Goal: Task Accomplishment & Management: Manage account settings

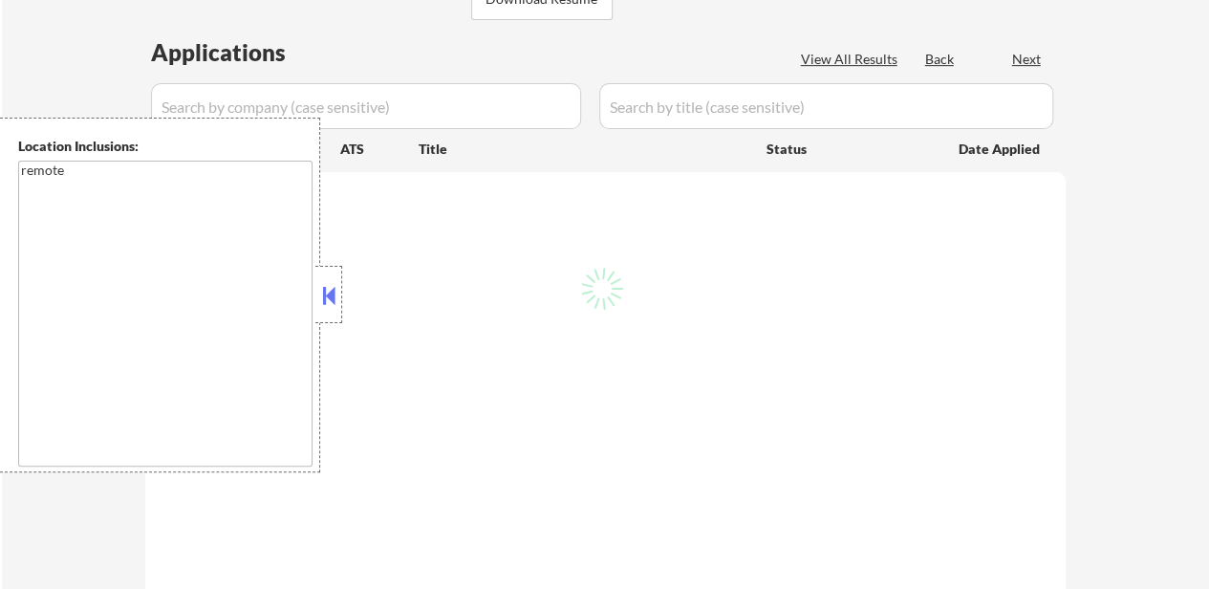
scroll to position [382, 0]
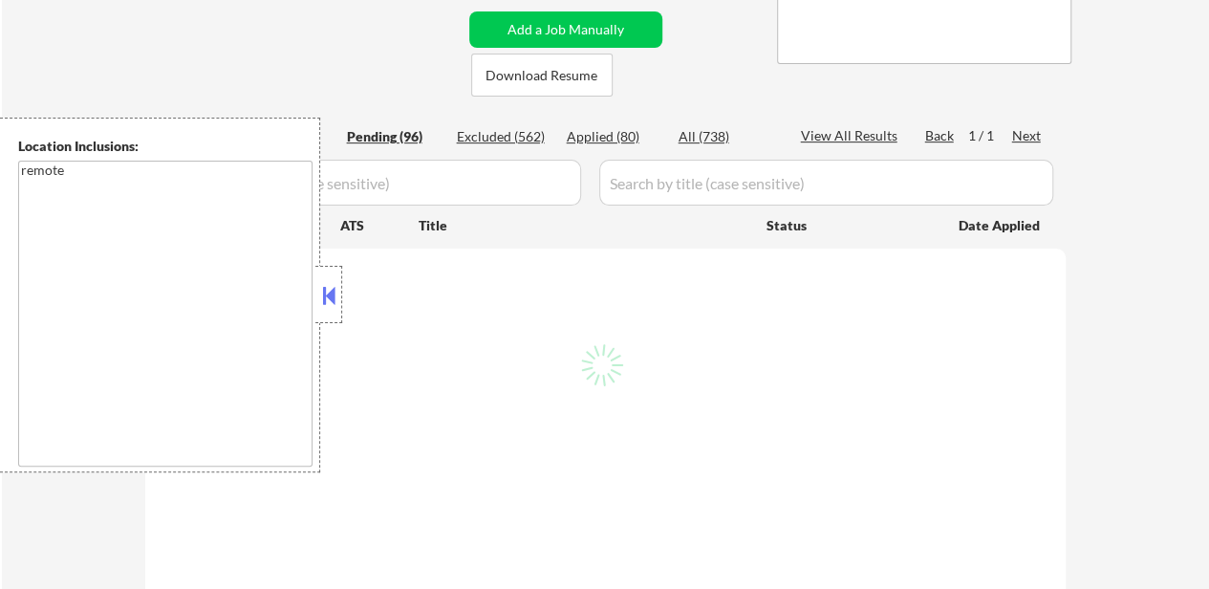
select select ""pending""
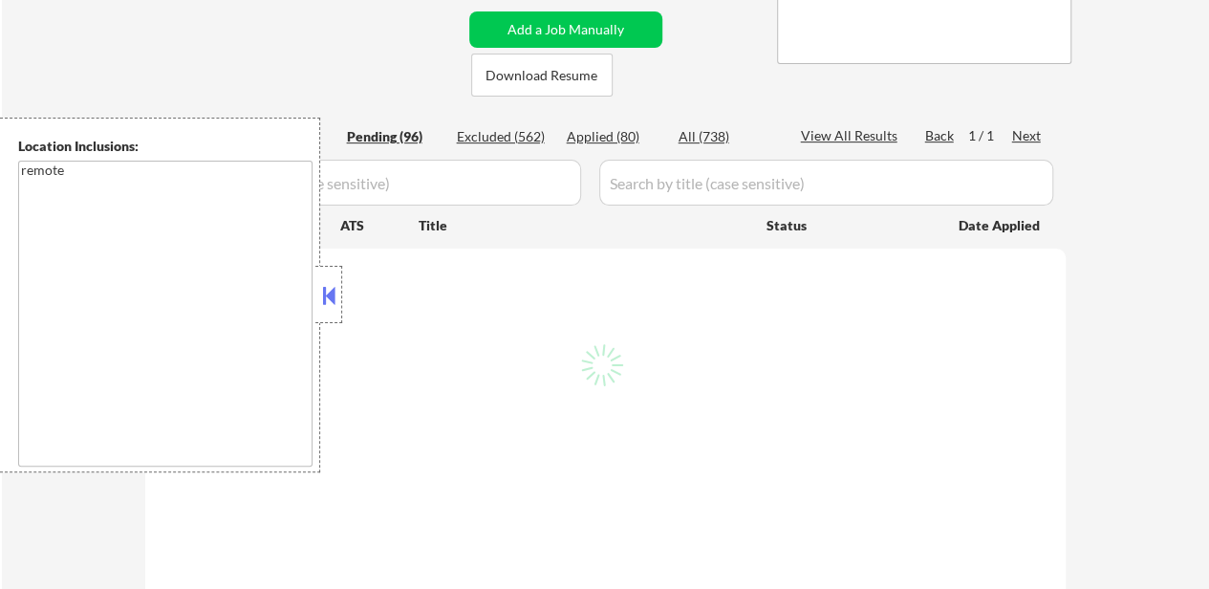
select select ""pending""
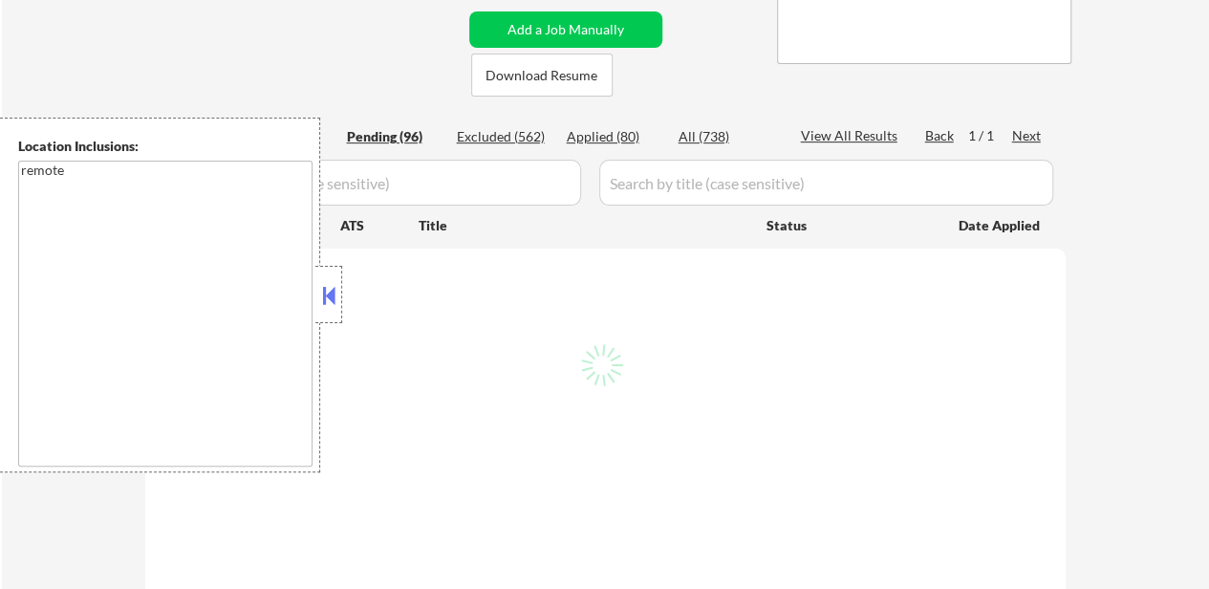
select select ""pending""
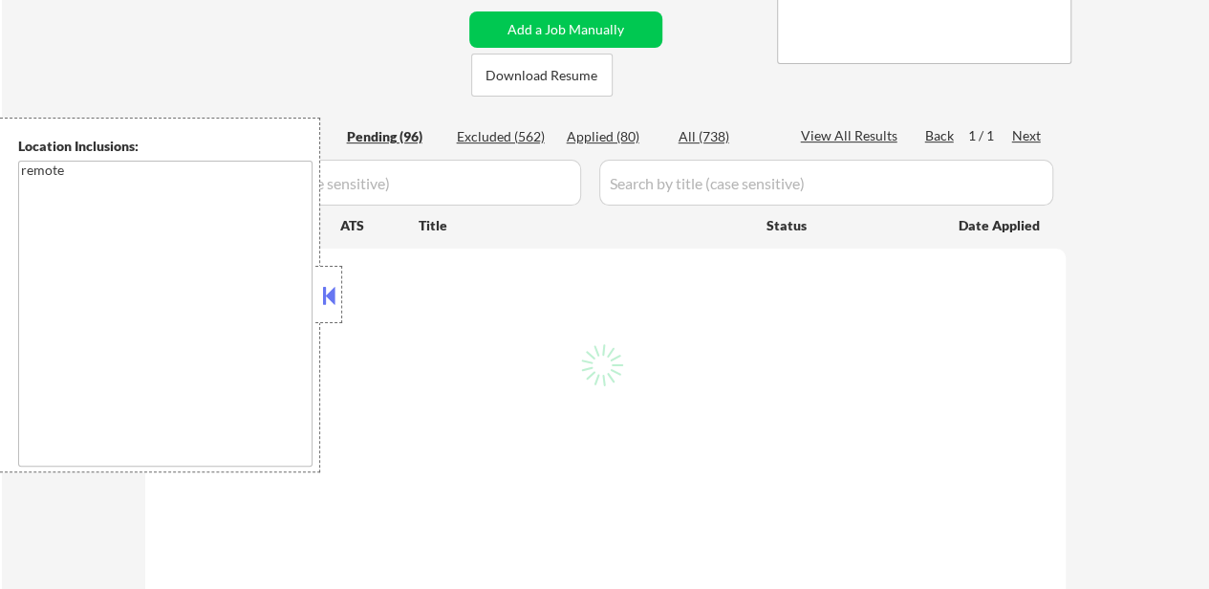
select select ""pending""
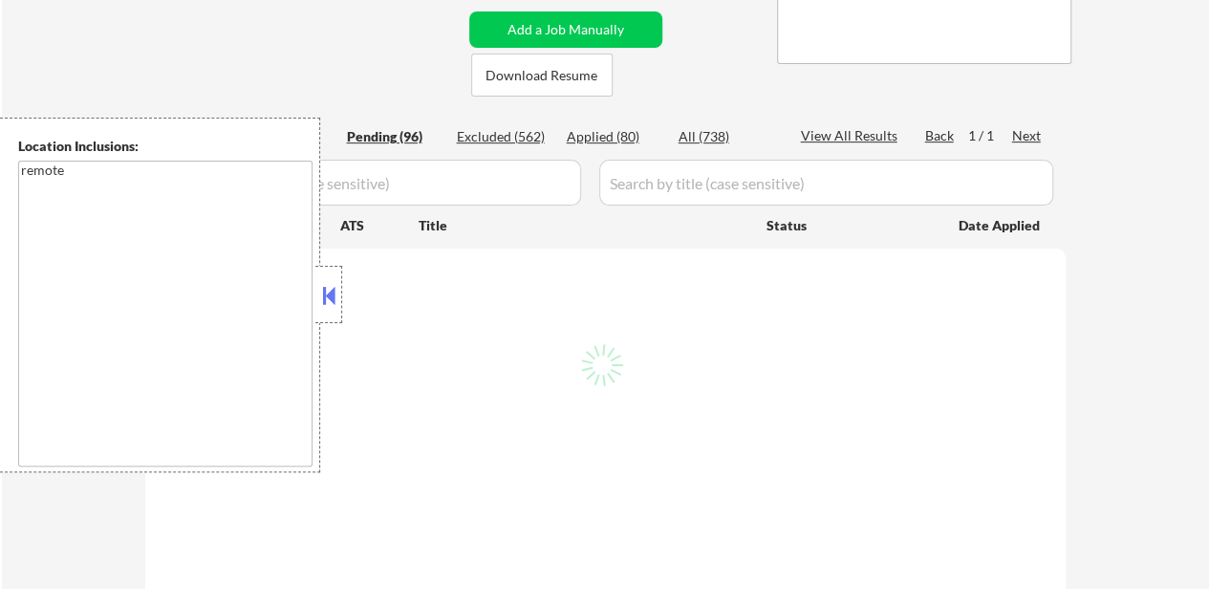
select select ""pending""
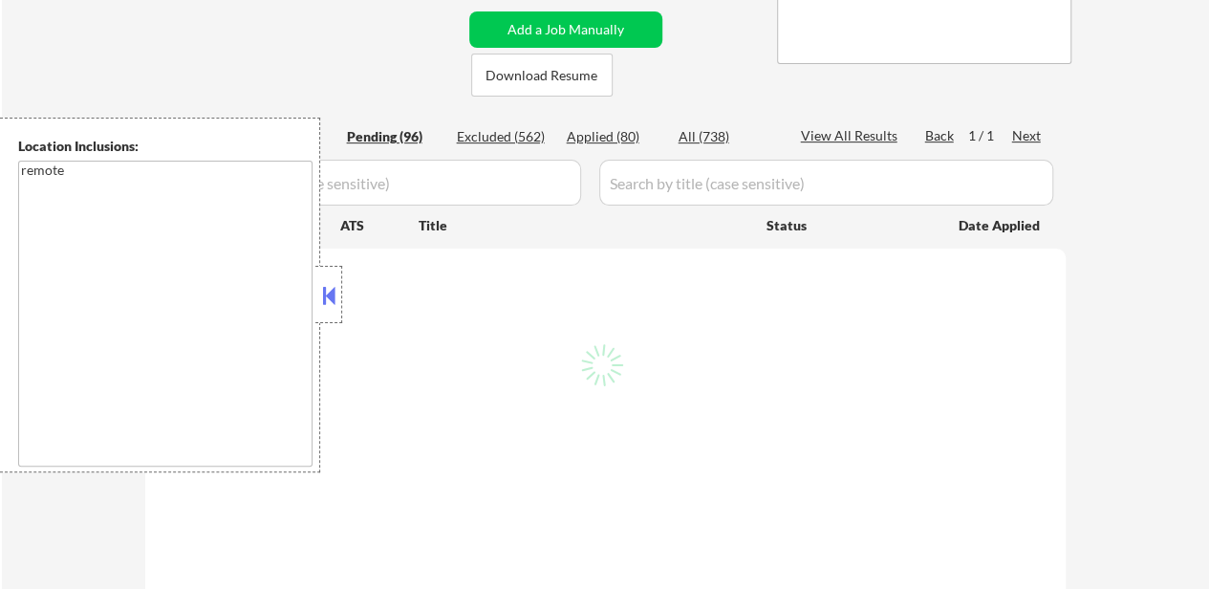
select select ""pending""
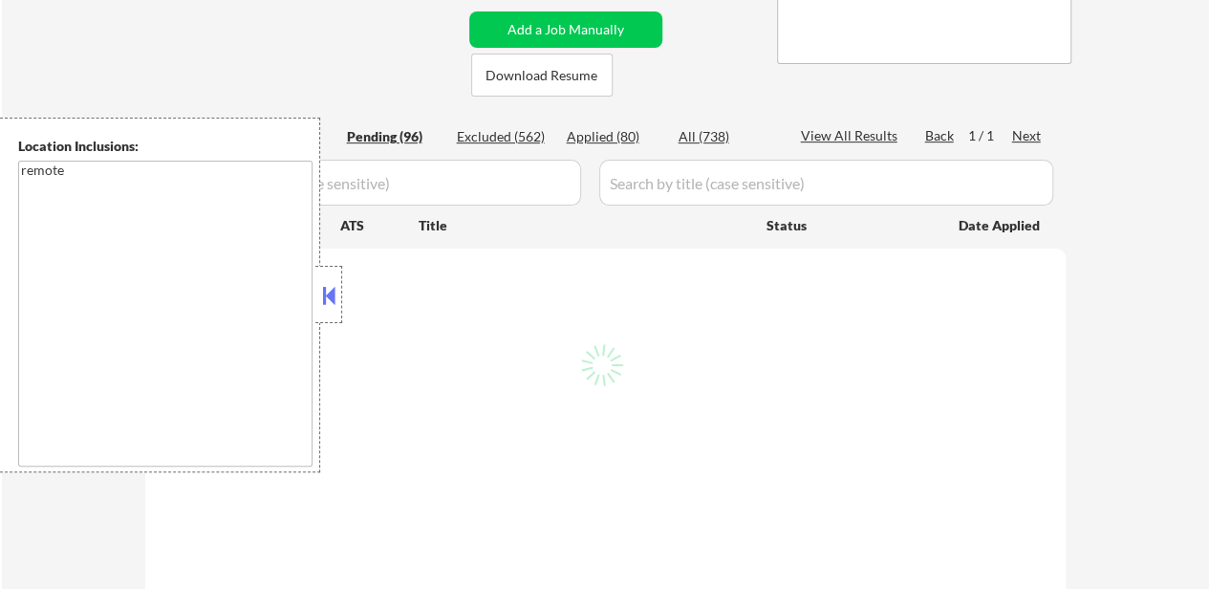
select select ""pending""
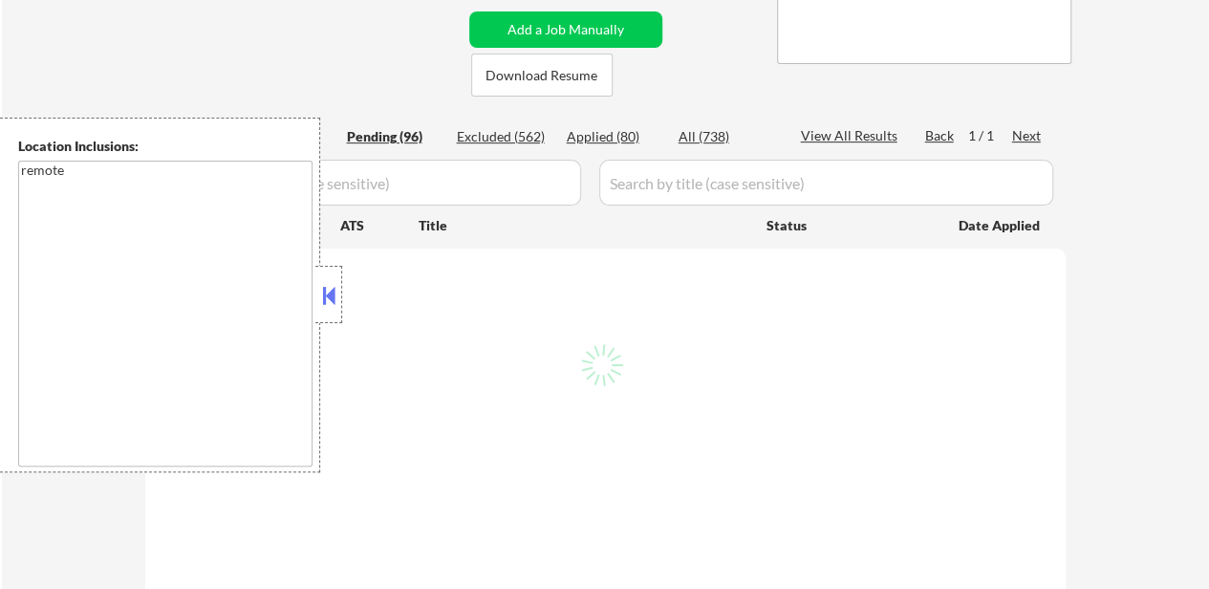
select select ""pending""
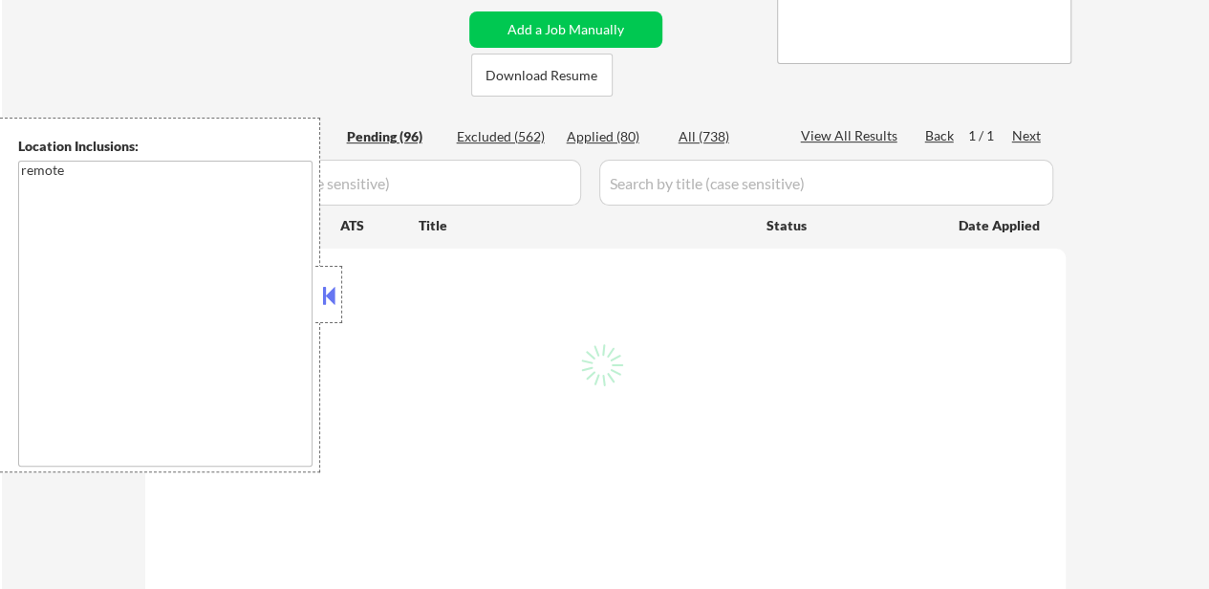
select select ""pending""
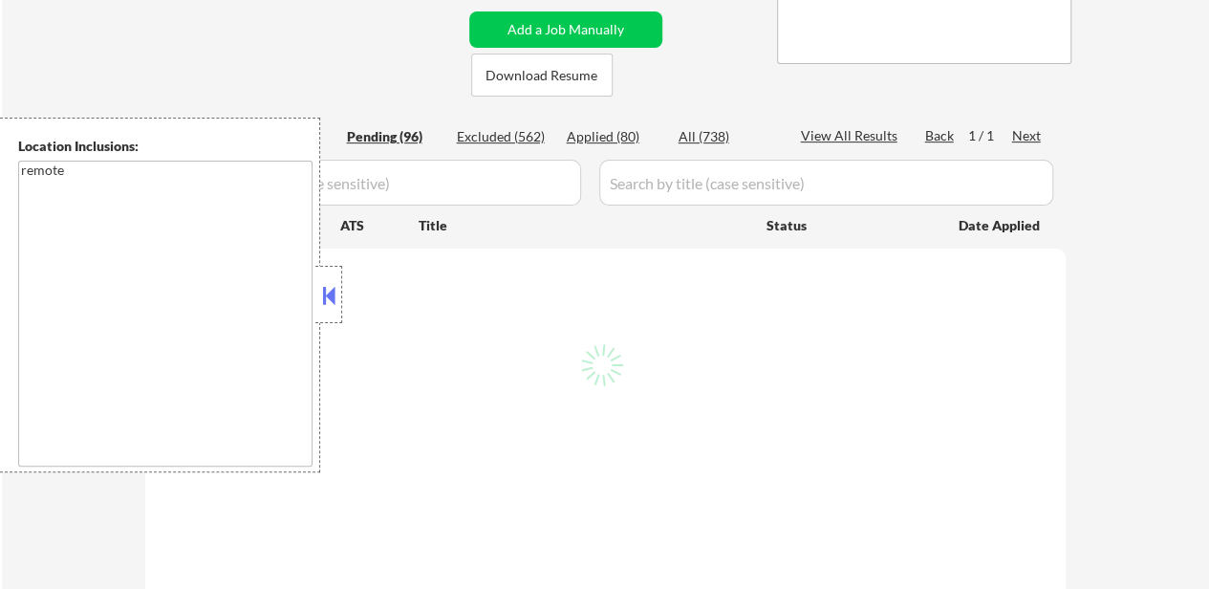
select select ""pending""
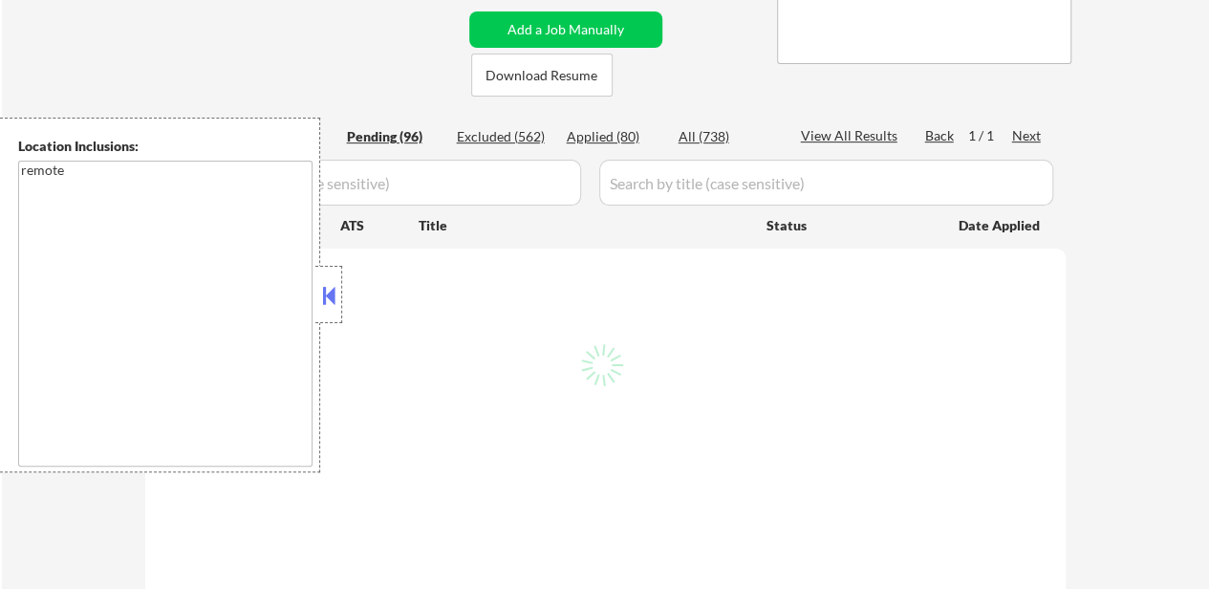
select select ""pending""
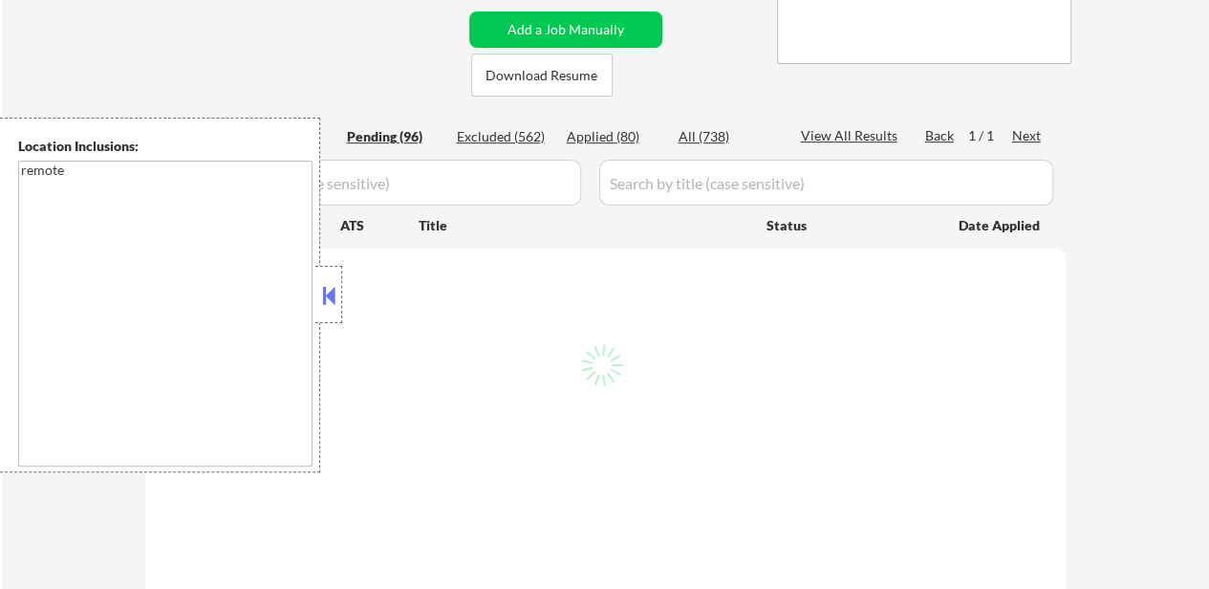
select select ""pending""
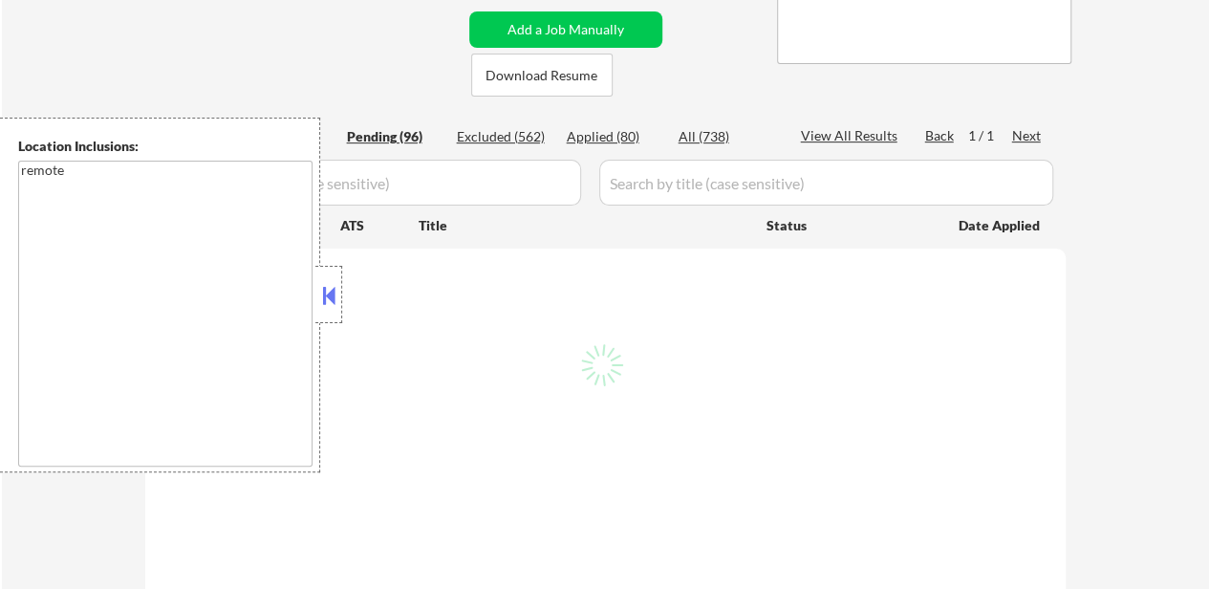
select select ""pending""
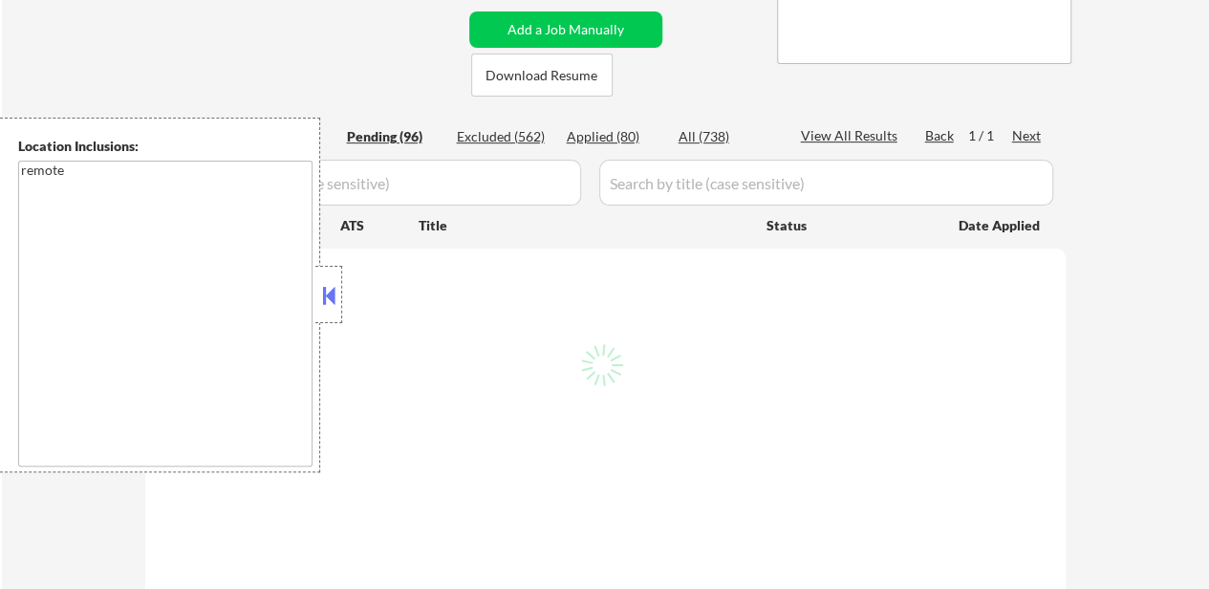
select select ""pending""
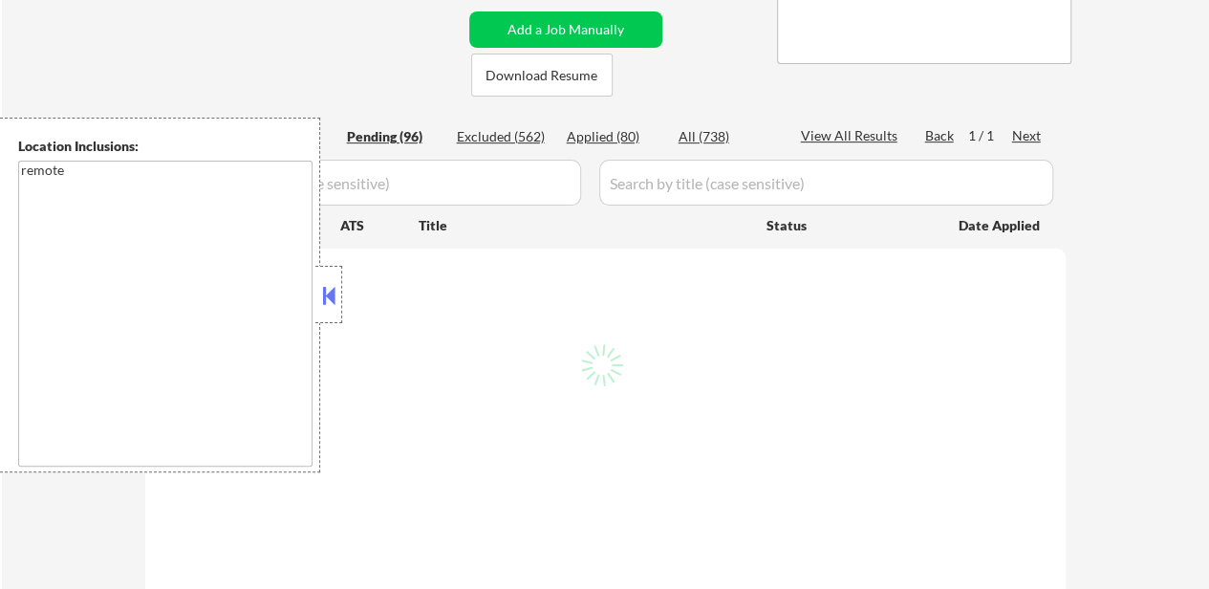
select select ""pending""
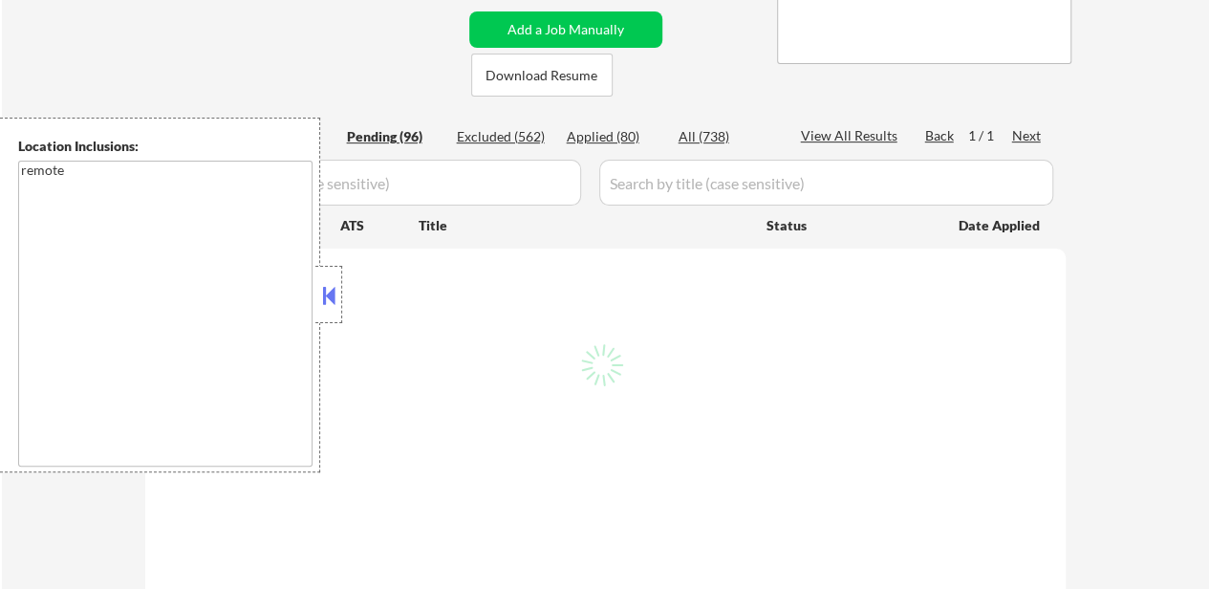
select select ""pending""
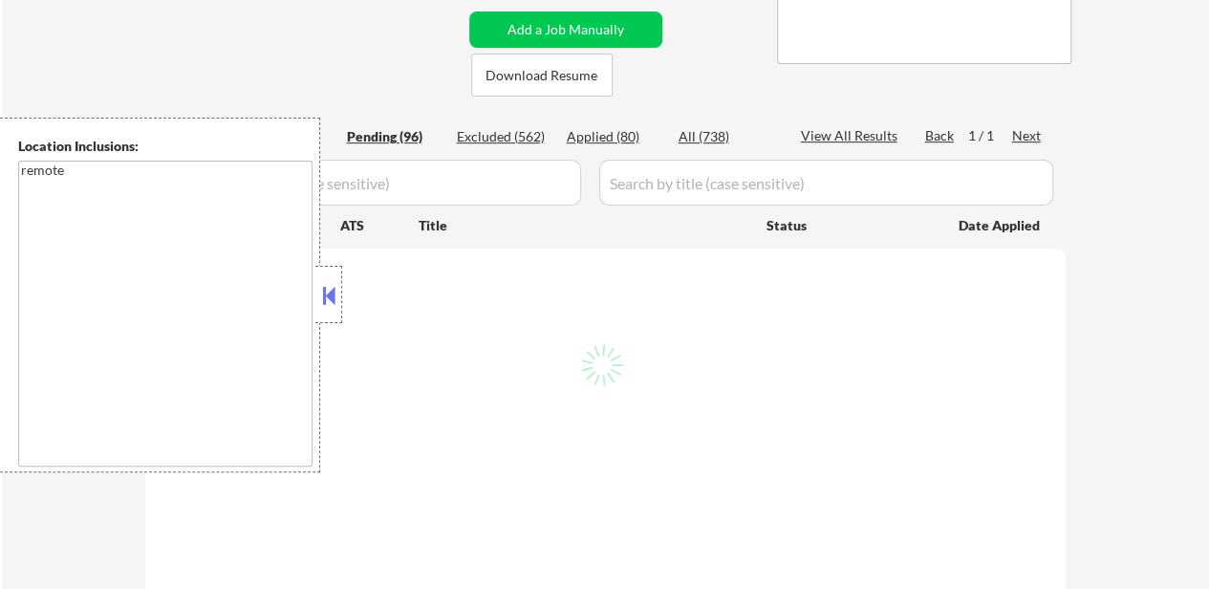
select select ""pending""
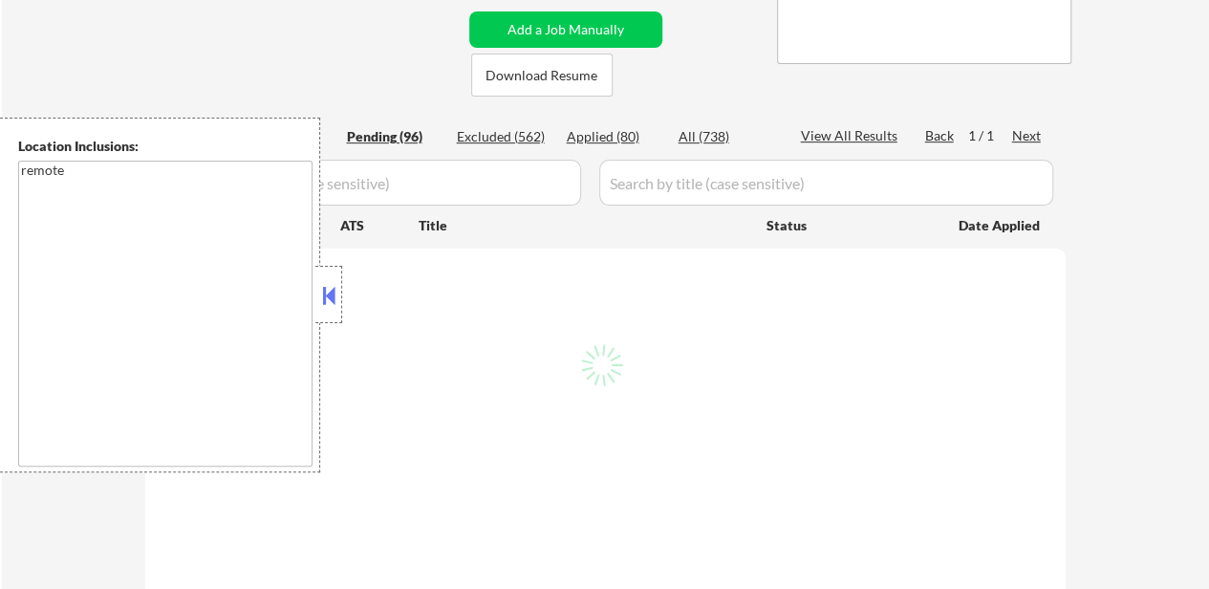
select select ""pending""
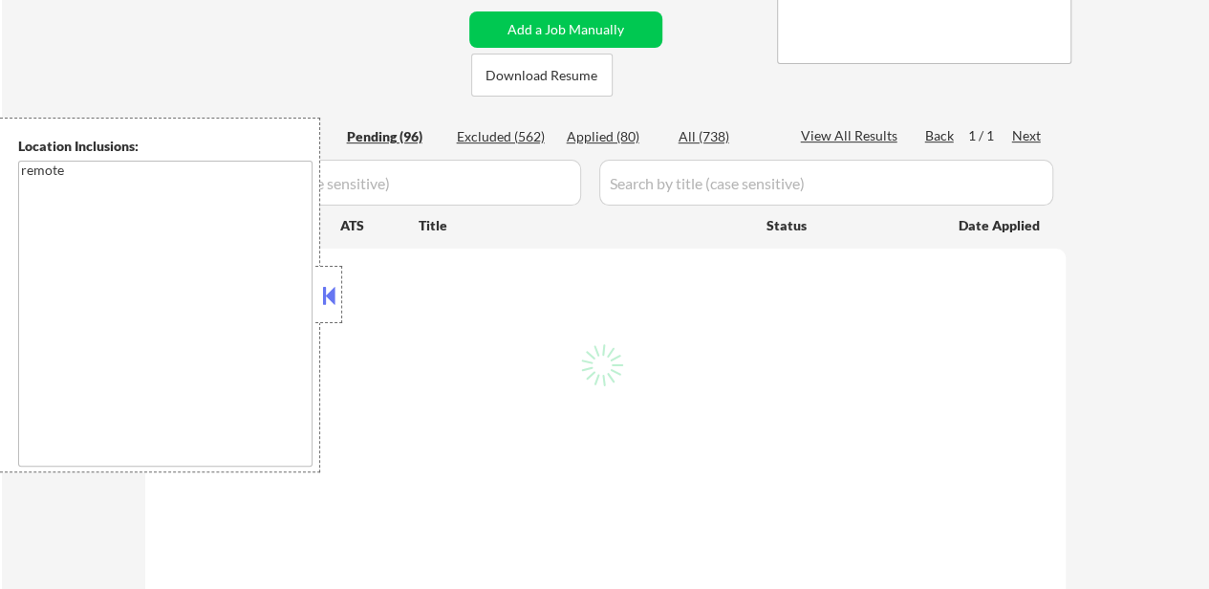
select select ""pending""
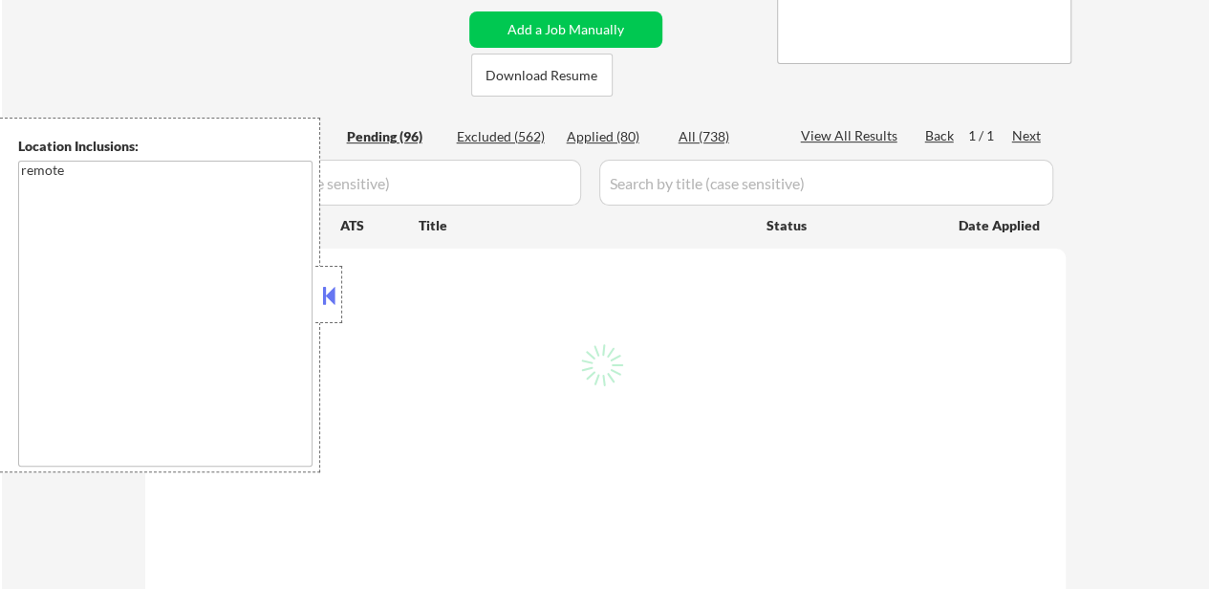
select select ""pending""
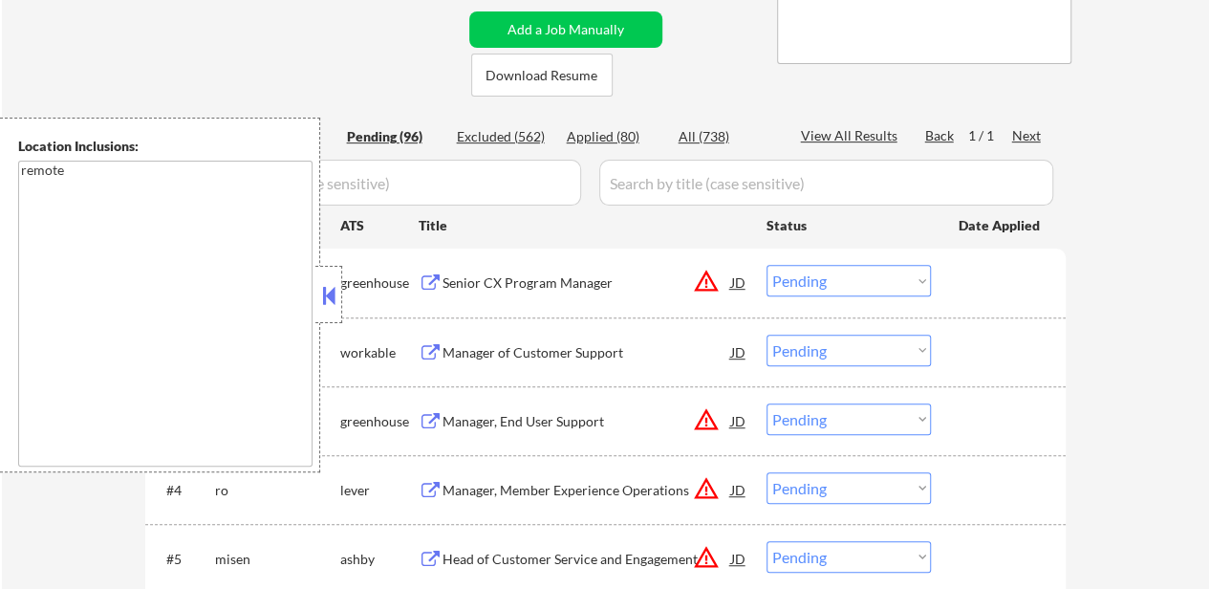
click at [326, 284] on button at bounding box center [328, 295] width 21 height 29
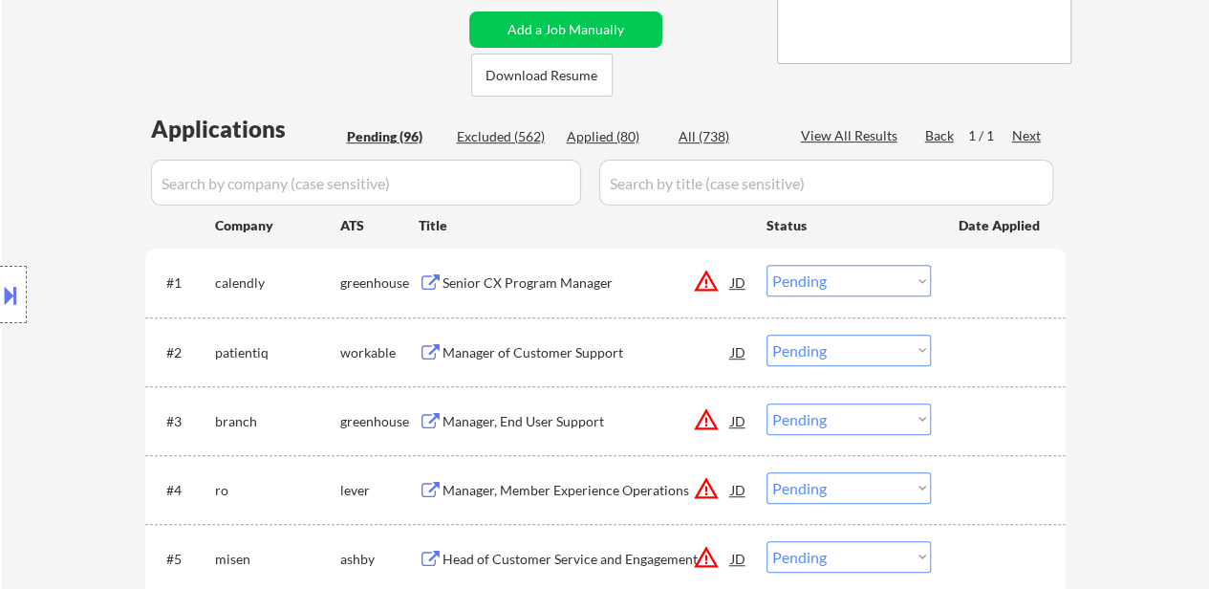
select select ""pending""
select select ""PLACEHOLDER_1427118222253""
select select ""pending""
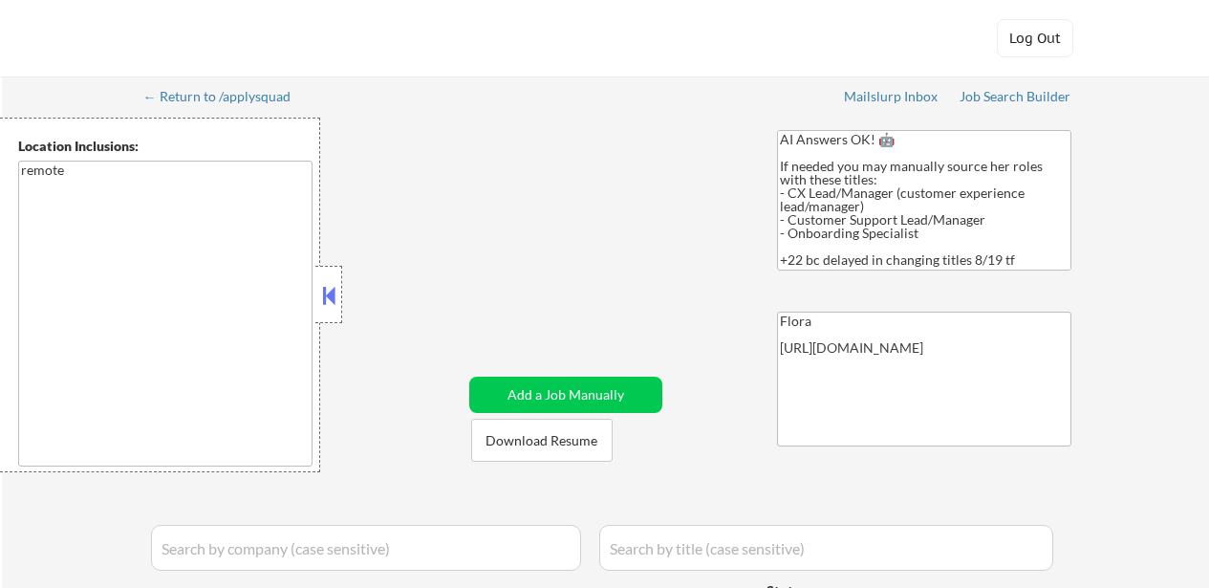
select select ""applied""
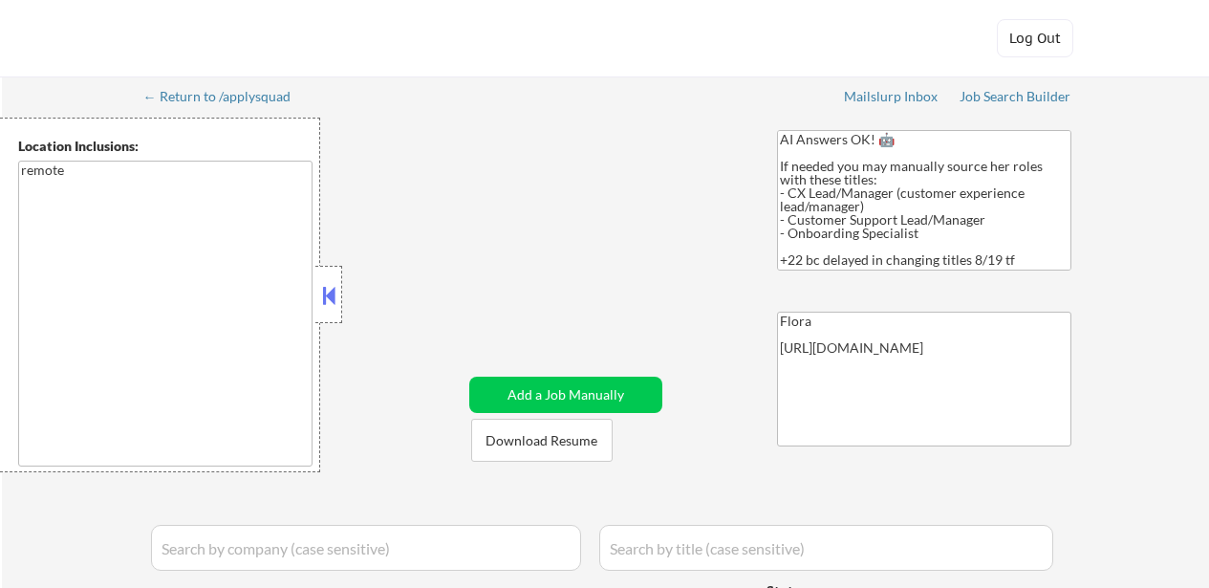
select select ""applied""
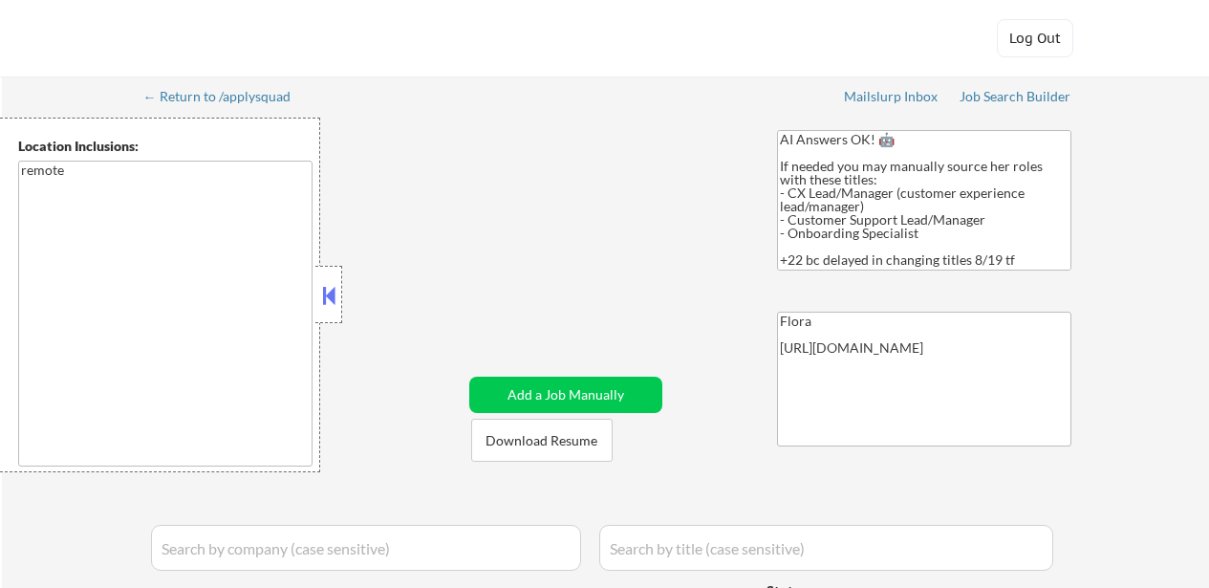
select select ""applied""
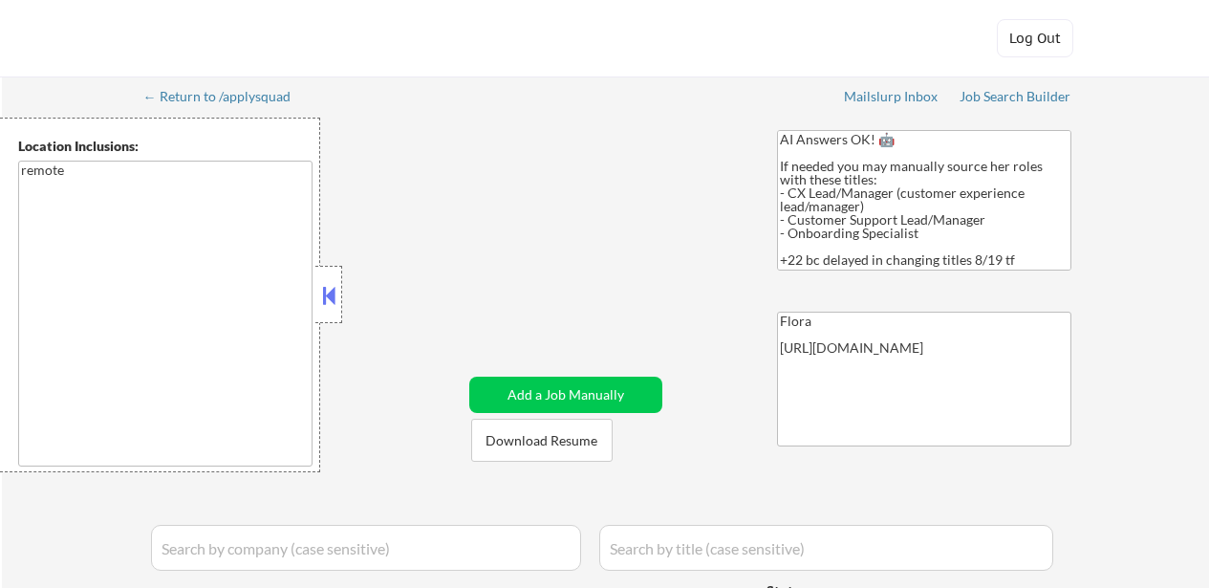
select select ""applied""
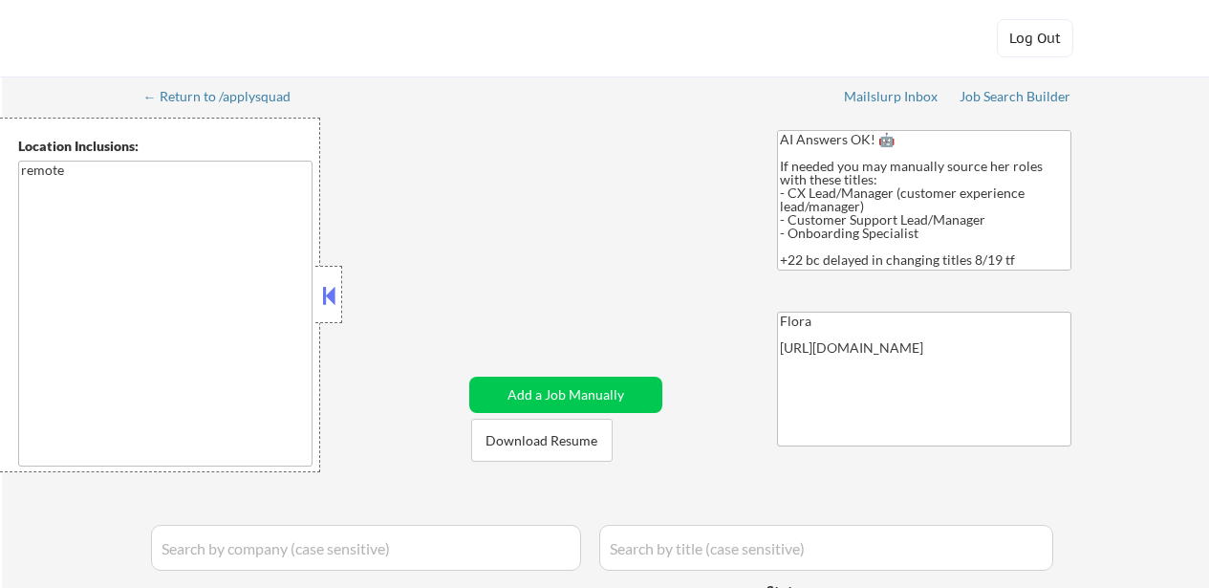
select select ""applied""
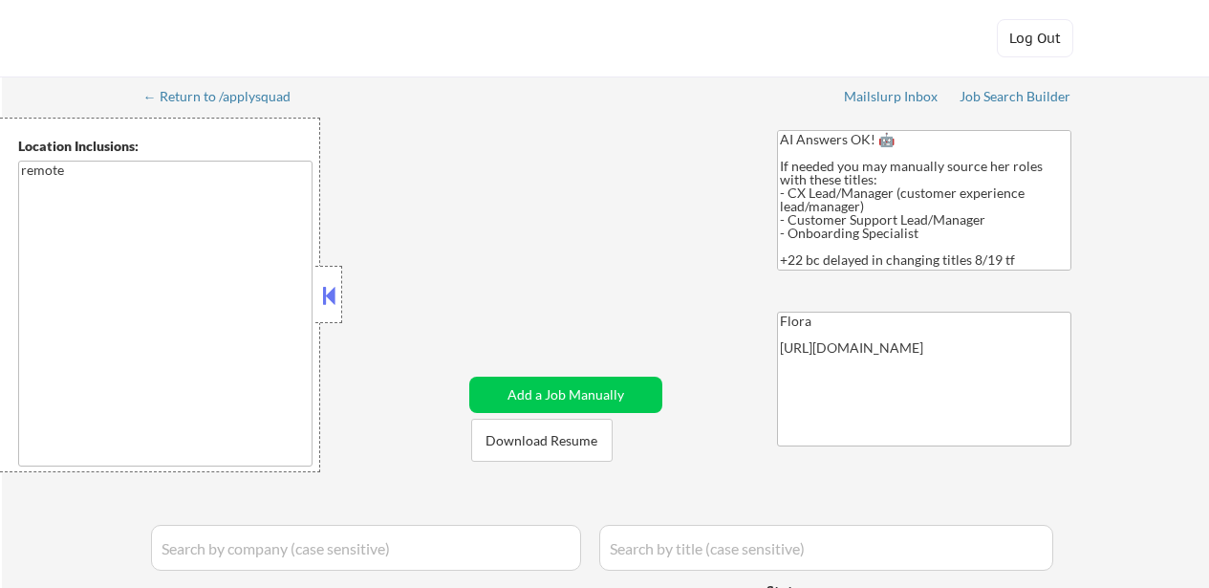
select select ""applied""
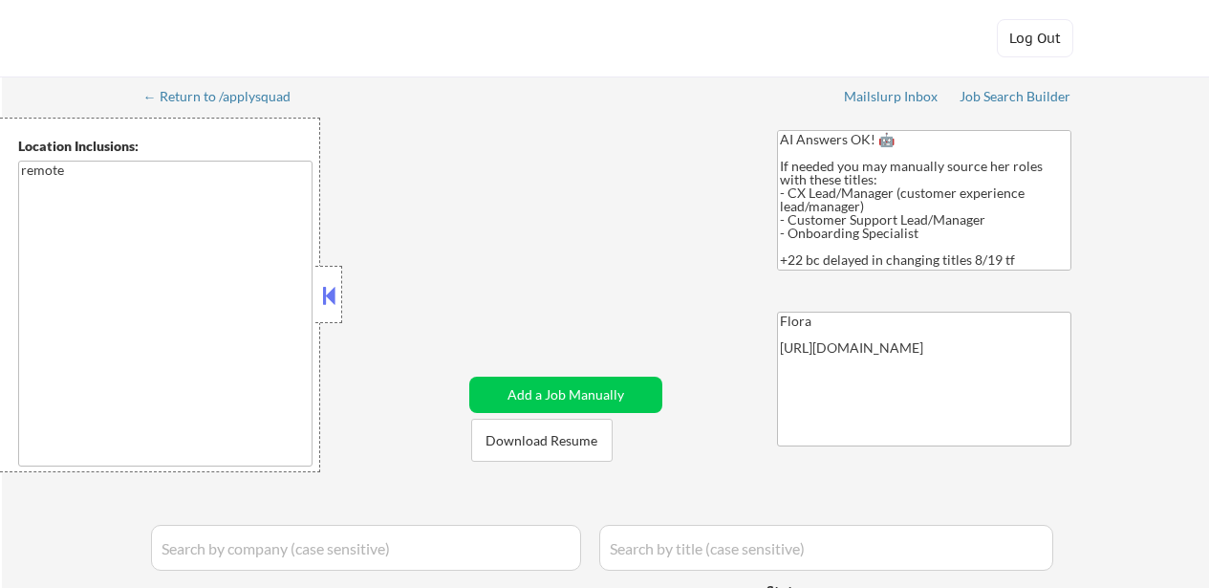
select select ""applied""
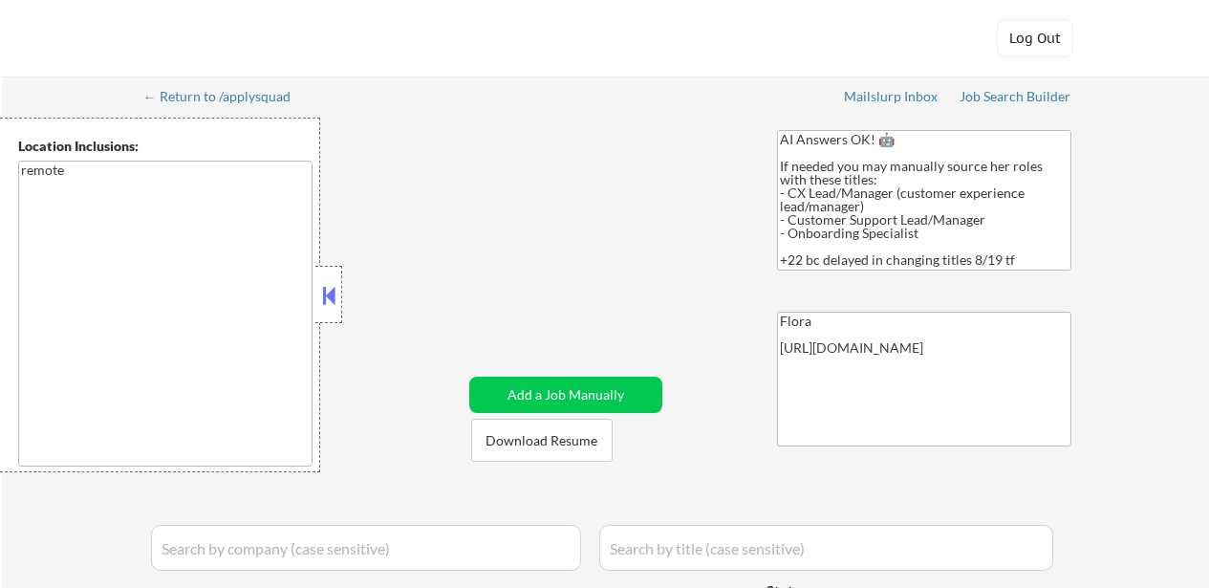
select select ""applied""
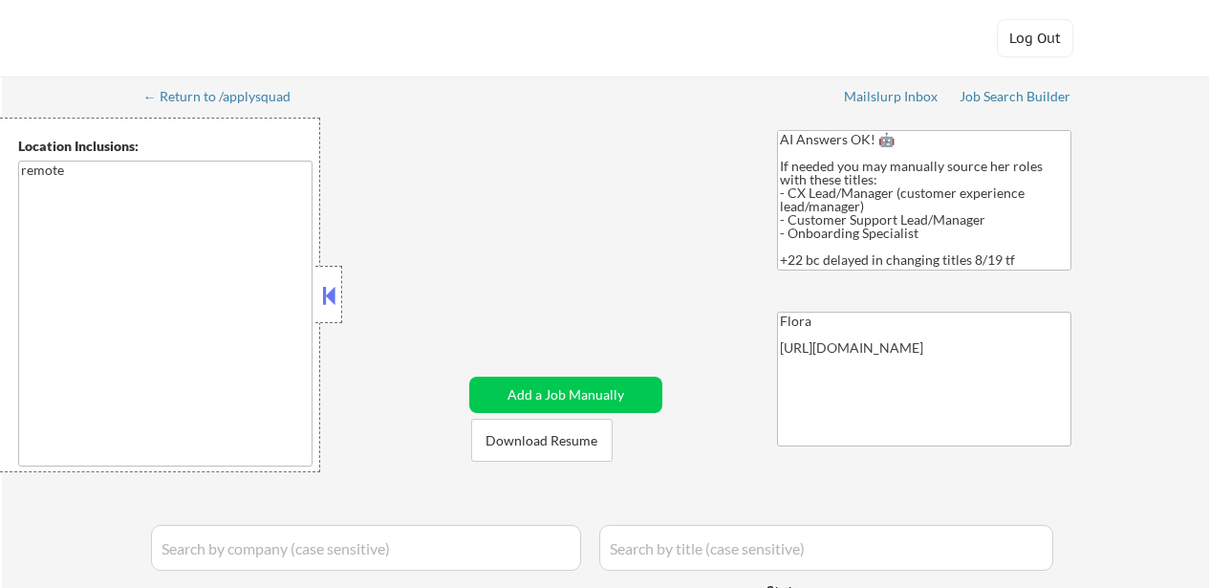
select select ""applied""
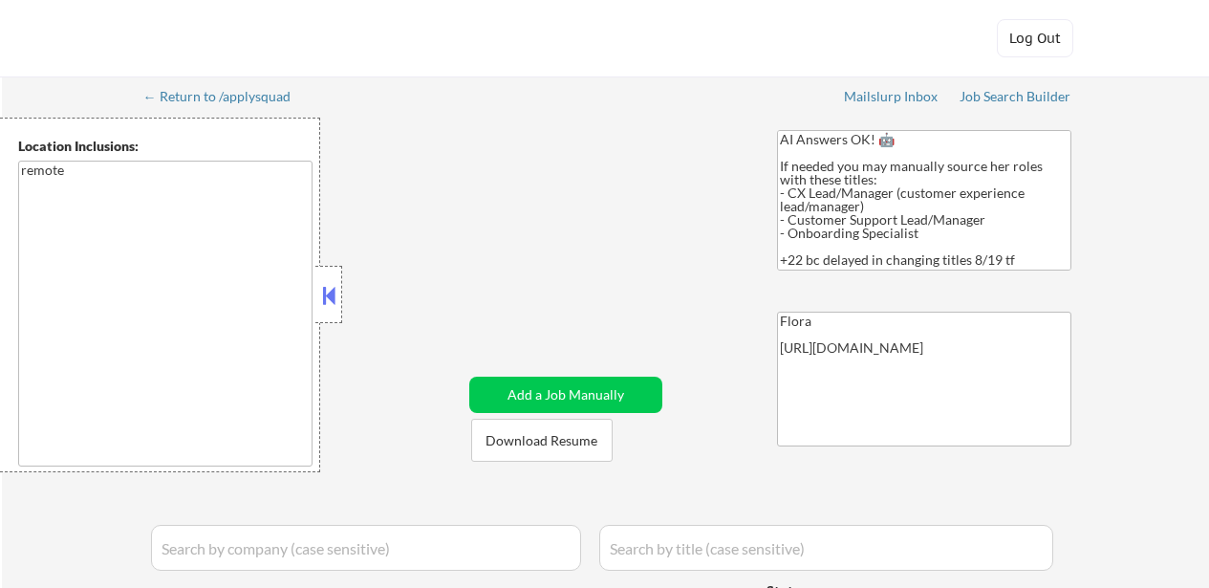
select select ""applied""
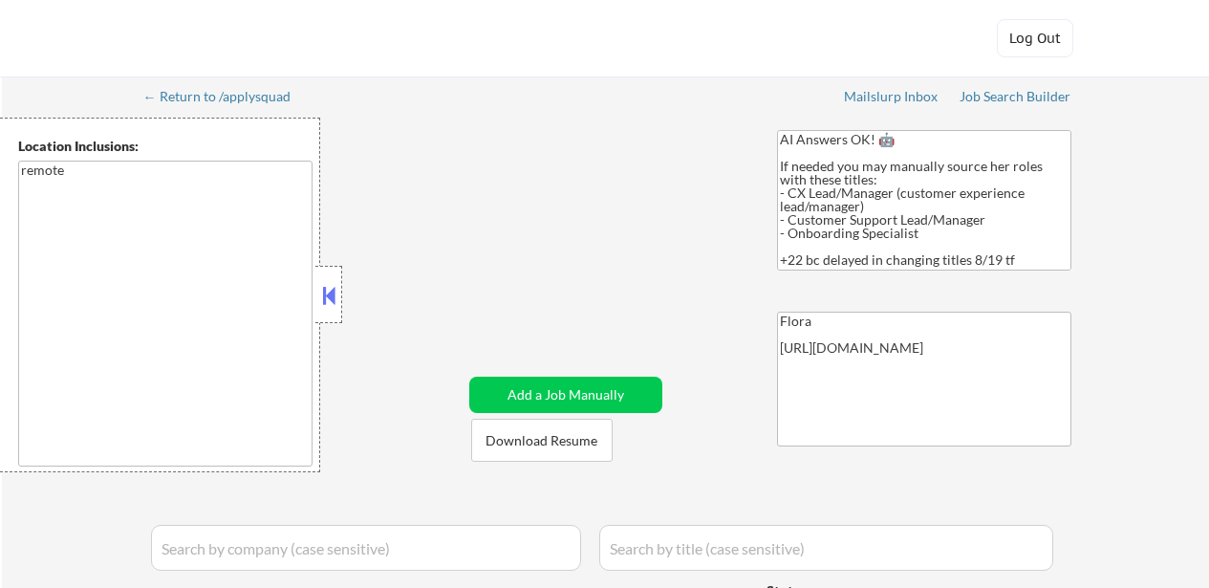
select select ""applied""
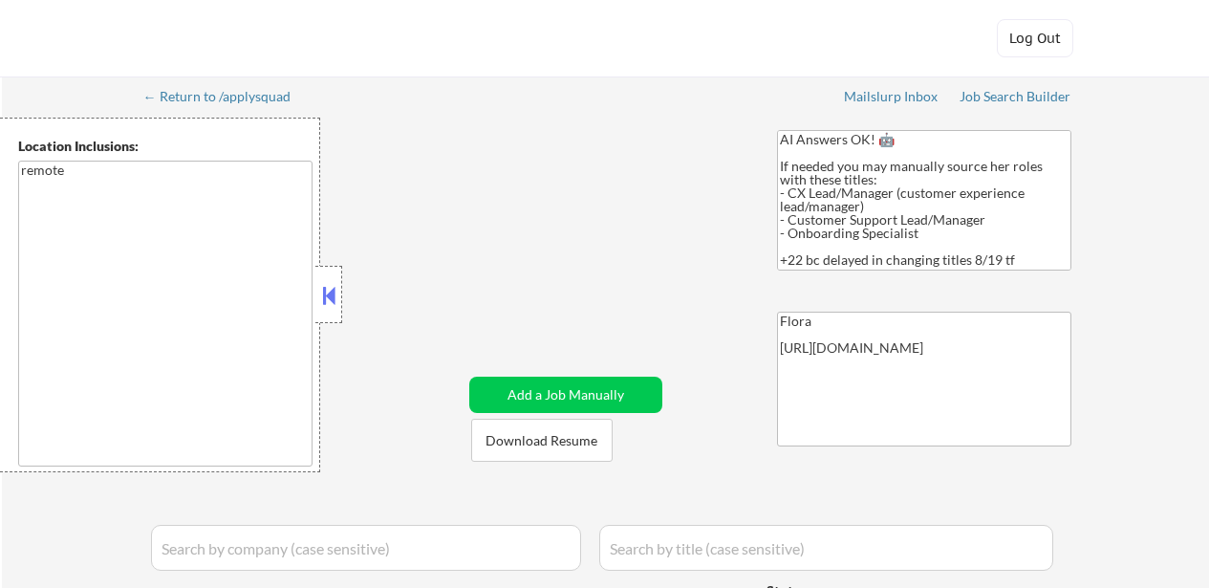
select select ""applied""
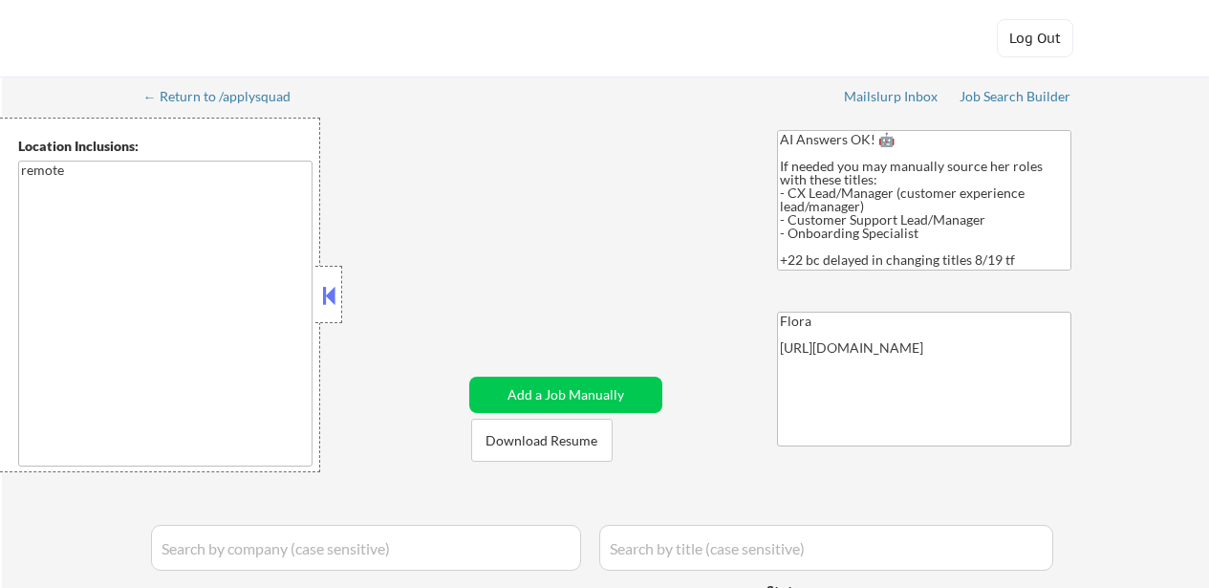
select select ""applied""
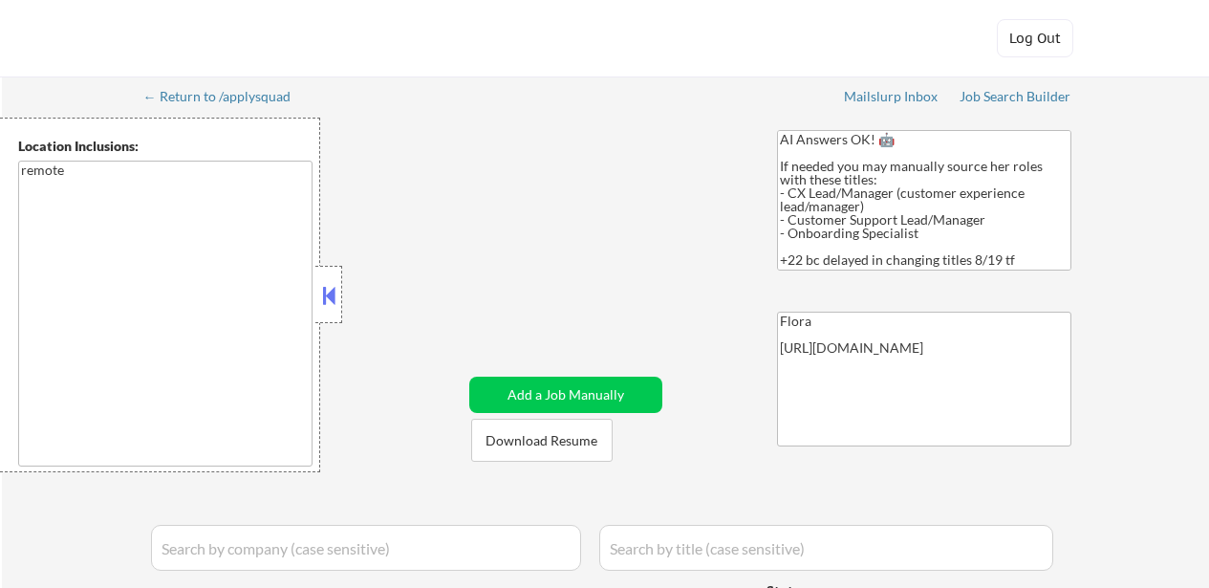
select select ""applied""
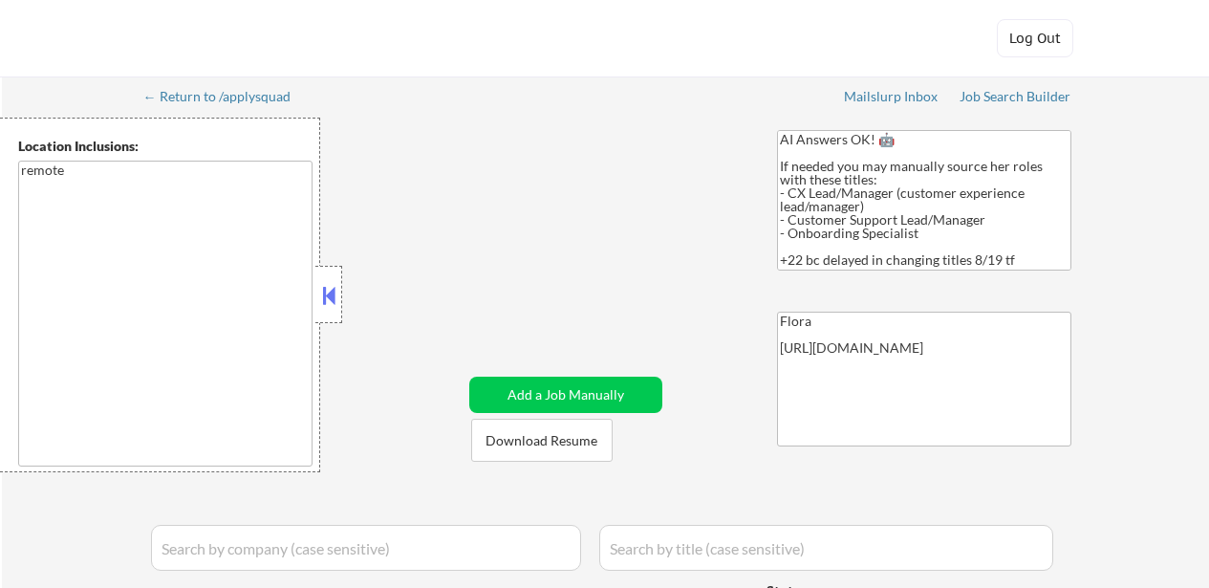
select select ""applied""
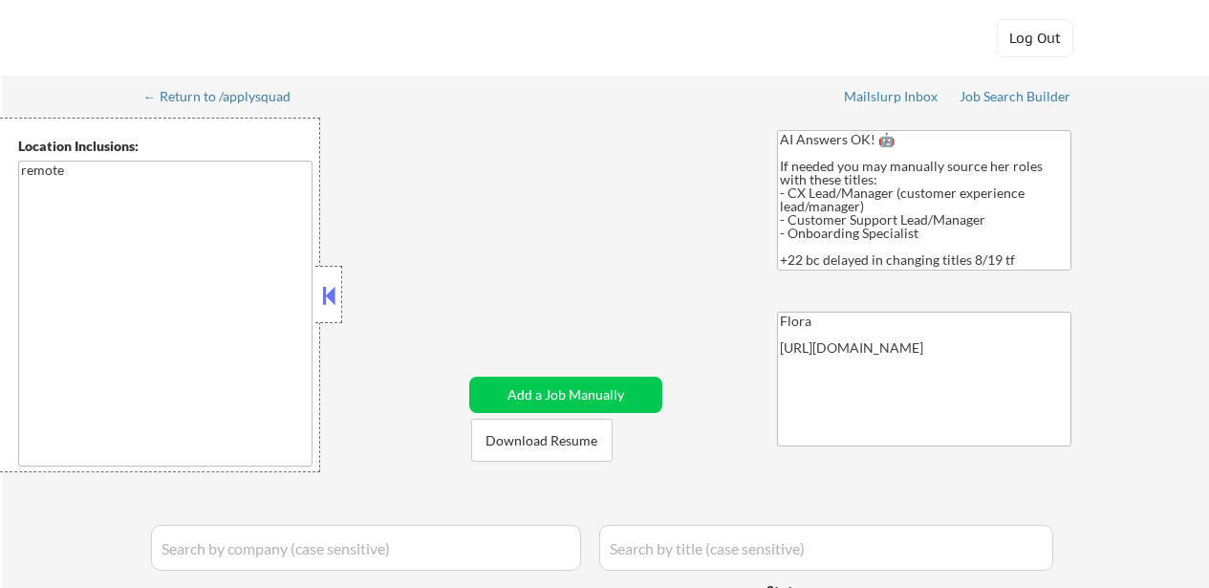
select select ""applied""
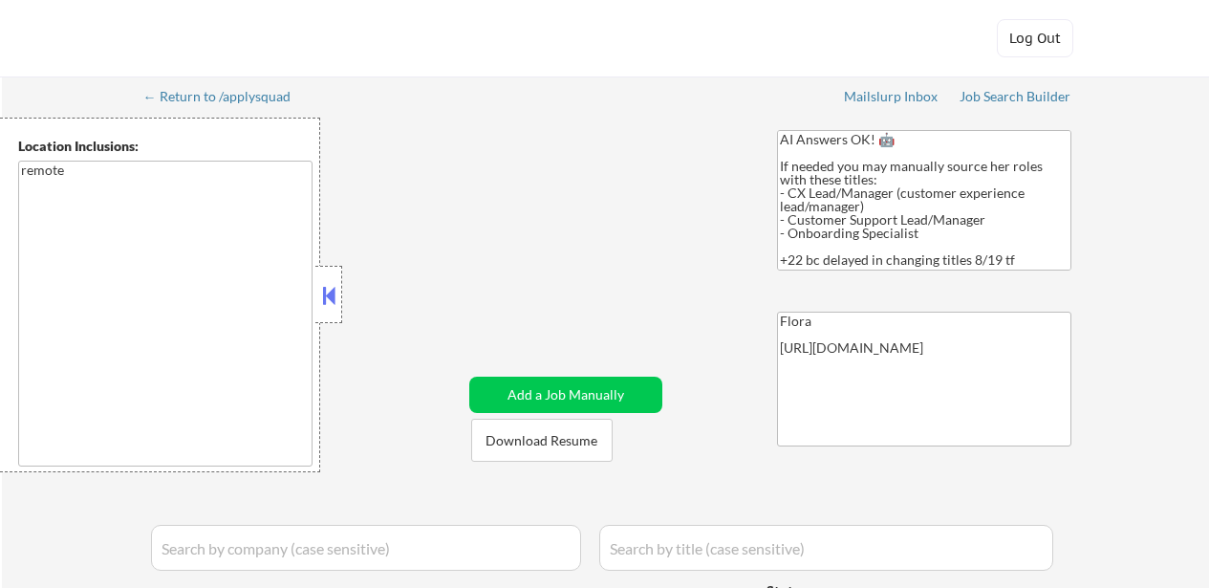
select select ""pending""
select select ""excluded__expired_""
select select ""excluded__bad_match_""
select select ""excluded__other_""
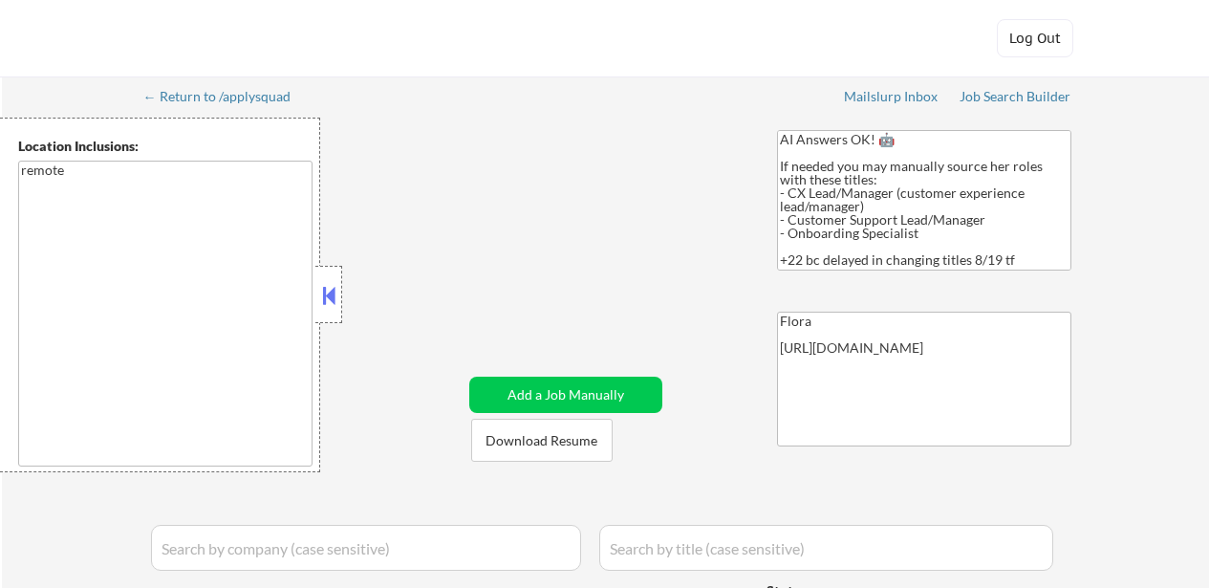
select select ""excluded__other_""
select select ""excluded__salary_""
select select ""excluded__location_""
select select ""excluded__bad_match_""
select select ""excluded__expired_""
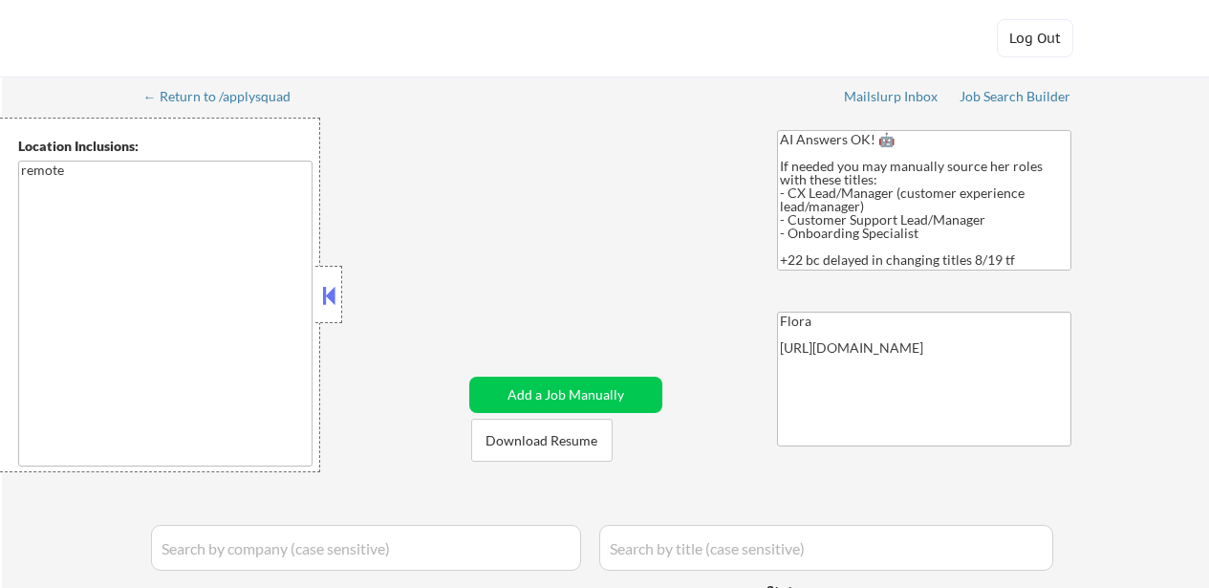
select select ""excluded__other_""
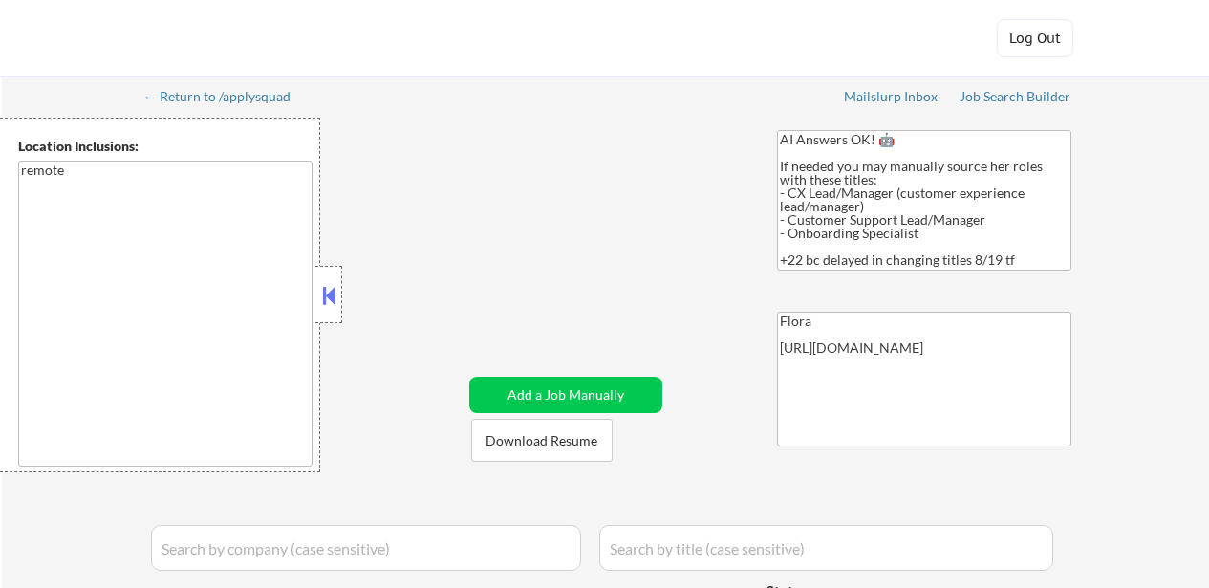
select select ""excluded__location_""
select select ""excluded__other_""
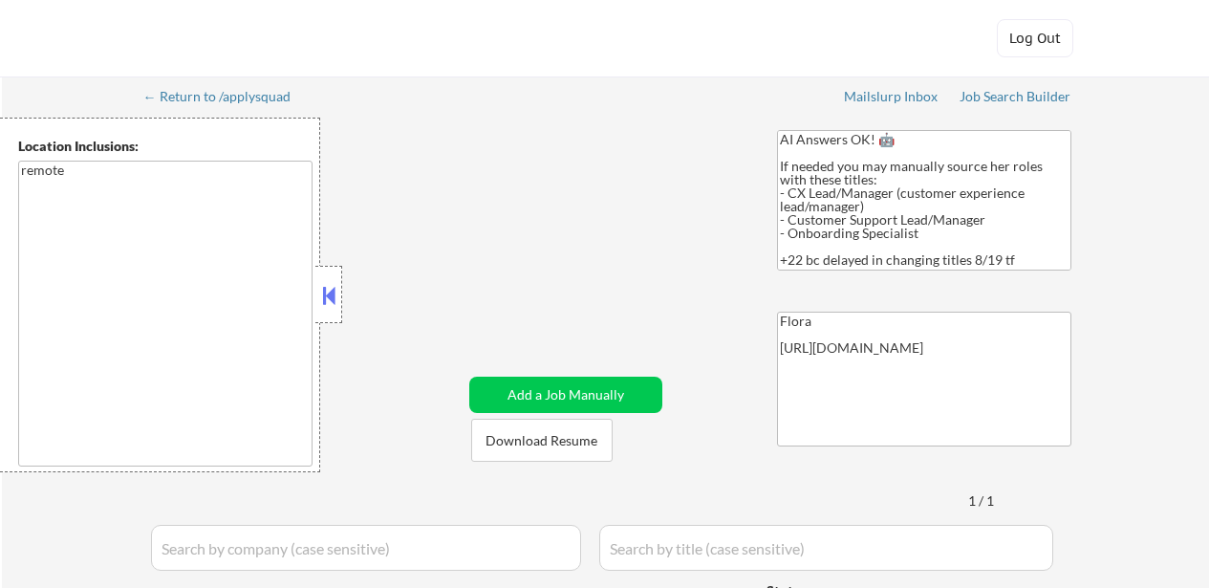
select select ""pending""
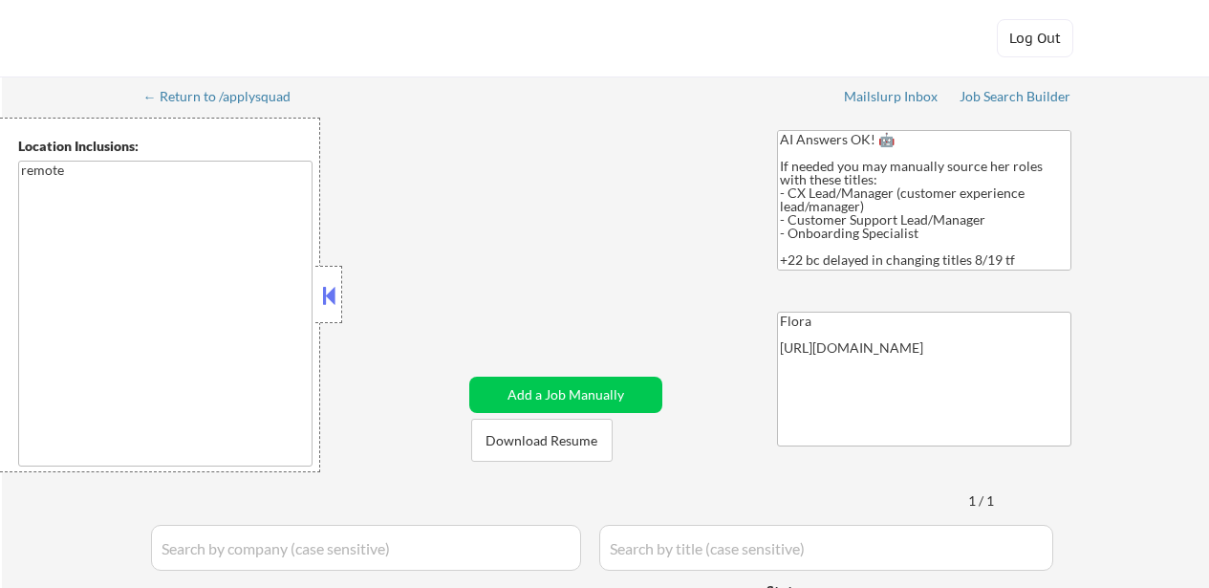
select select ""pending""
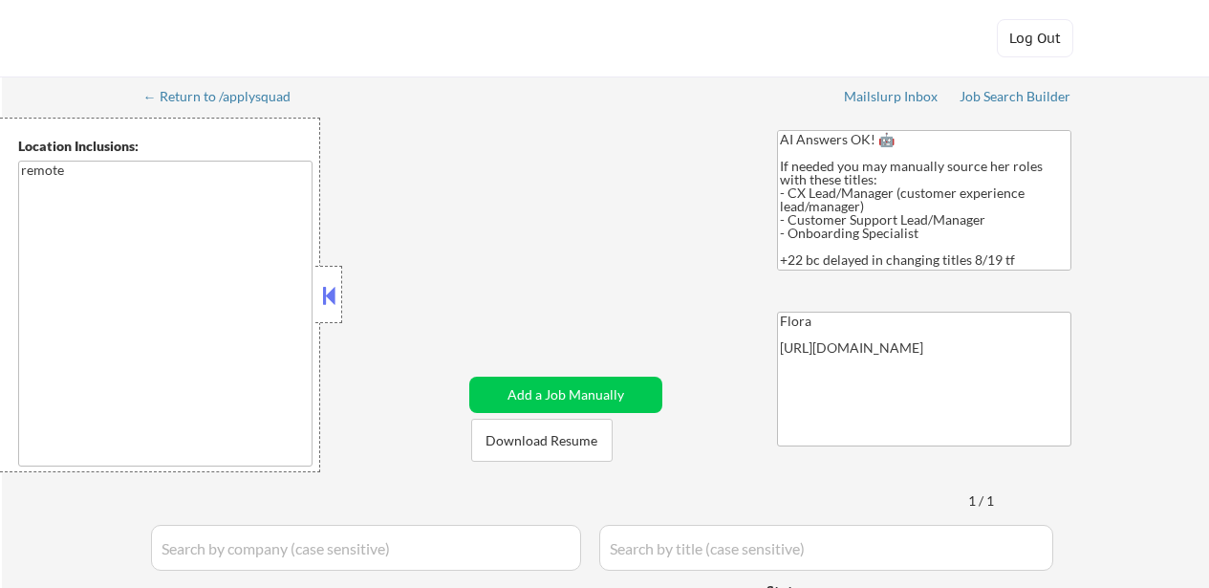
select select ""pending""
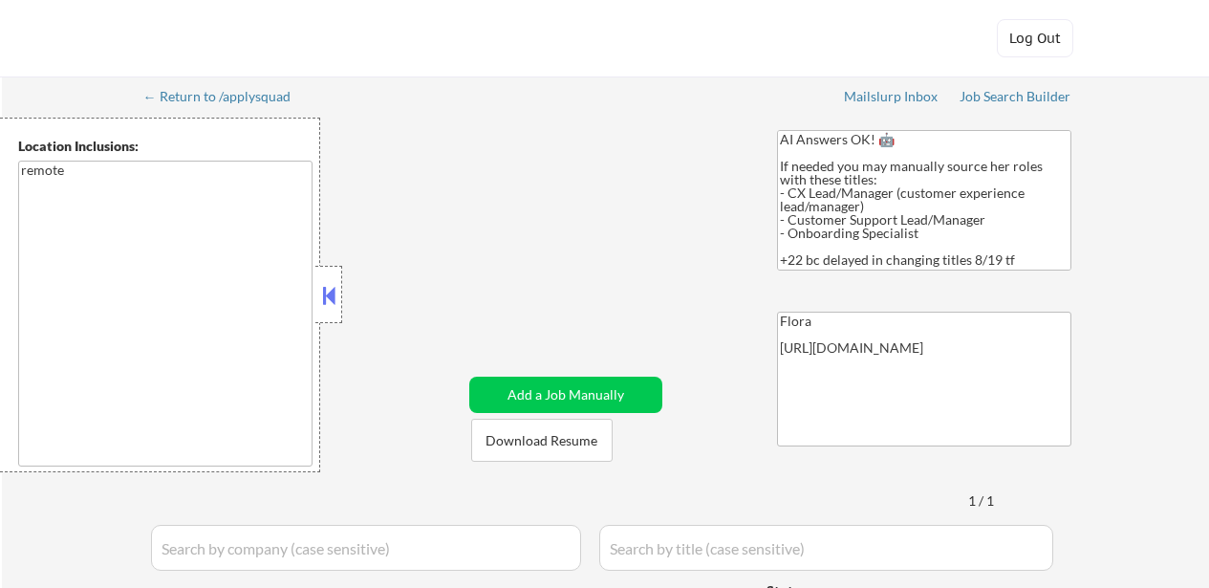
select select ""pending""
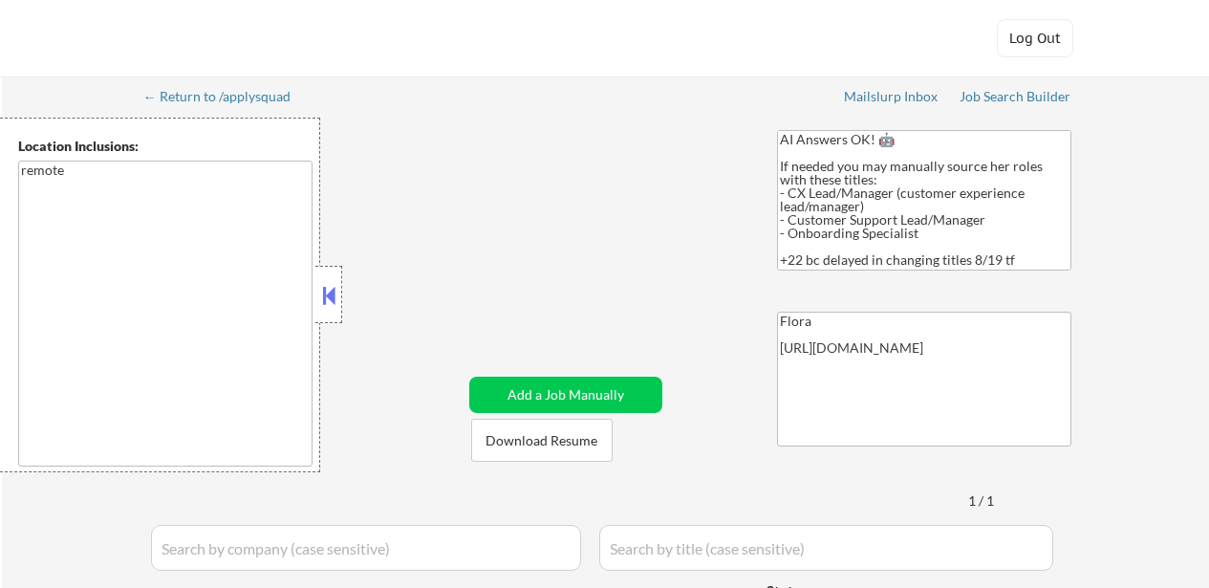
select select ""pending""
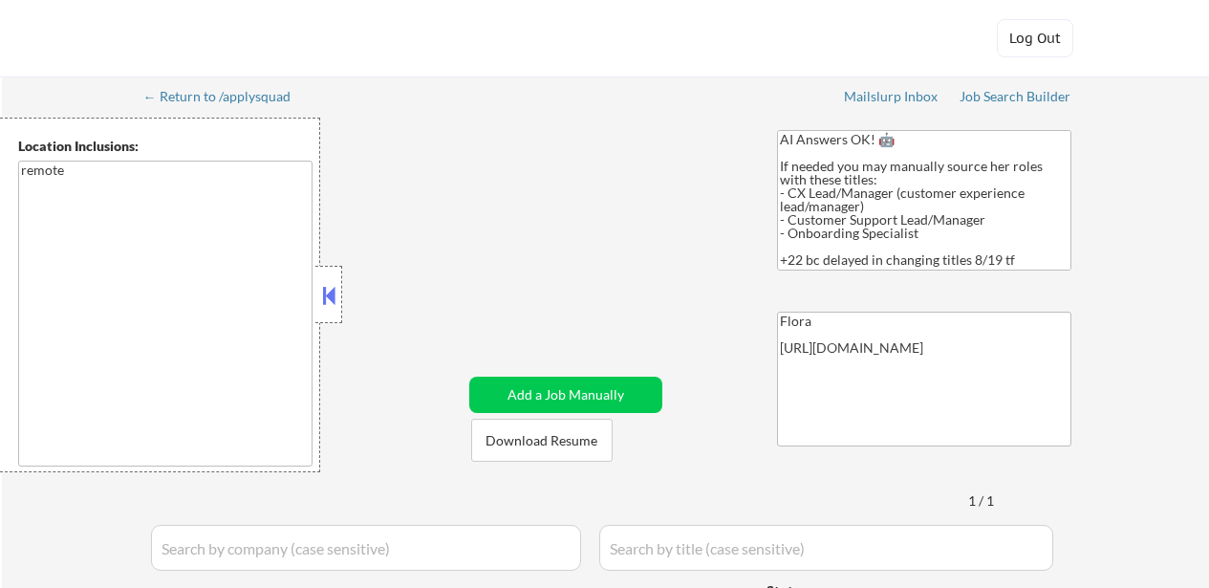
select select ""pending""
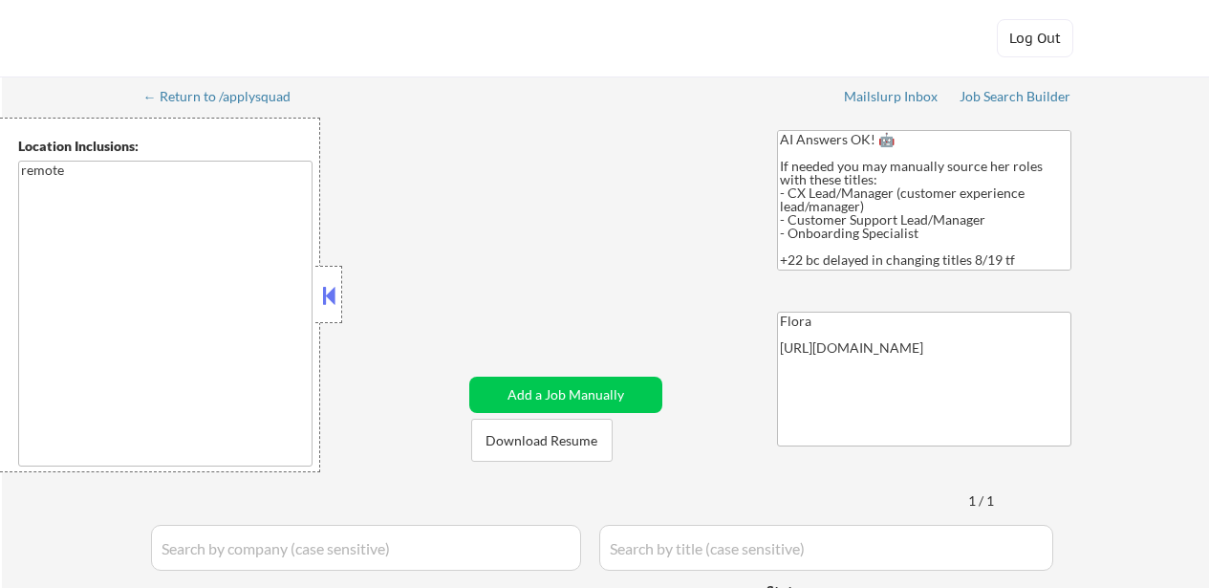
select select ""pending""
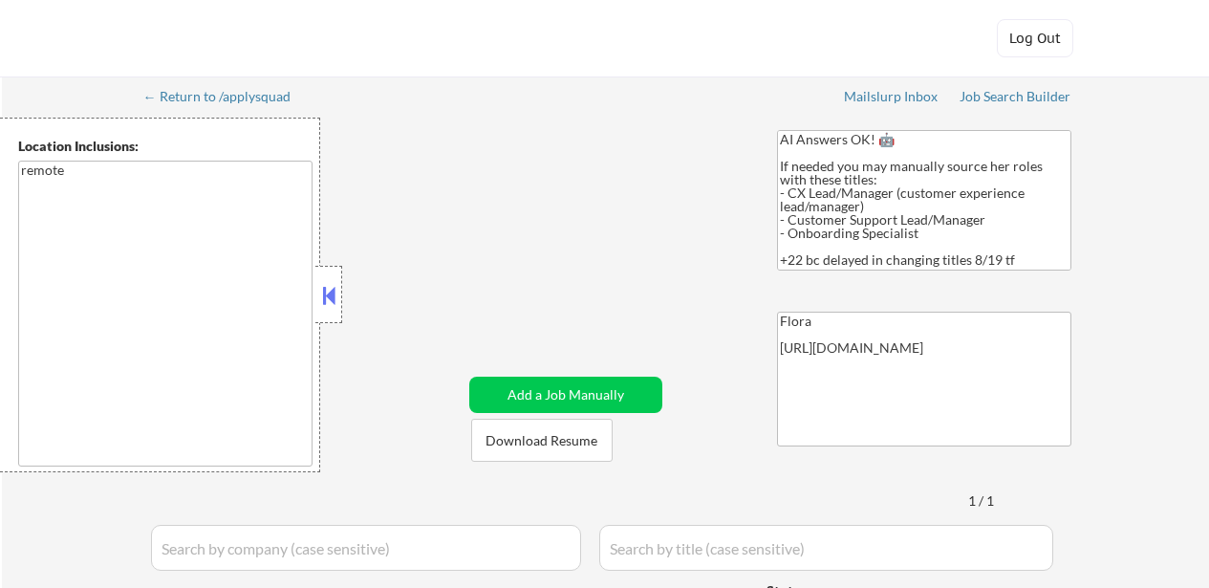
select select ""pending""
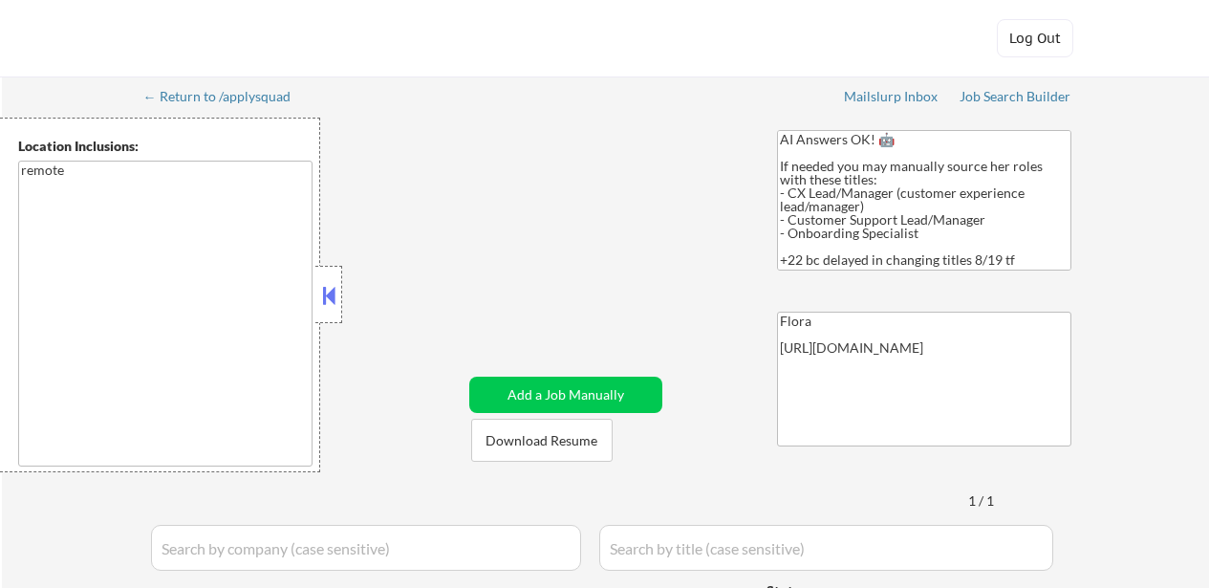
select select ""pending""
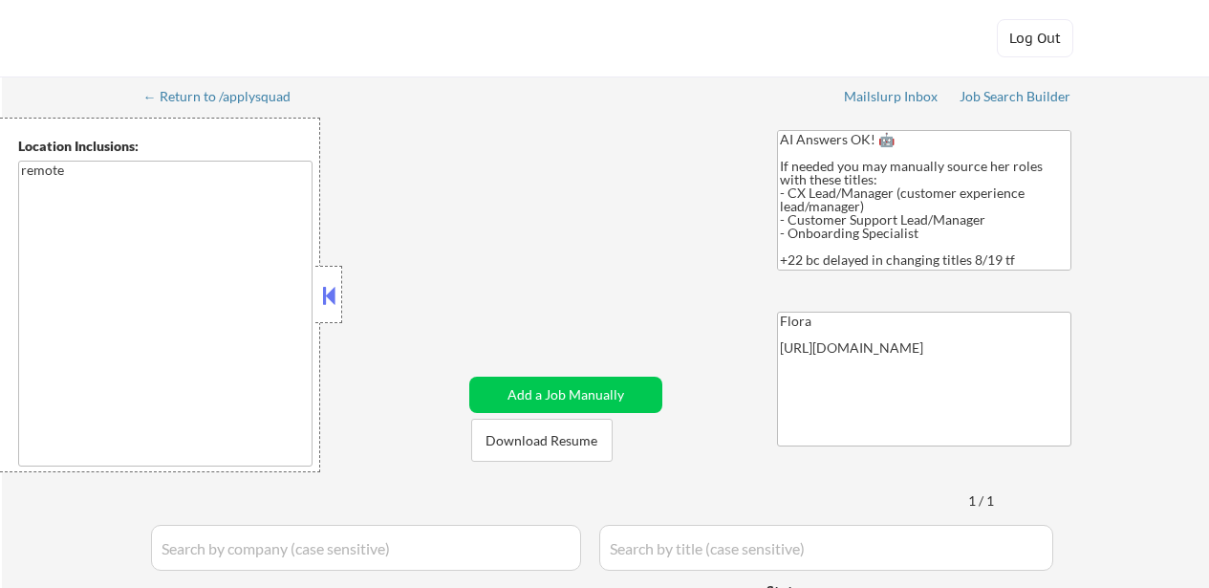
select select ""pending""
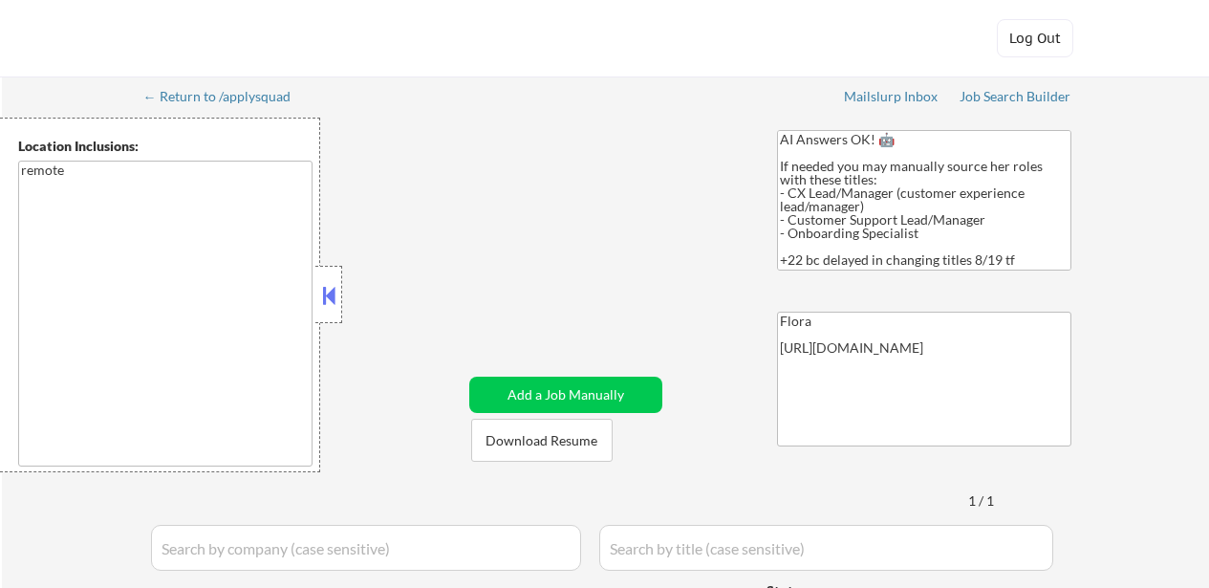
select select ""pending""
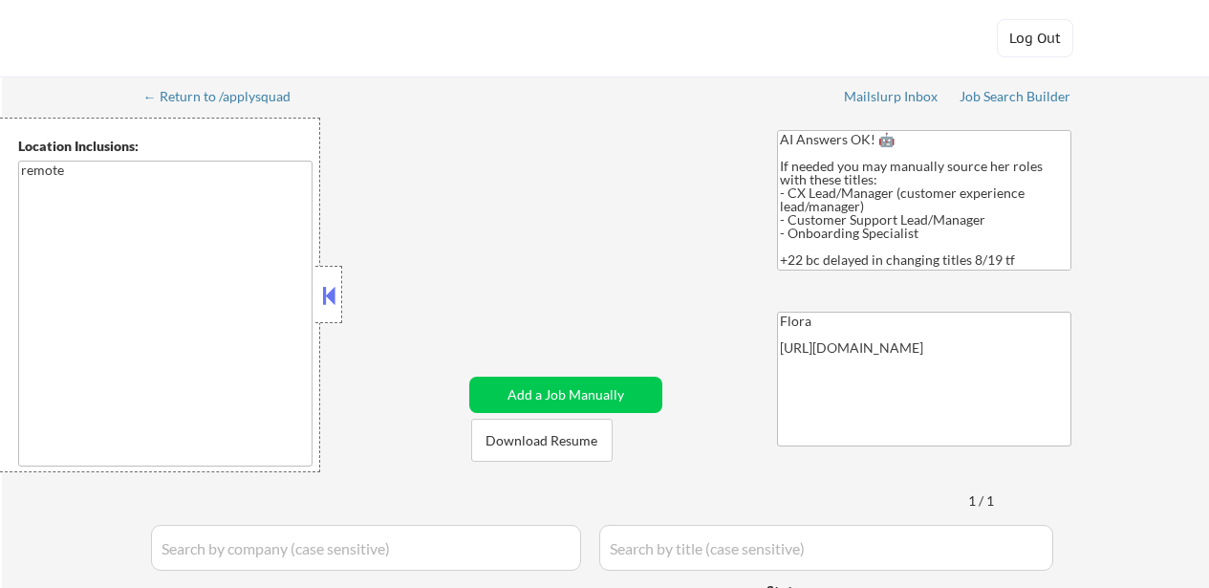
select select ""pending""
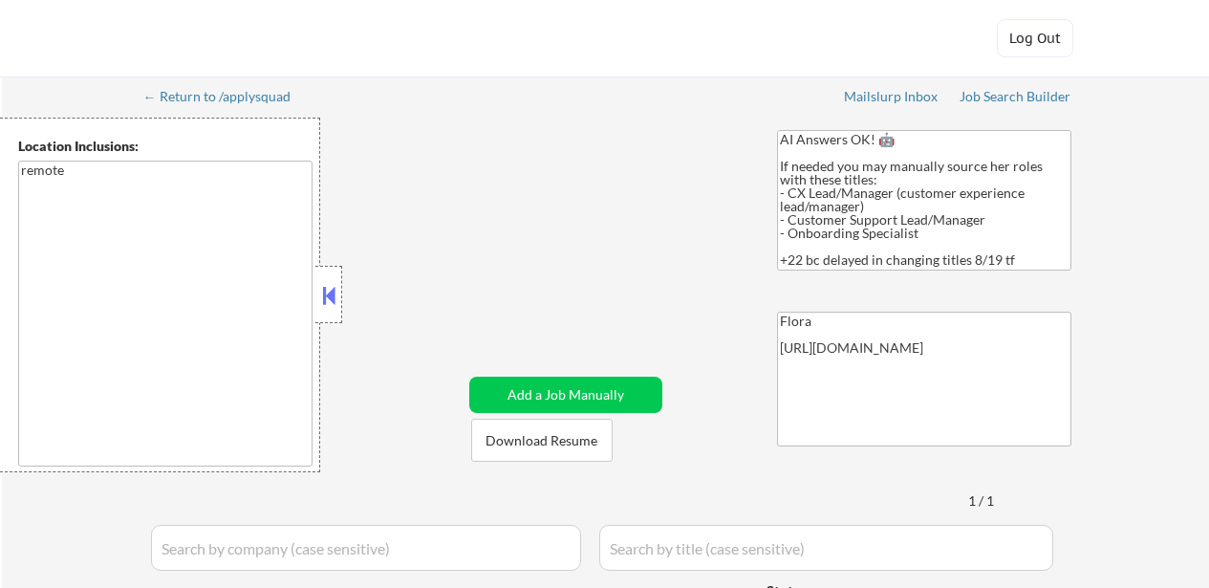
select select ""pending""
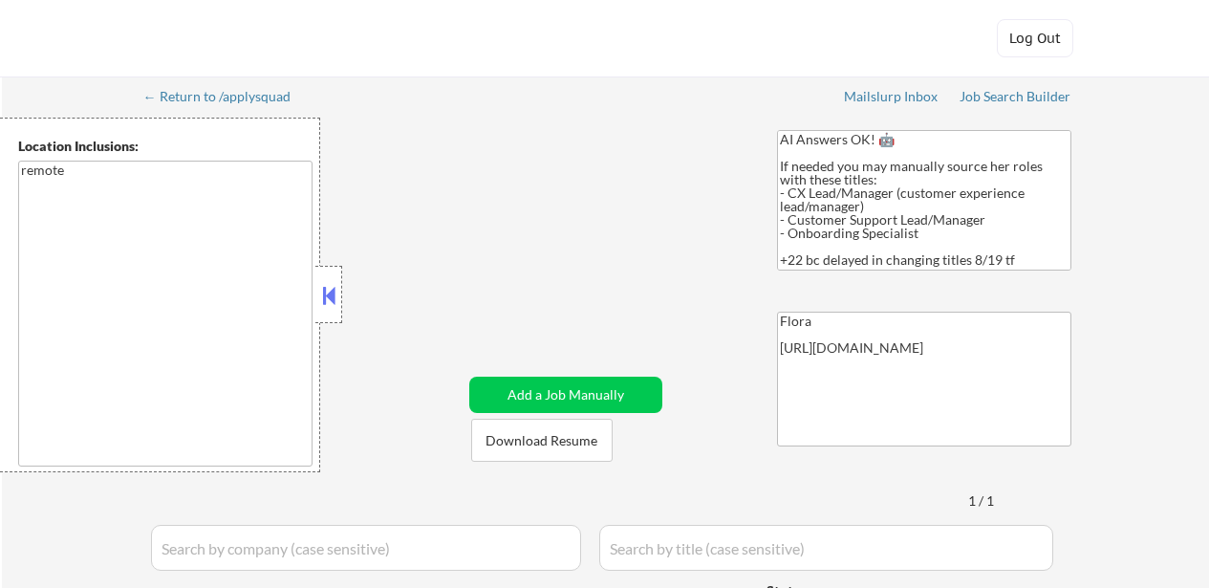
select select ""pending""
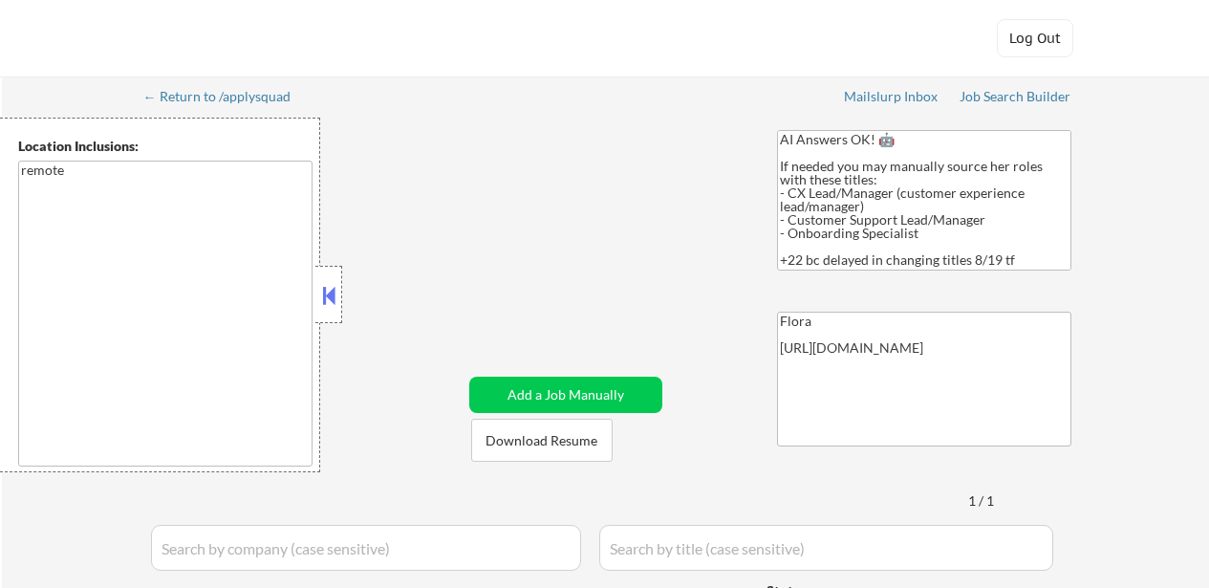
select select ""pending""
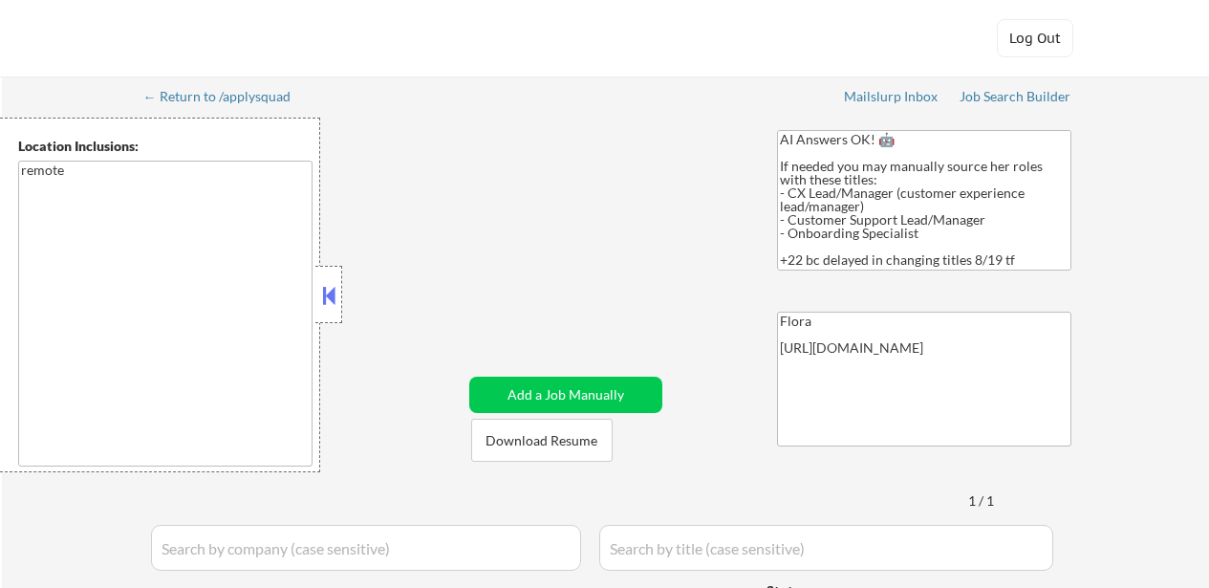
select select ""pending""
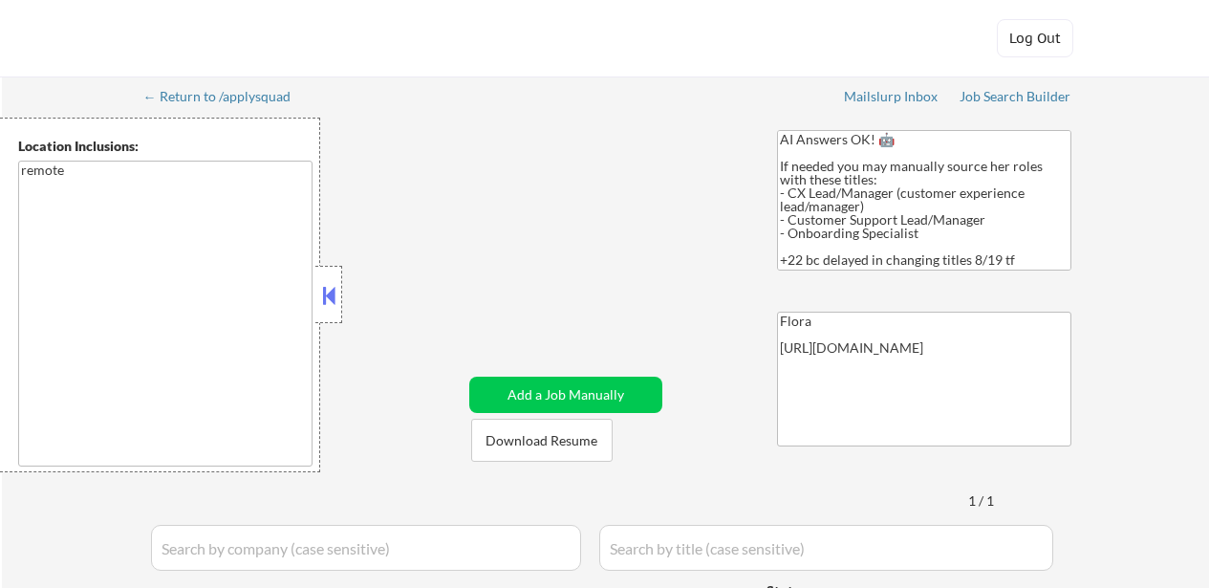
select select ""pending""
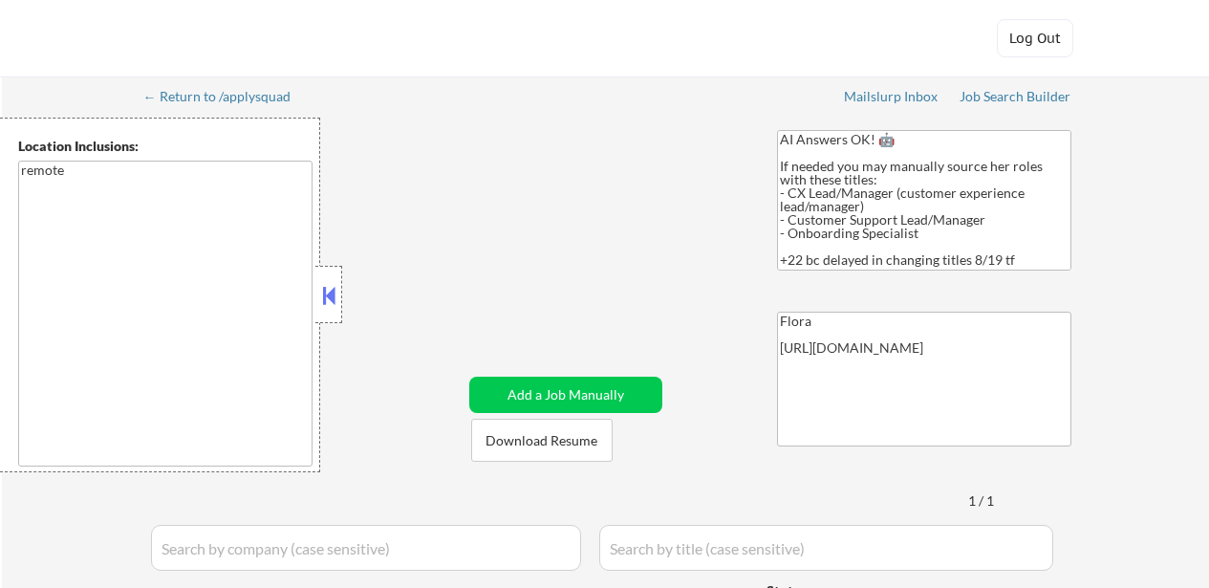
select select ""pending""
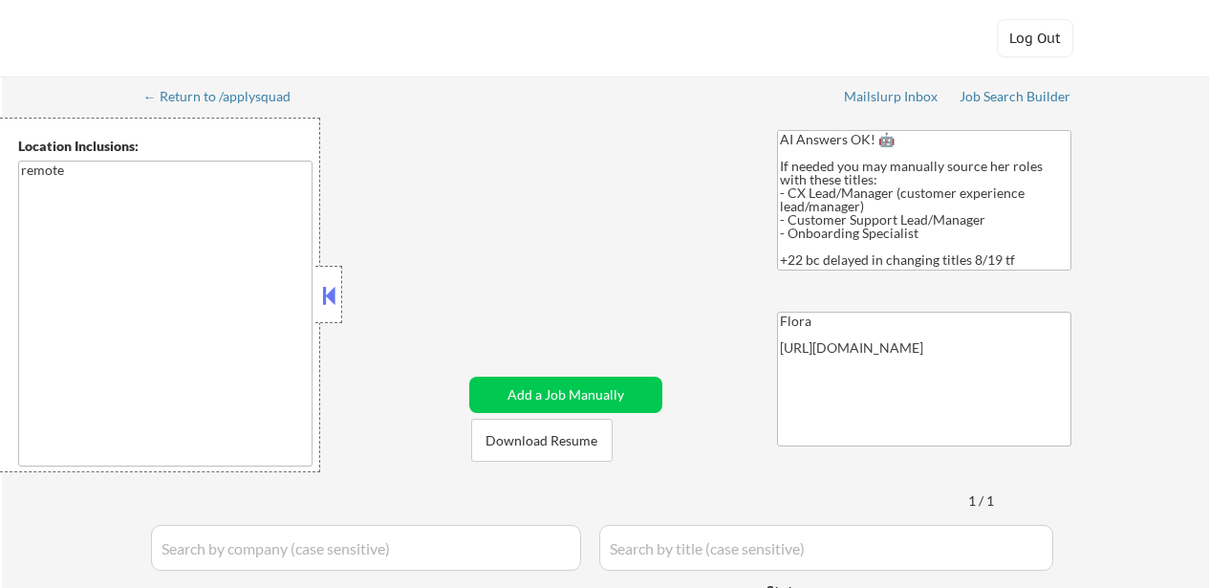
select select ""pending""
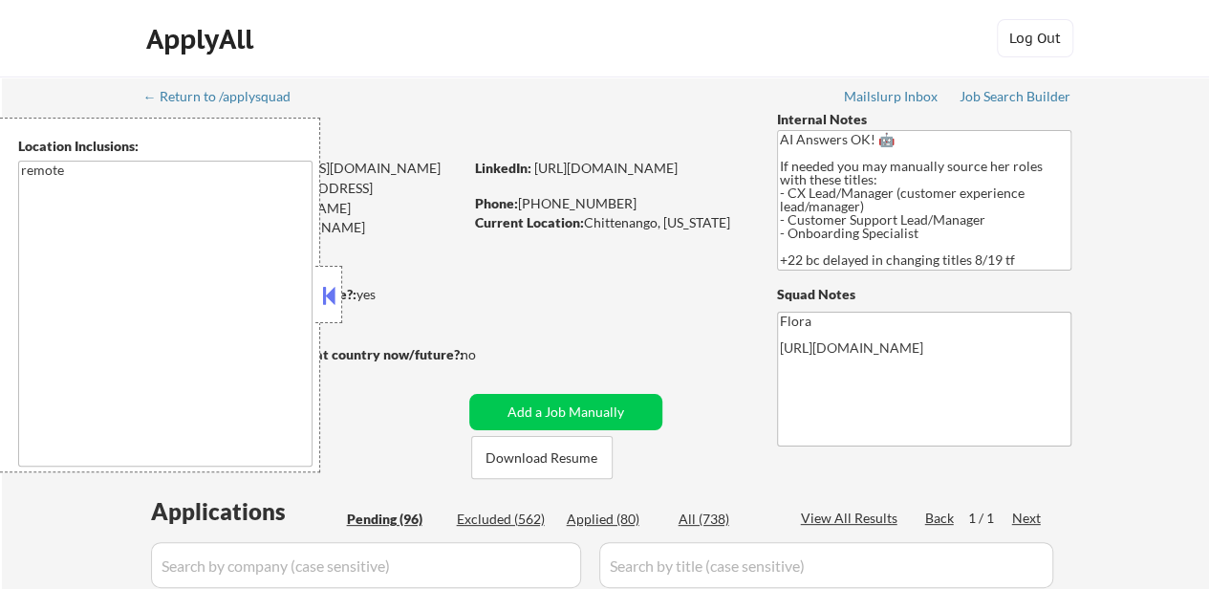
select select ""pending""
select select ""PLACEHOLDER_1427118222253""
select select ""pending""
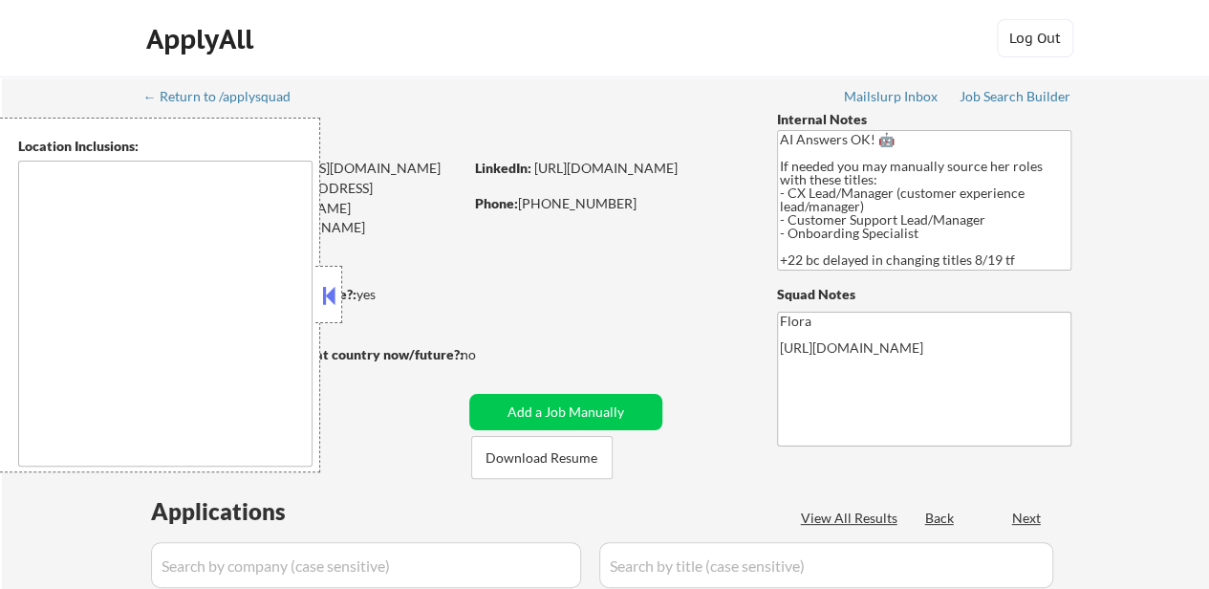
type textarea "remote"
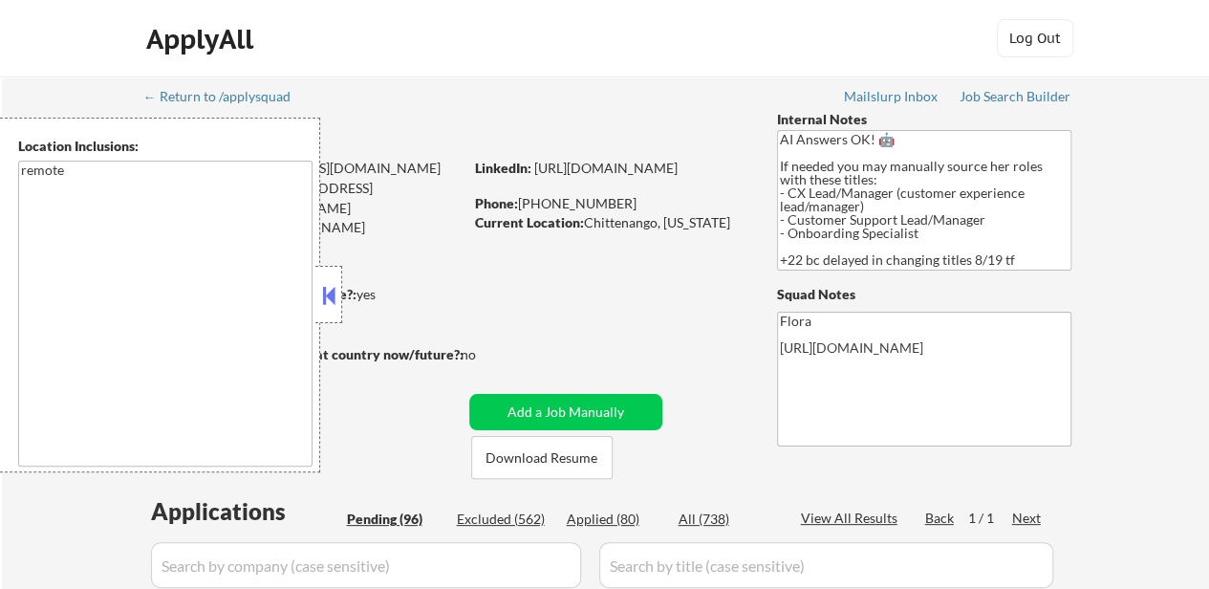
select select ""pending""
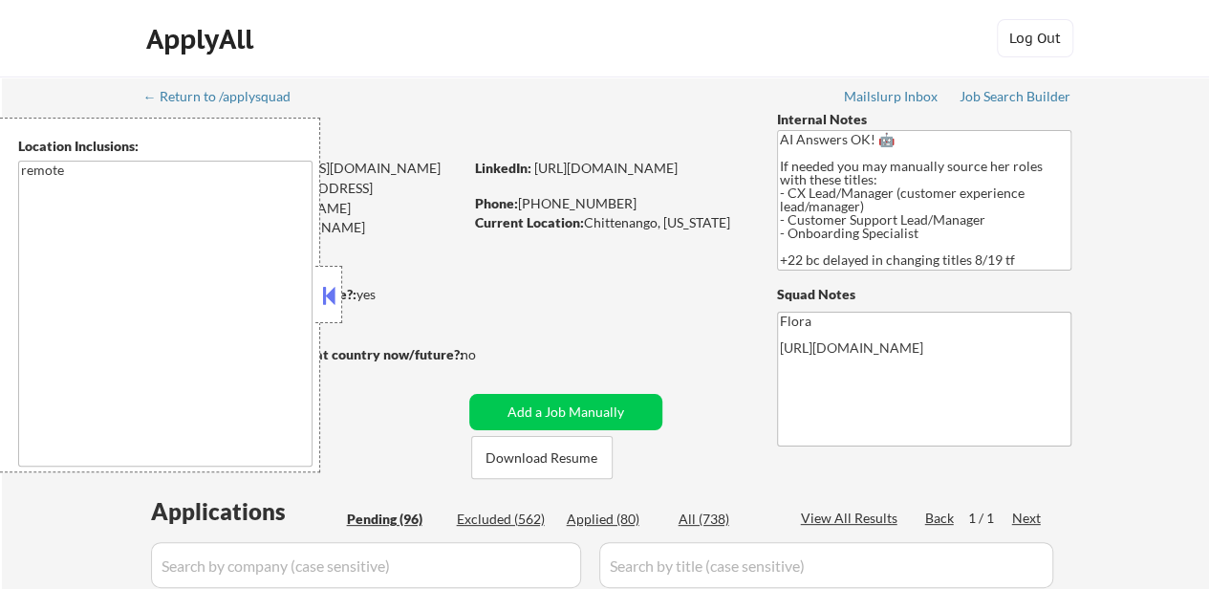
select select ""pending""
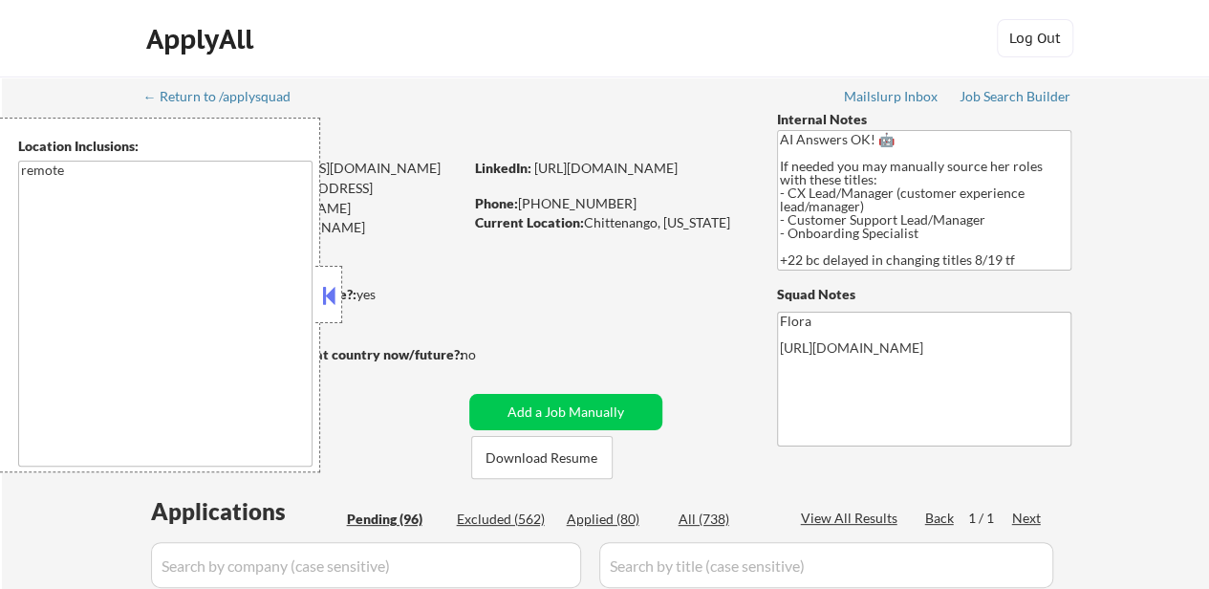
select select ""pending""
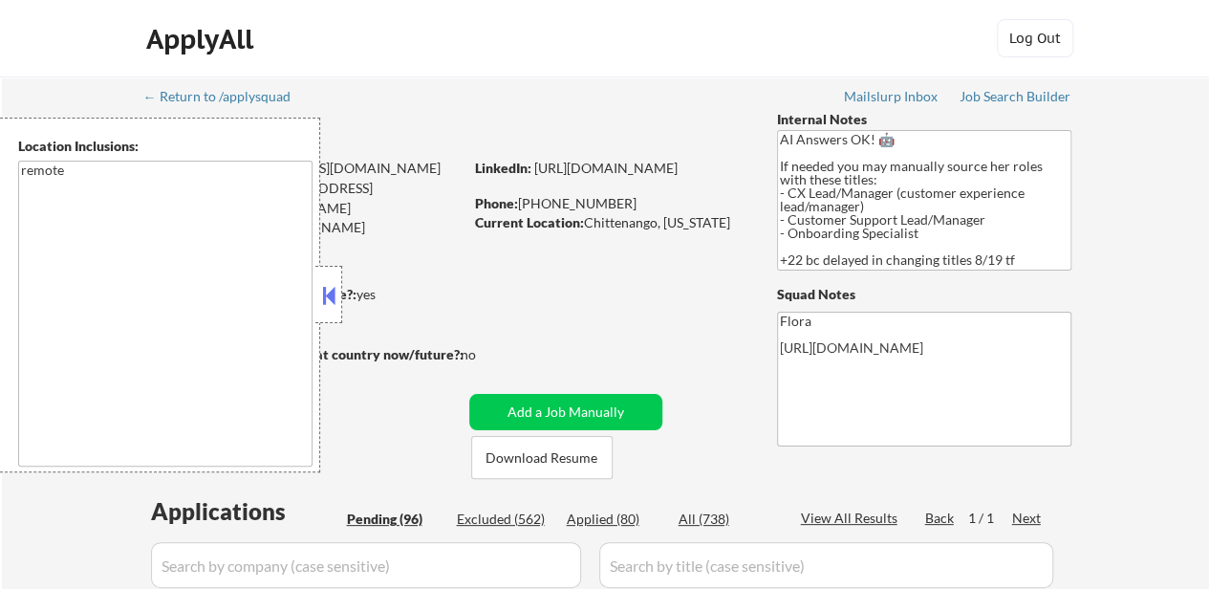
select select ""pending""
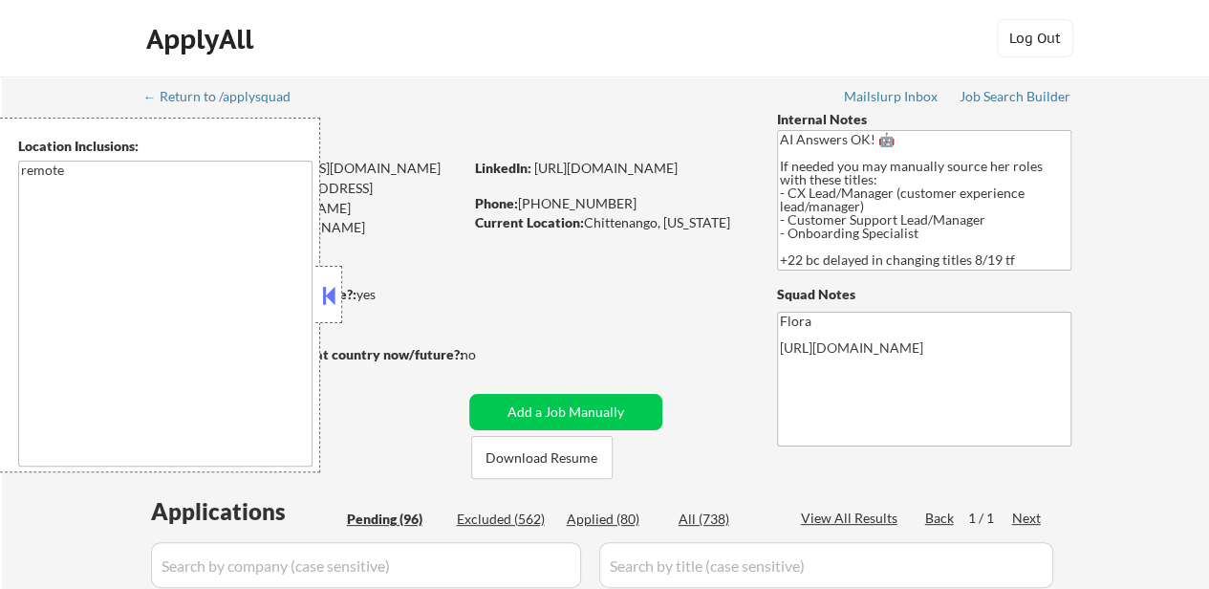
select select ""pending""
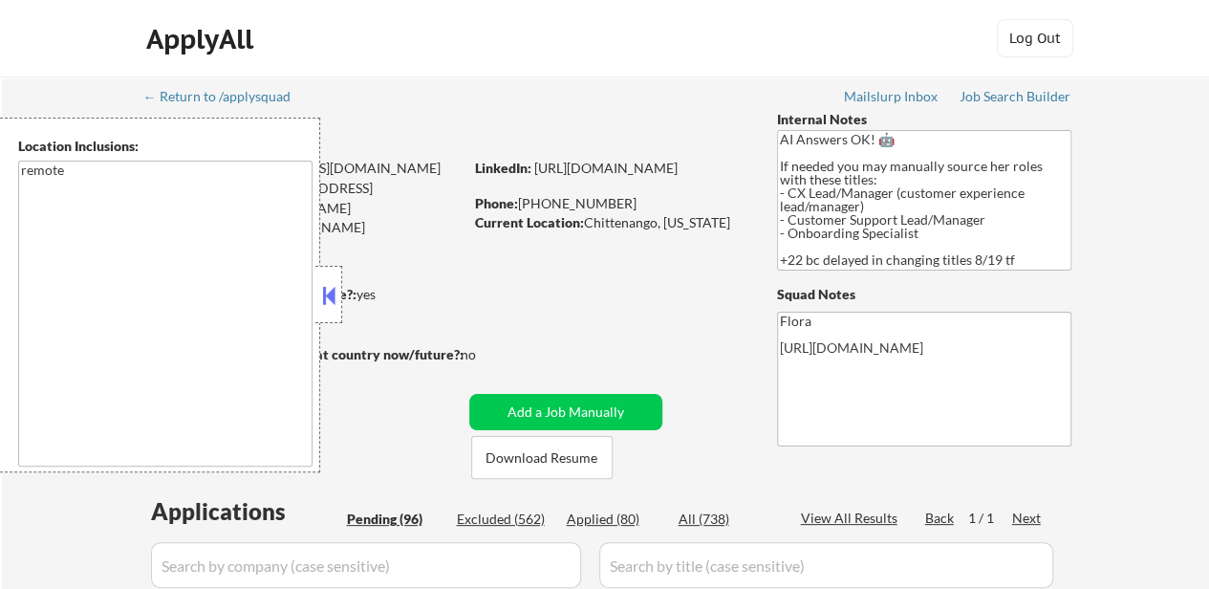
select select ""pending""
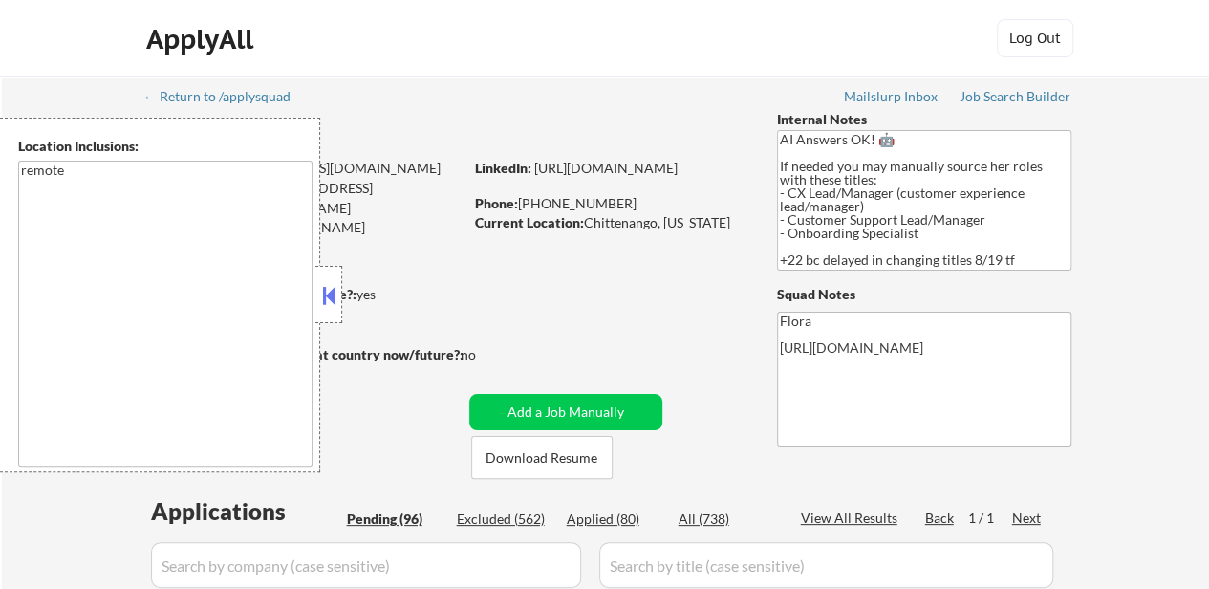
select select ""pending""
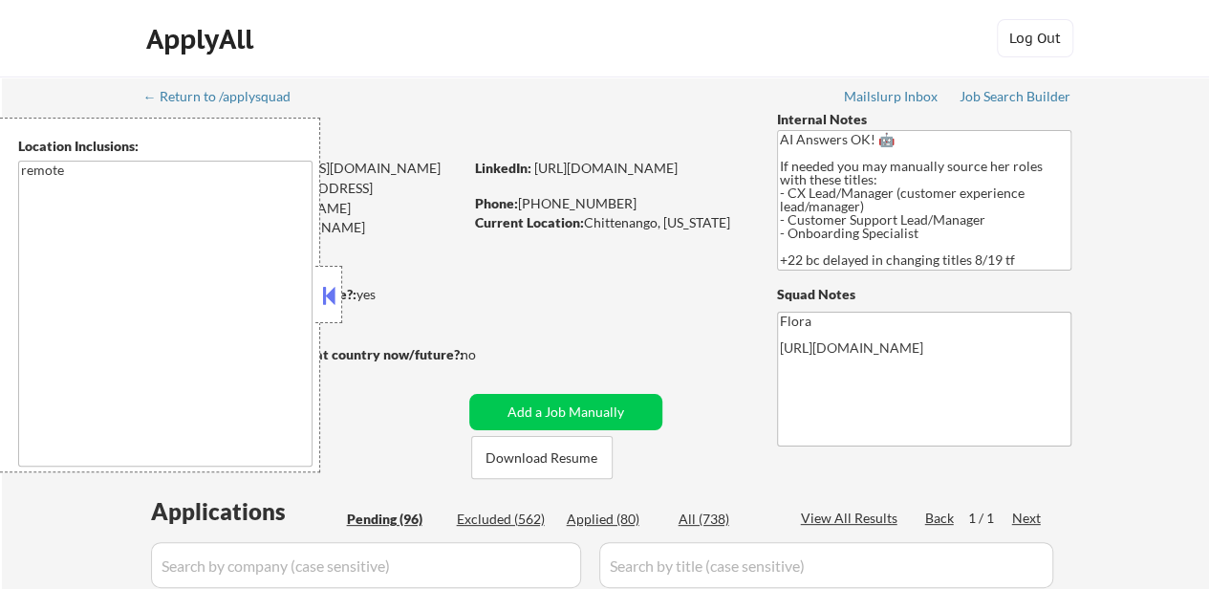
select select ""pending""
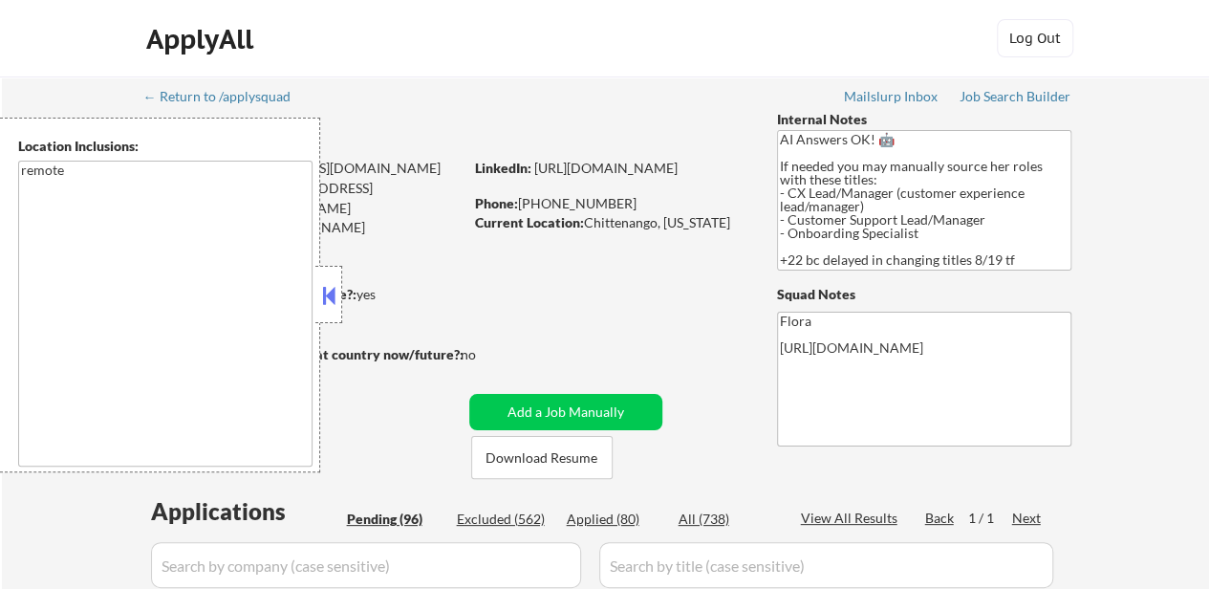
select select ""pending""
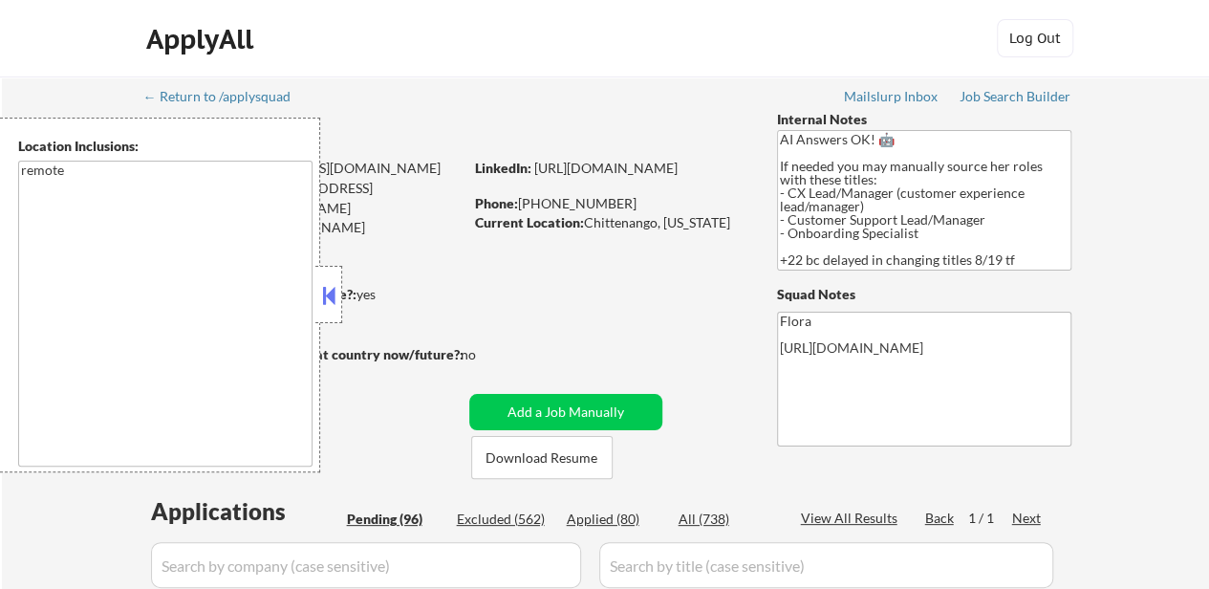
select select ""pending""
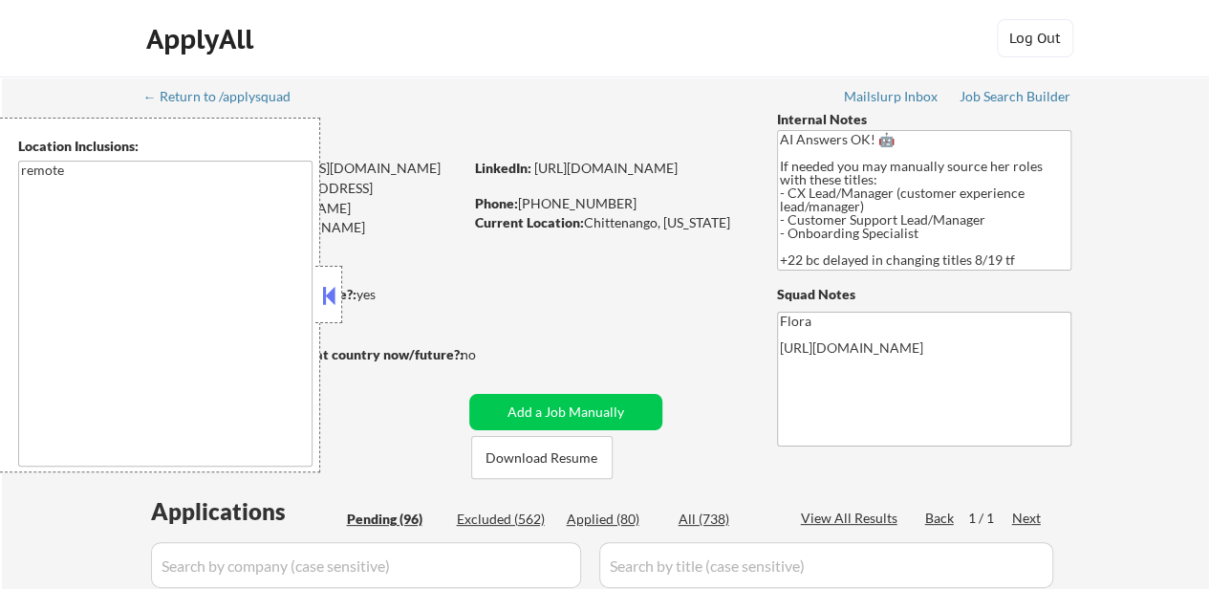
select select ""pending""
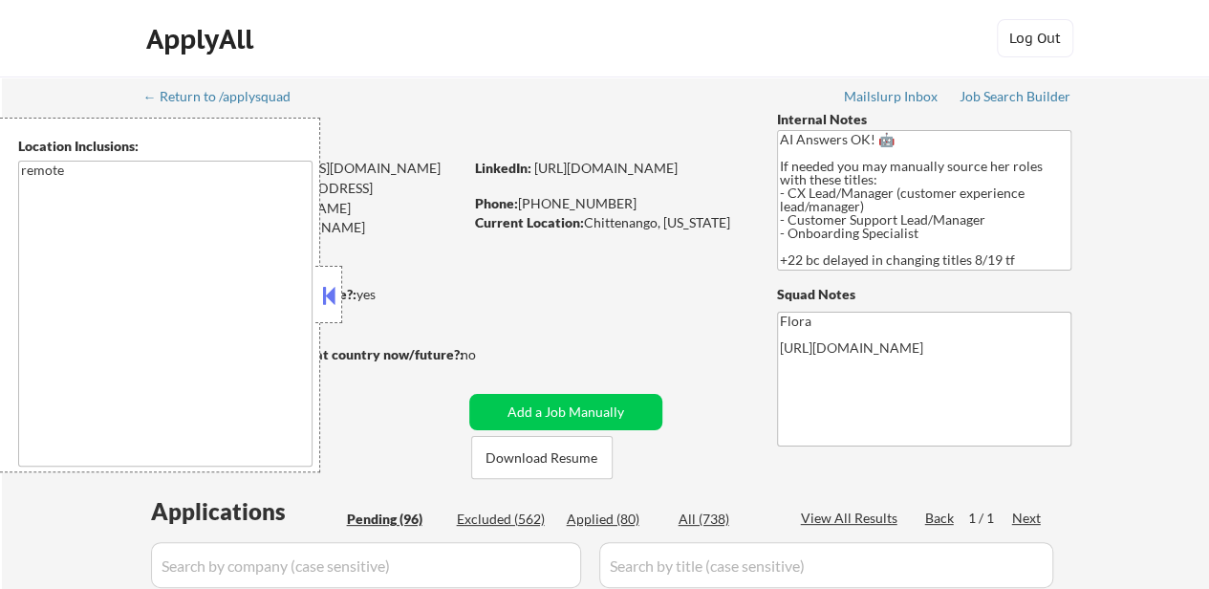
select select ""pending""
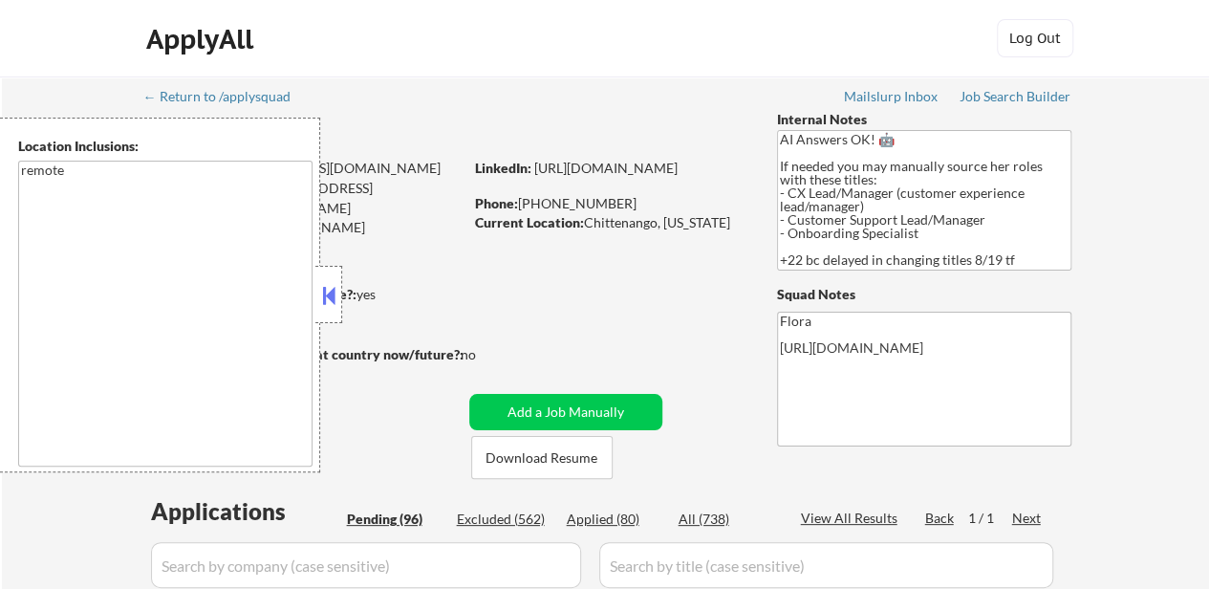
select select ""pending""
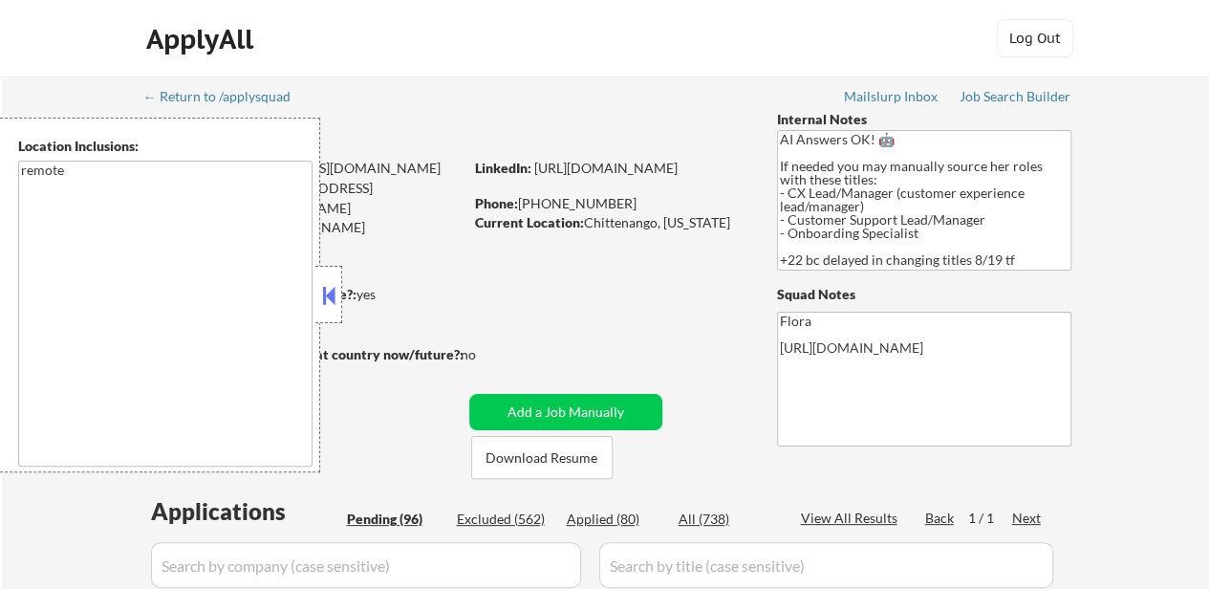
select select ""pending""
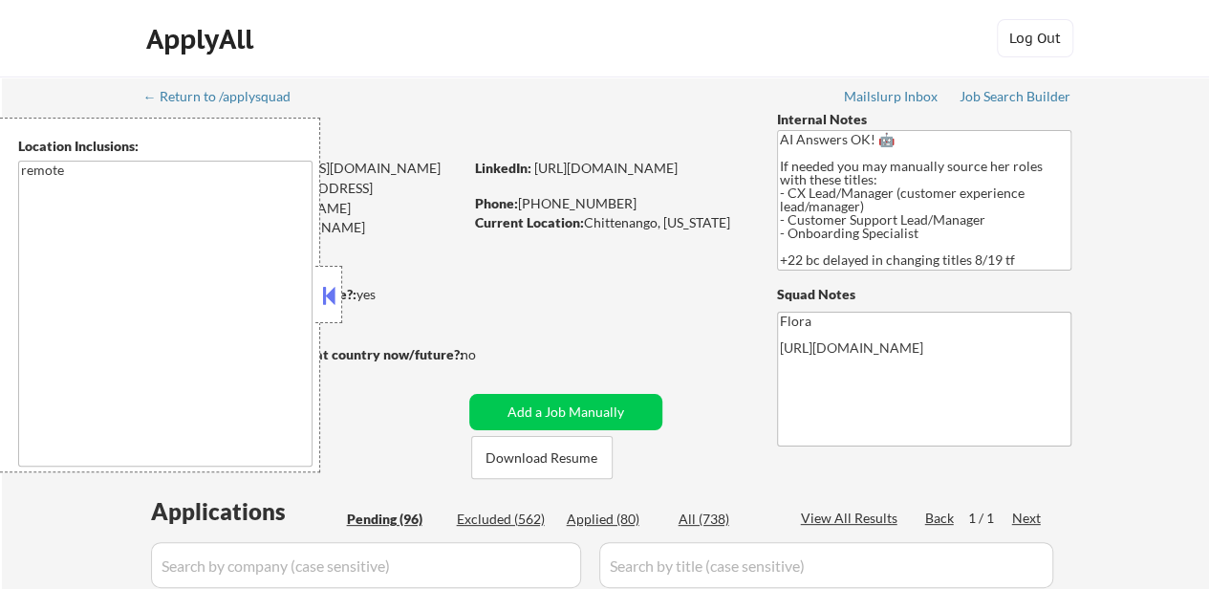
select select ""pending""
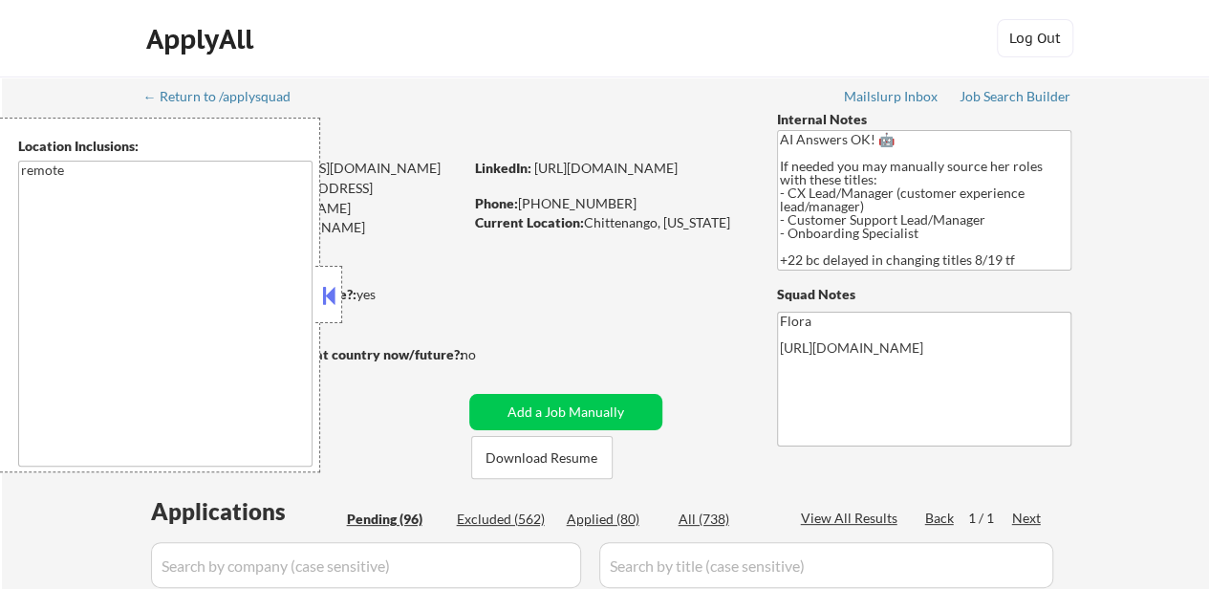
select select ""pending""
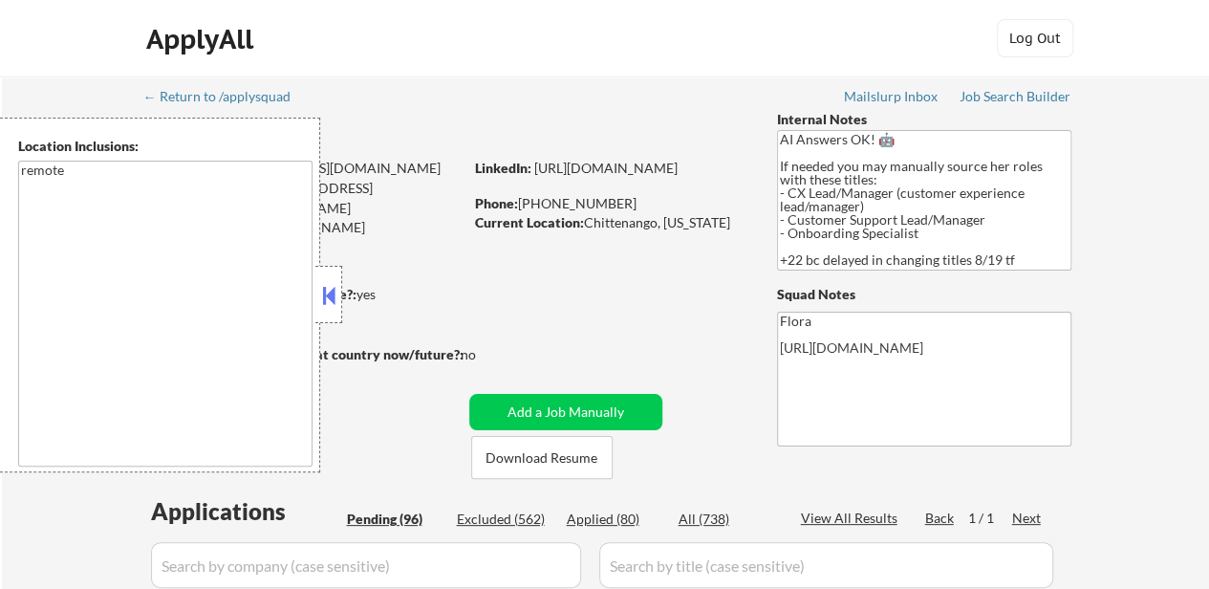
select select ""pending""
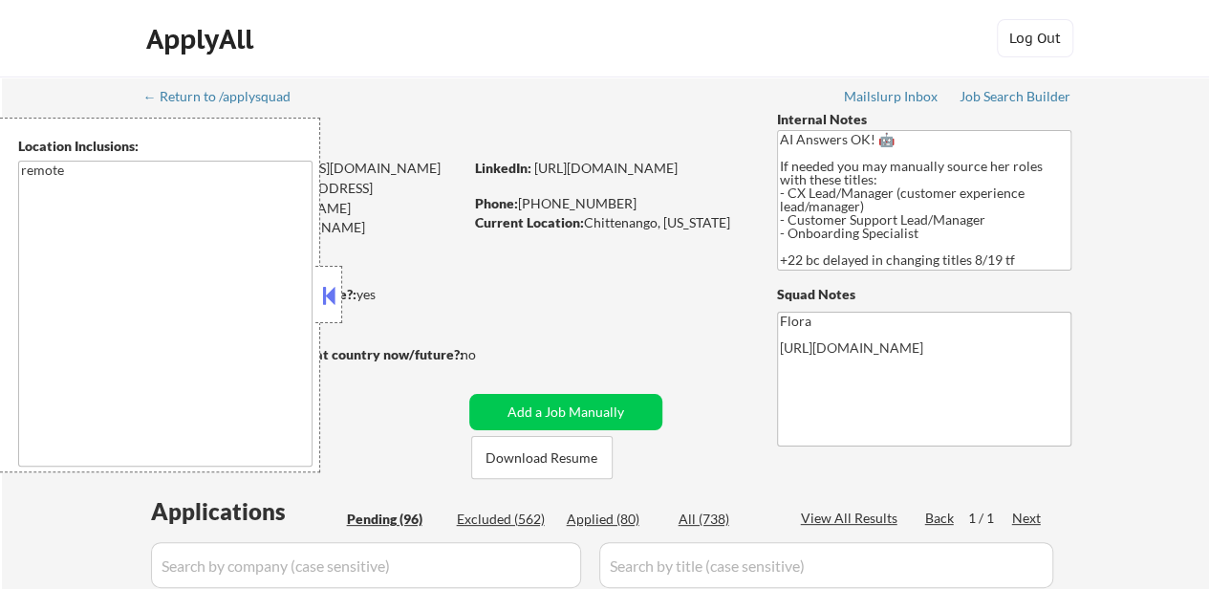
select select ""pending""
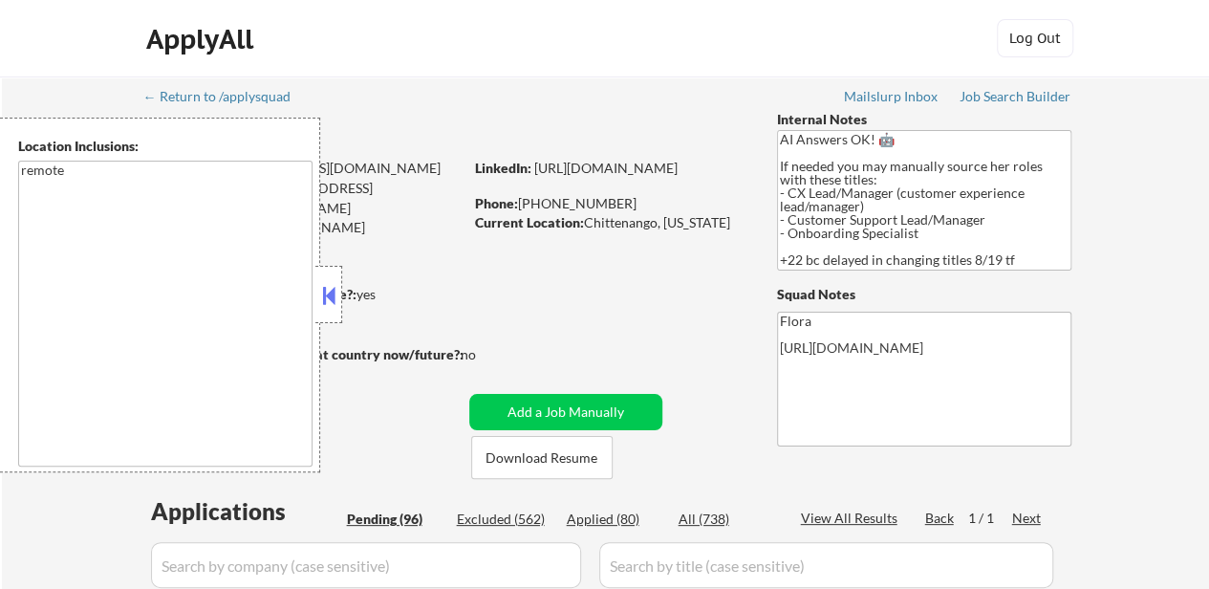
select select ""pending""
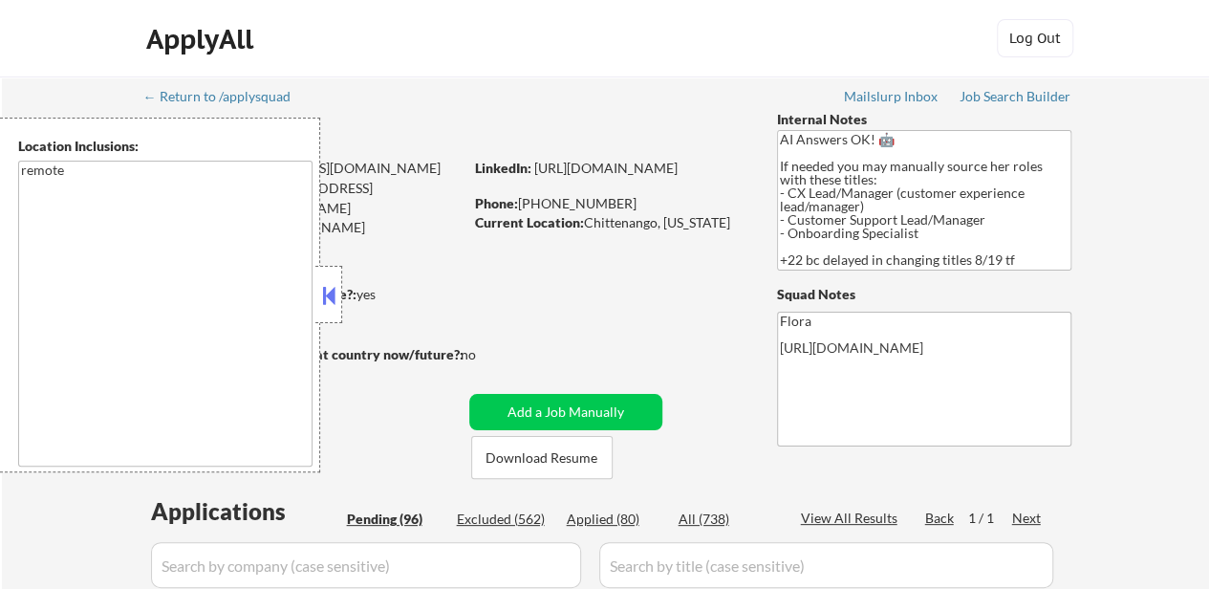
select select ""pending""
click at [619, 516] on div "Applied (80)" at bounding box center [615, 518] width 96 height 19
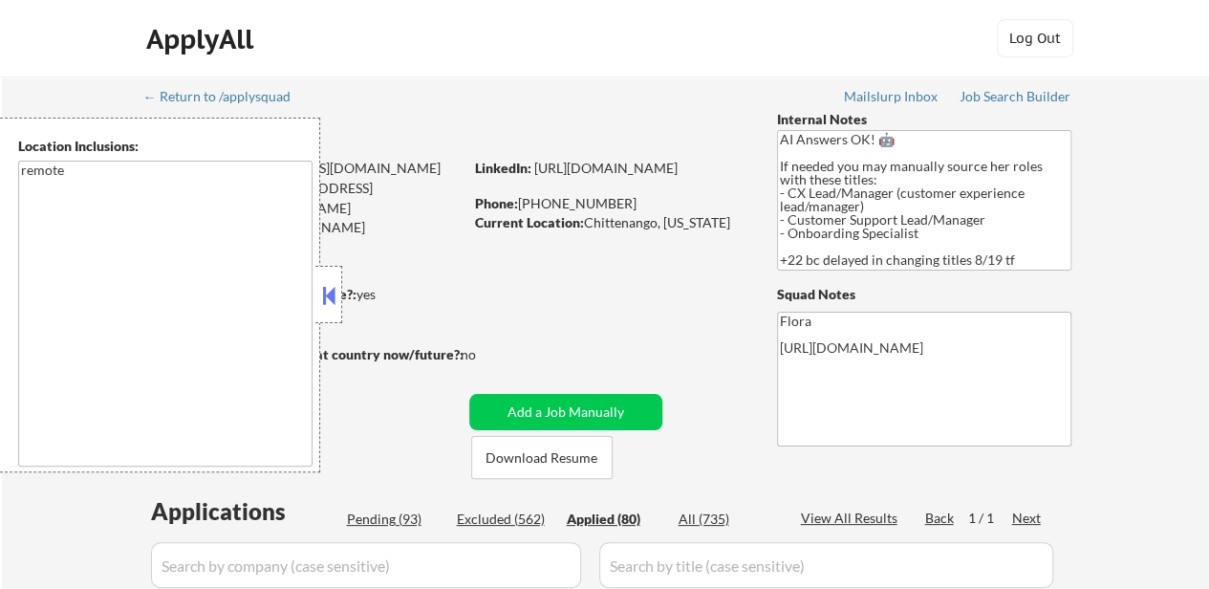
select select ""applied""
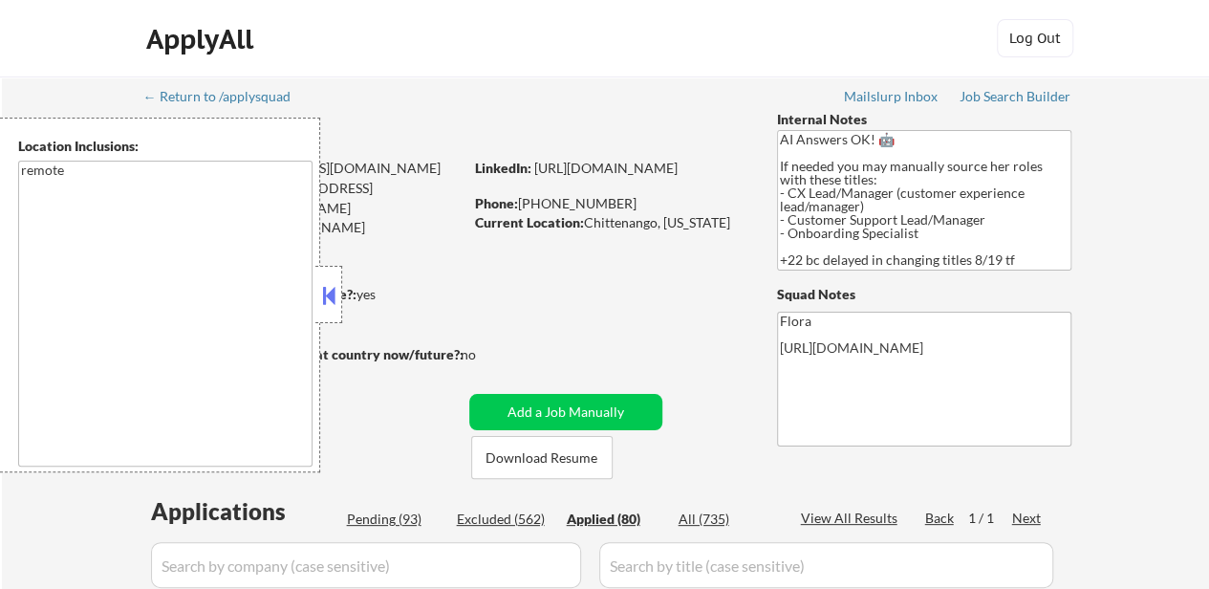
select select ""applied""
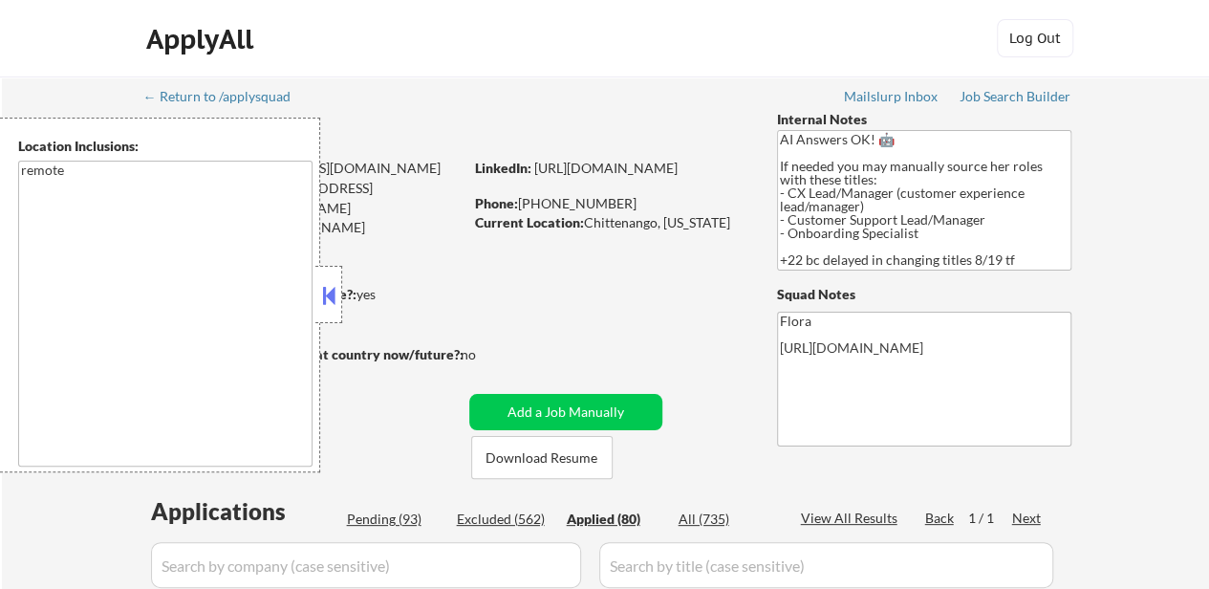
select select ""applied""
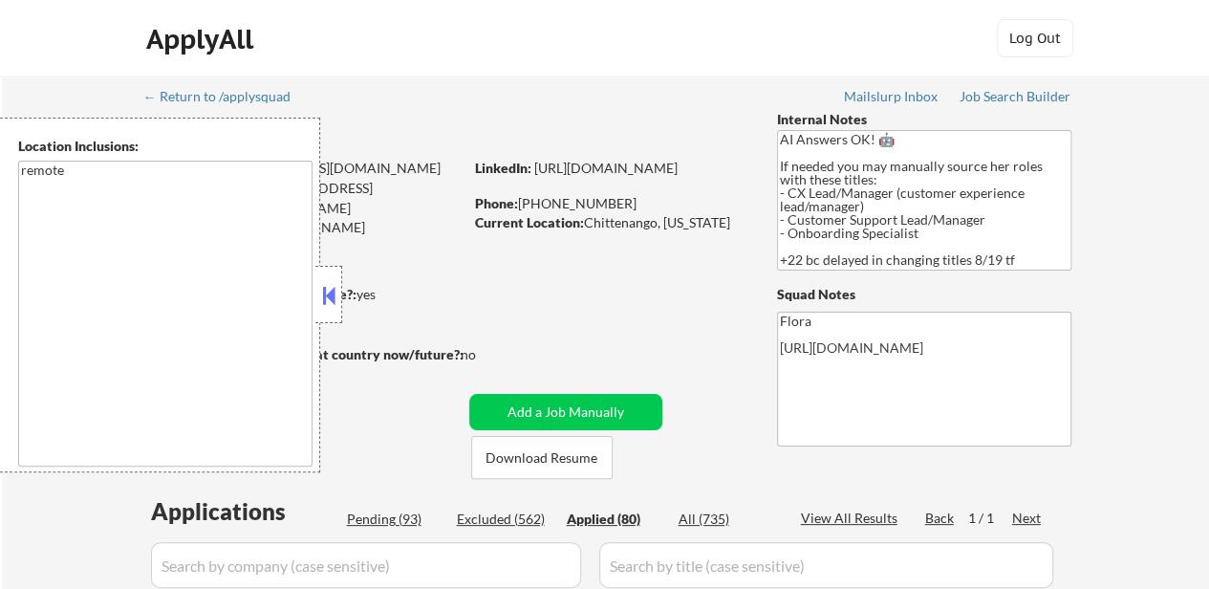
select select ""applied""
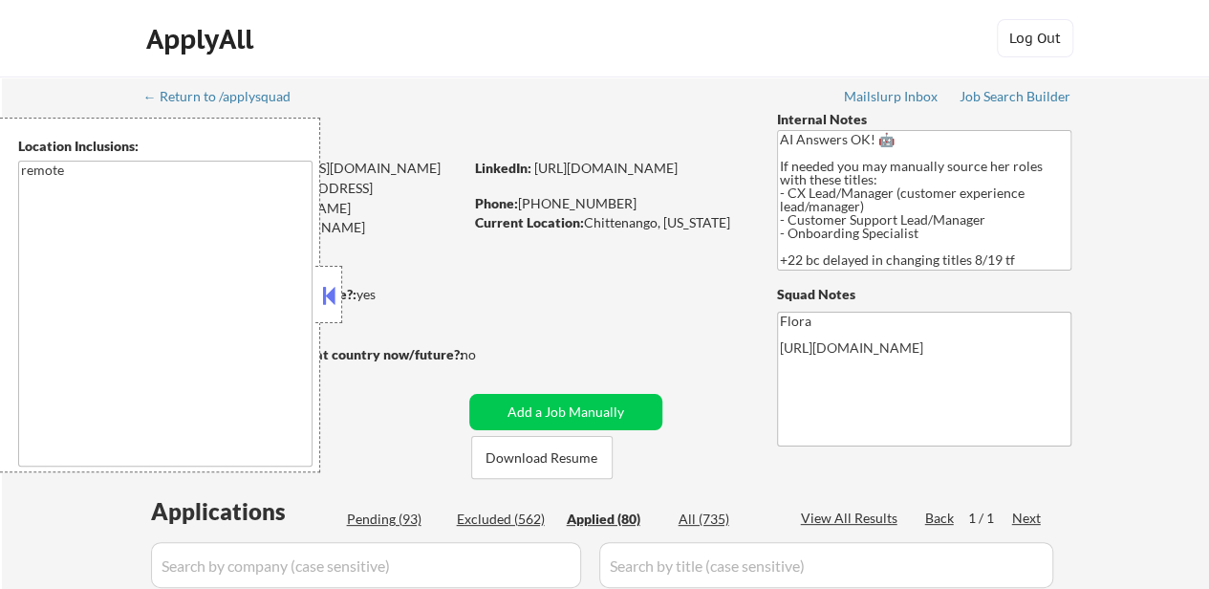
select select ""applied""
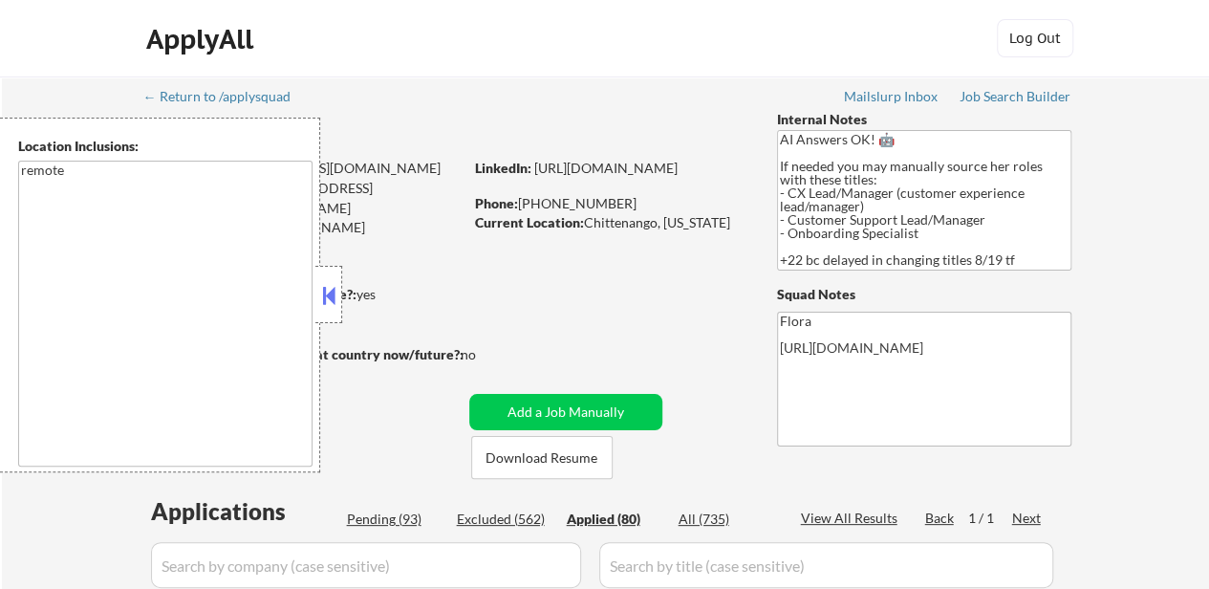
select select ""applied""
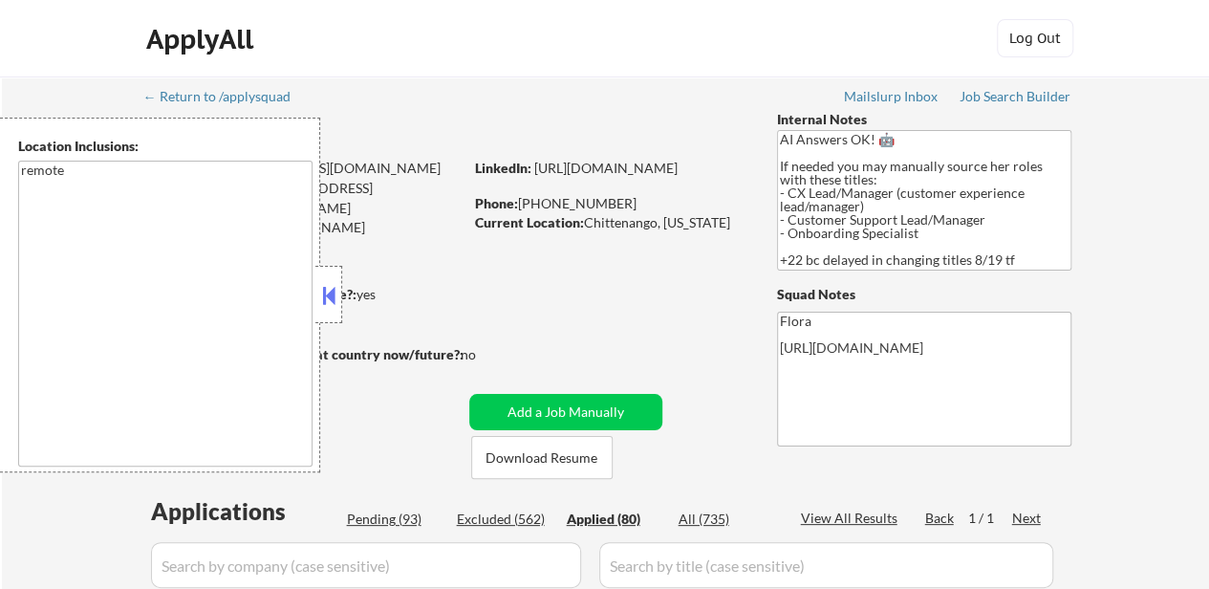
select select ""applied""
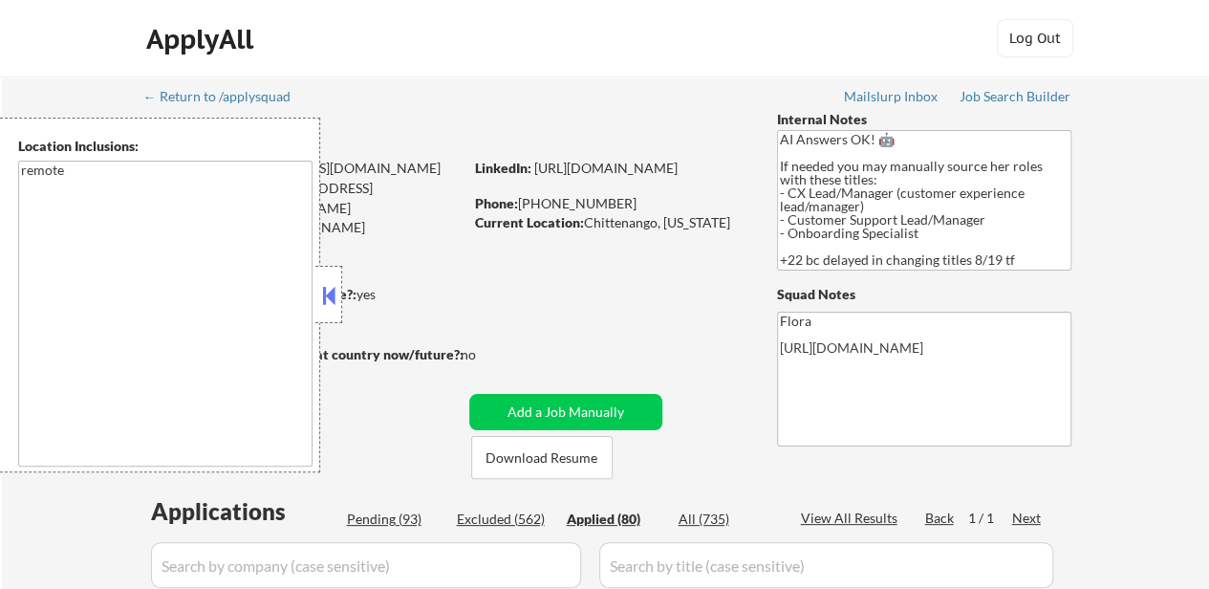
select select ""applied""
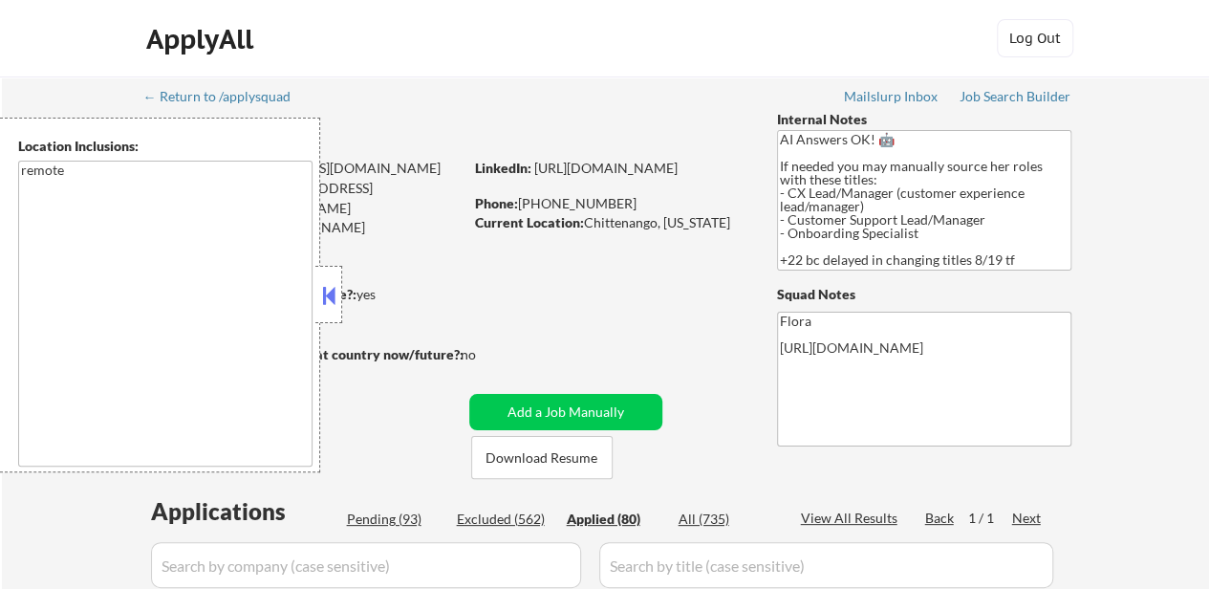
select select ""applied""
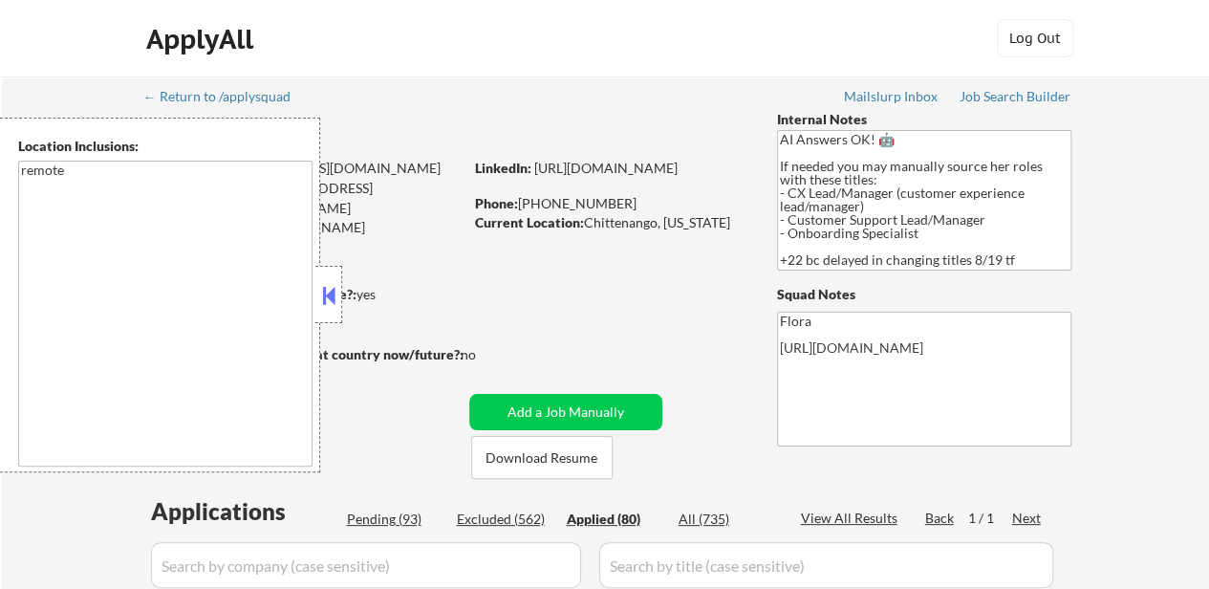
select select ""applied""
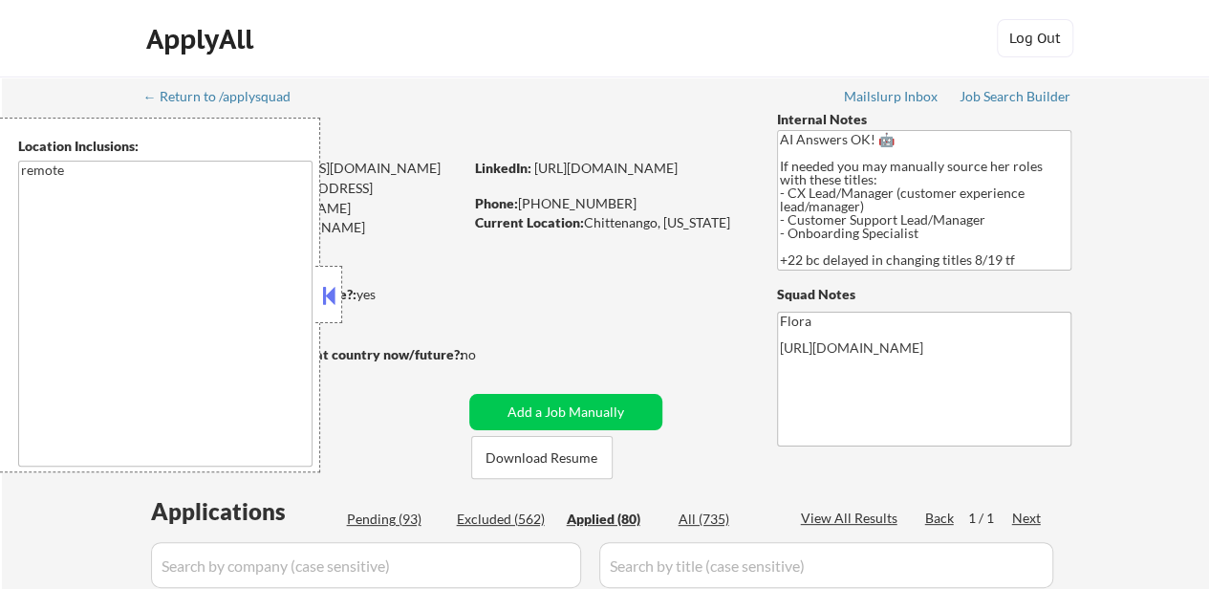
select select ""applied""
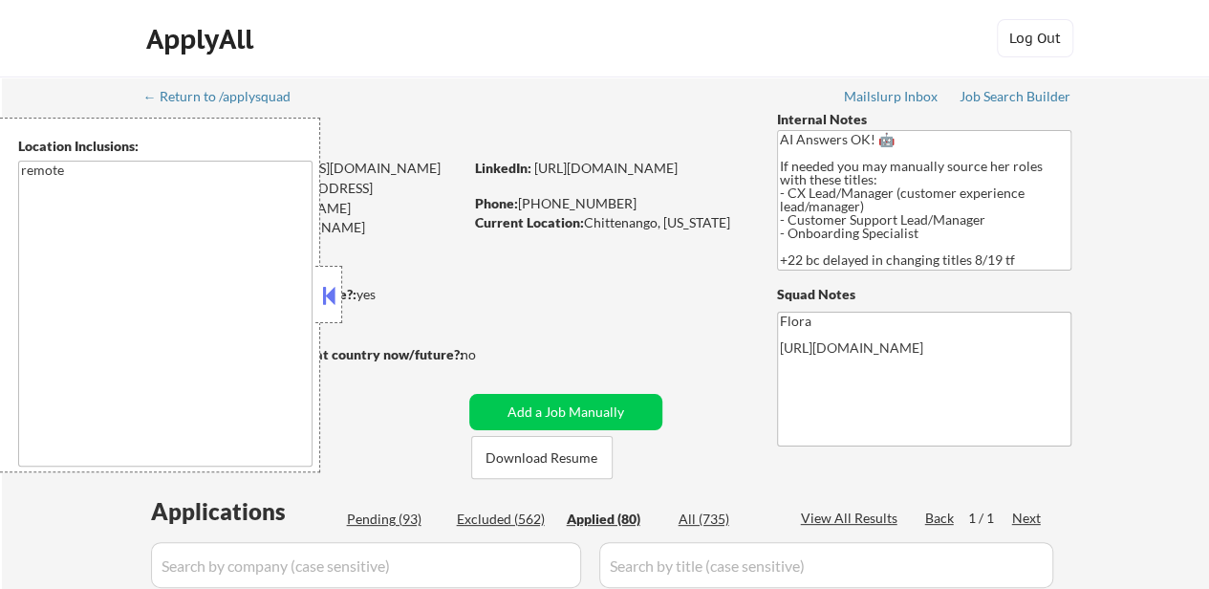
select select ""applied""
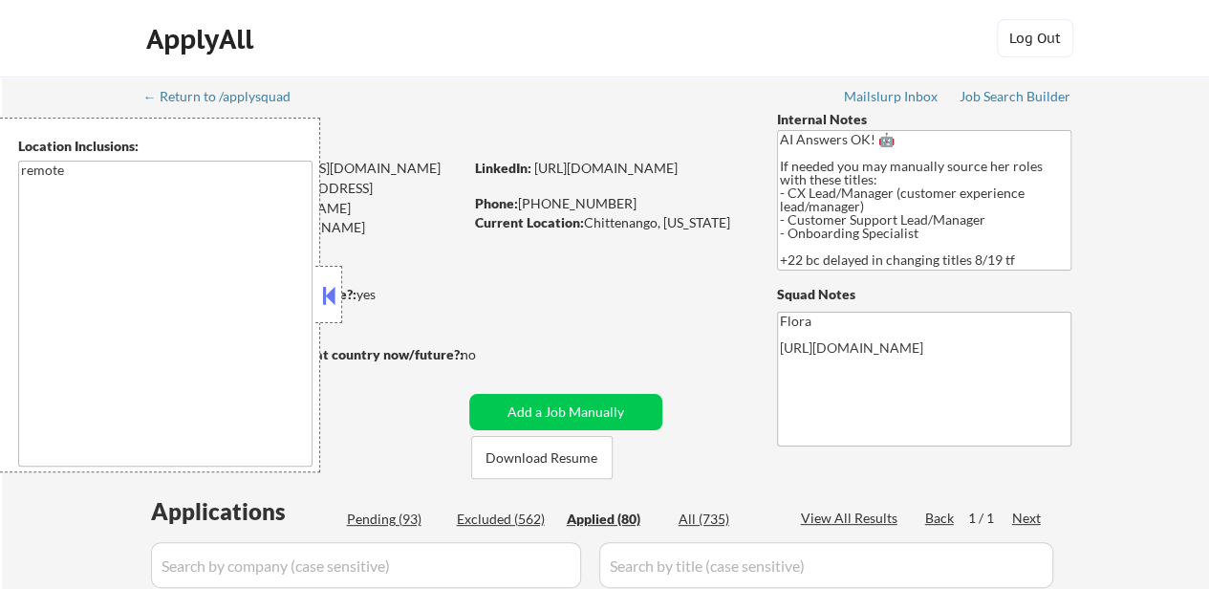
select select ""applied""
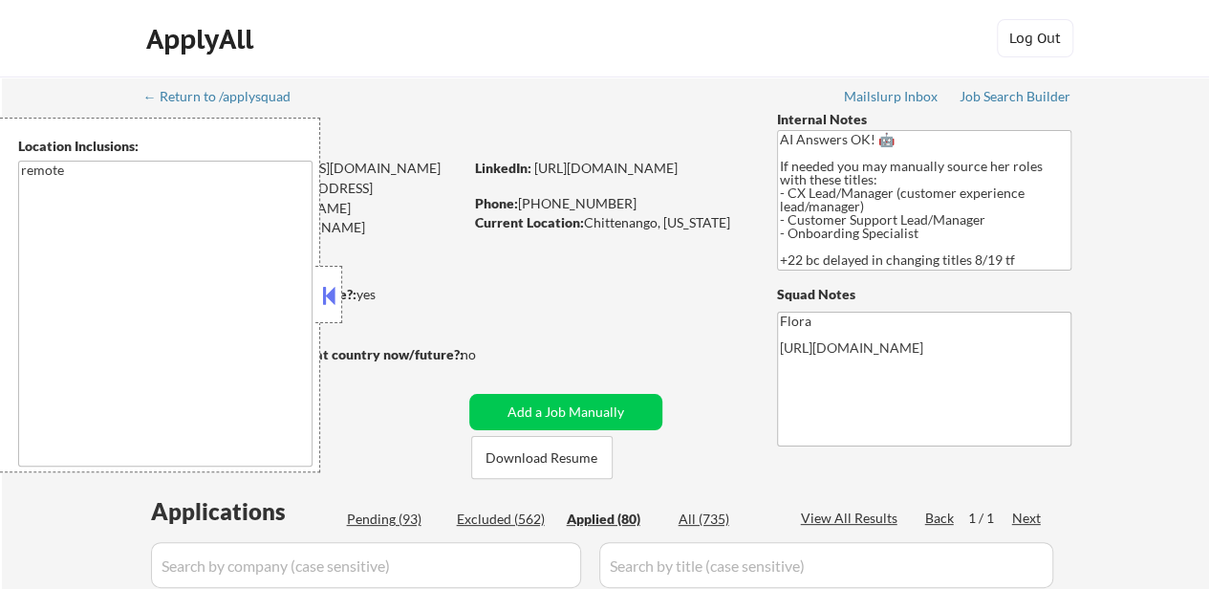
select select ""applied""
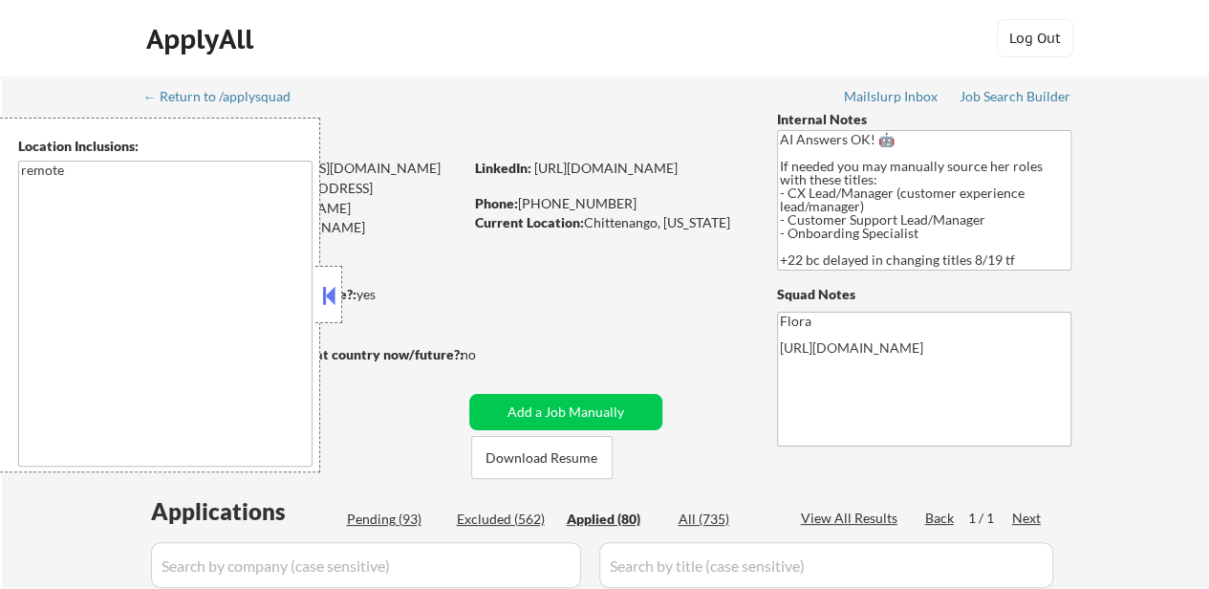
select select ""applied""
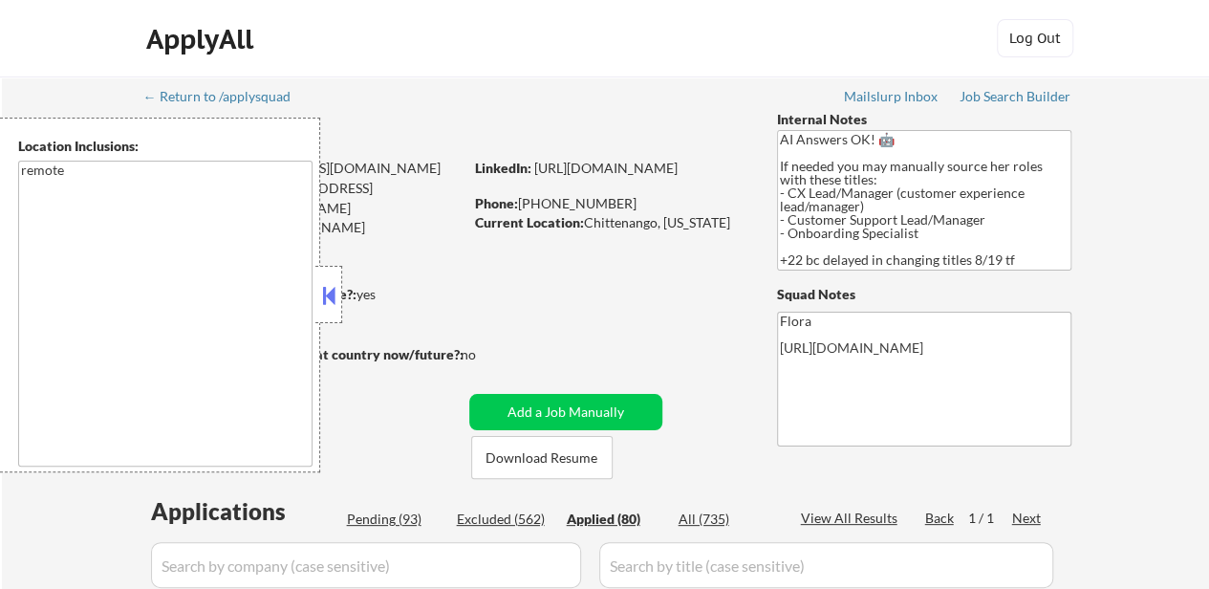
select select ""applied""
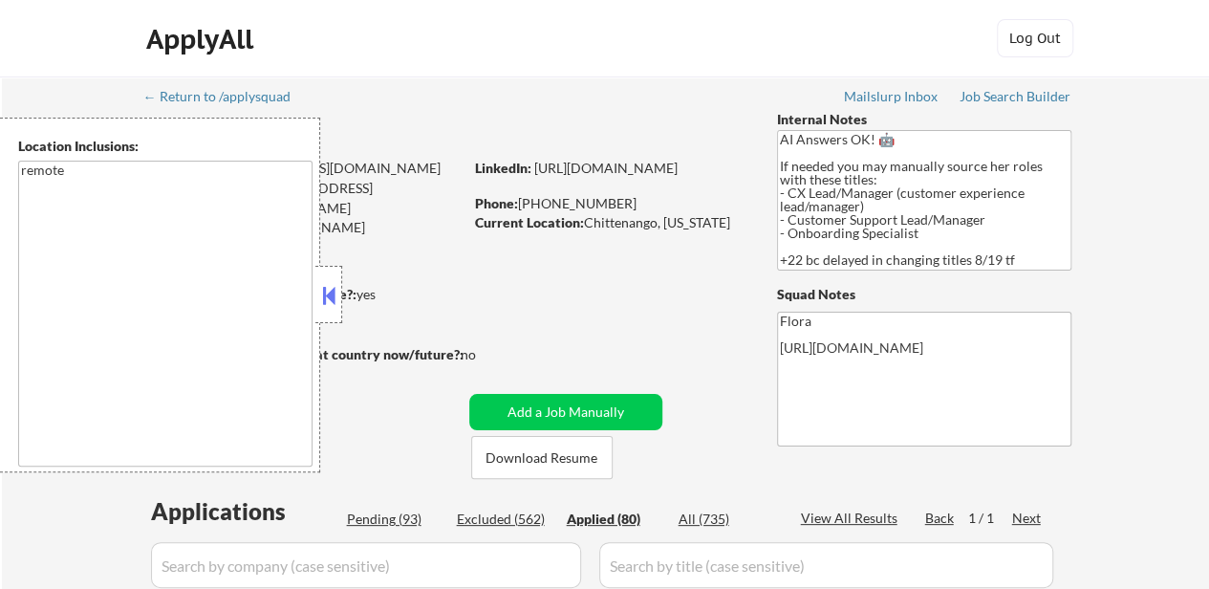
select select ""applied""
click at [325, 282] on button at bounding box center [328, 295] width 21 height 29
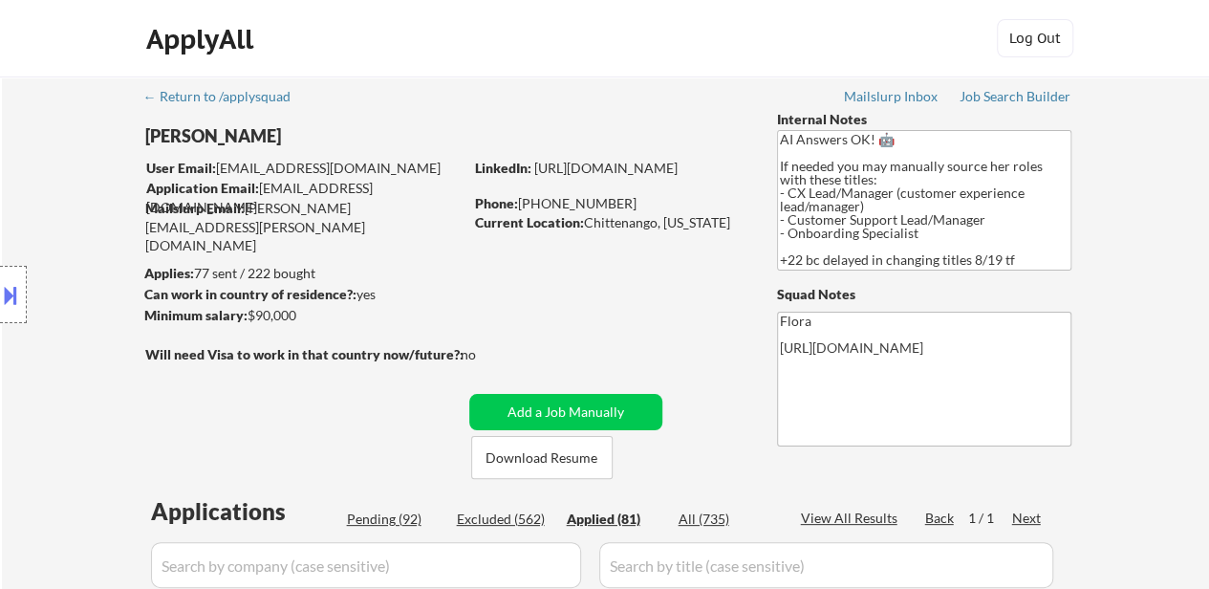
scroll to position [96, 0]
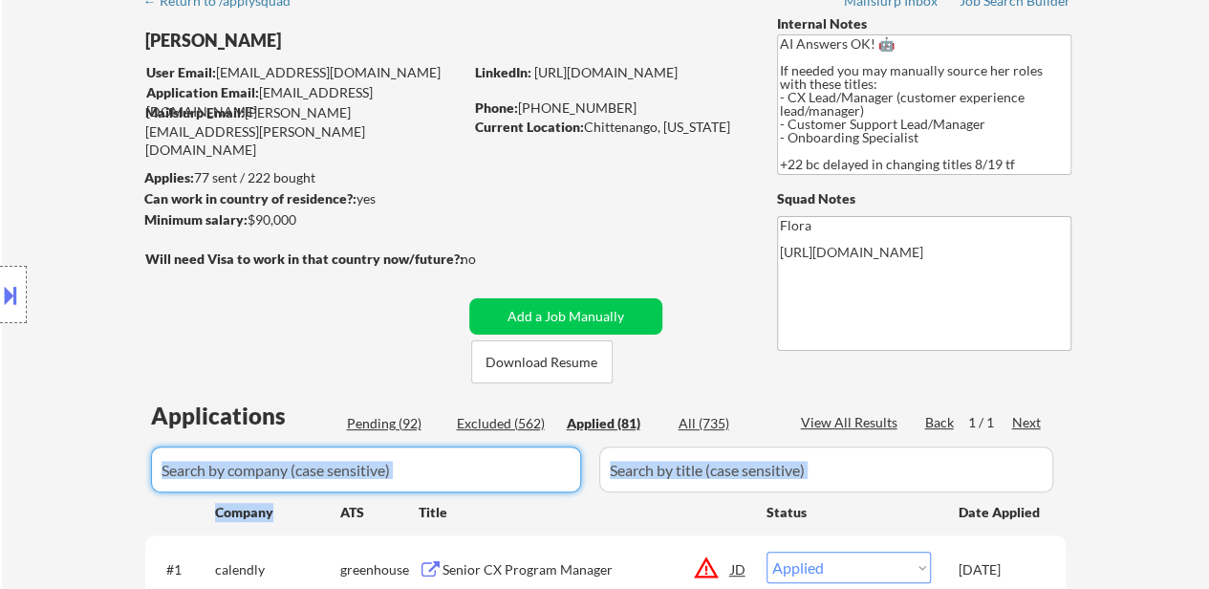
click at [330, 473] on input "input" at bounding box center [366, 469] width 430 height 46
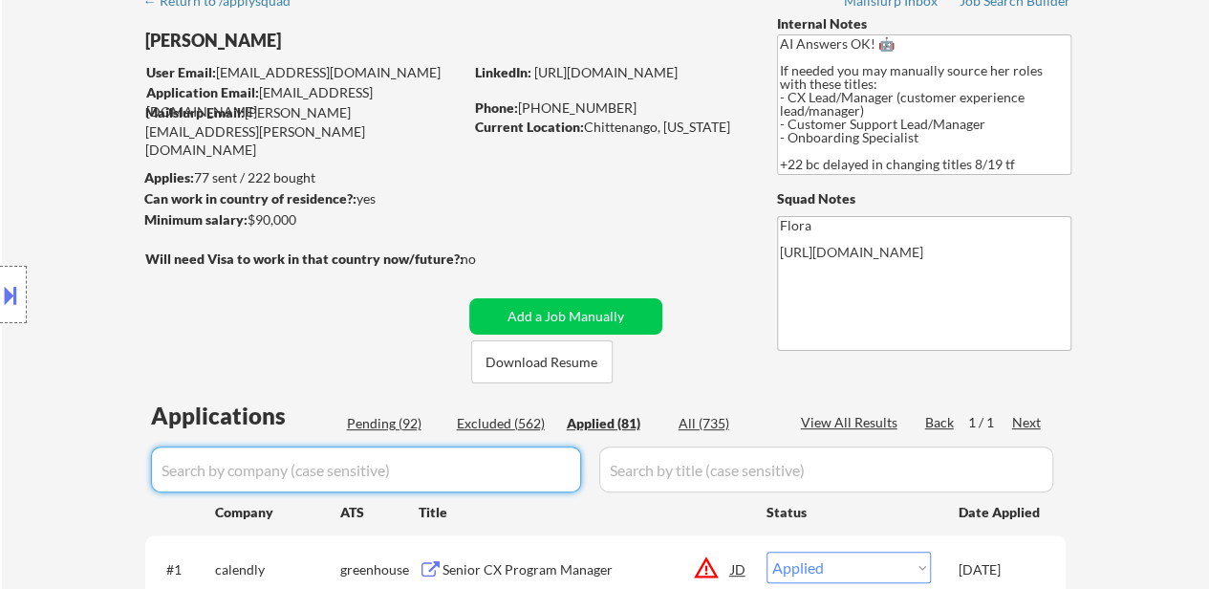
click at [334, 474] on input "input" at bounding box center [366, 469] width 430 height 46
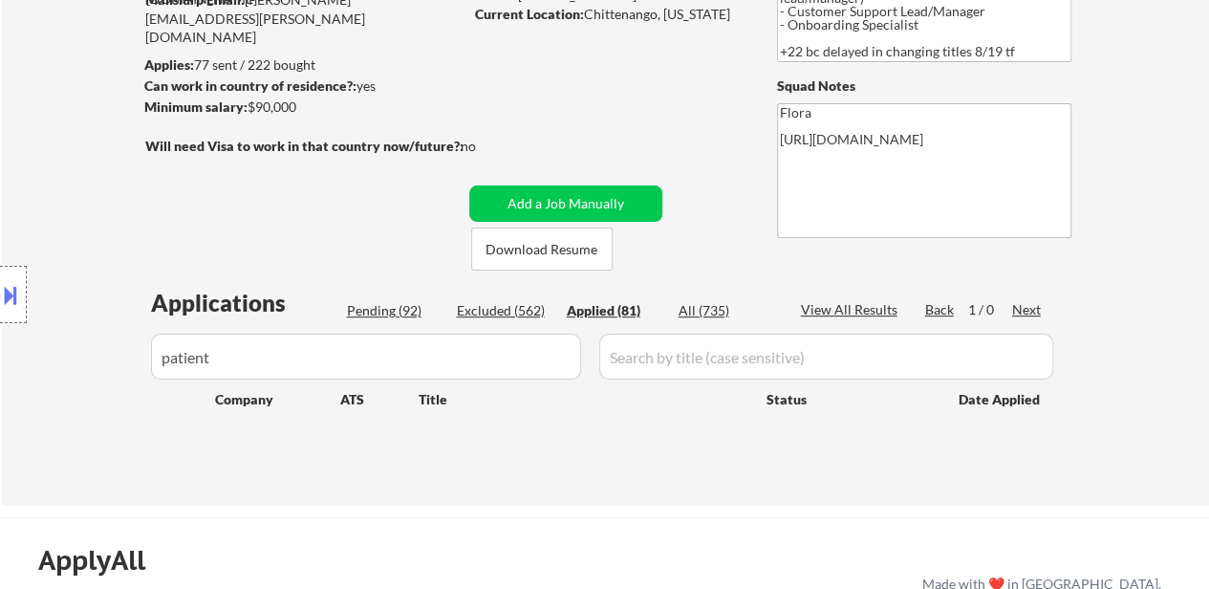
scroll to position [382, 0]
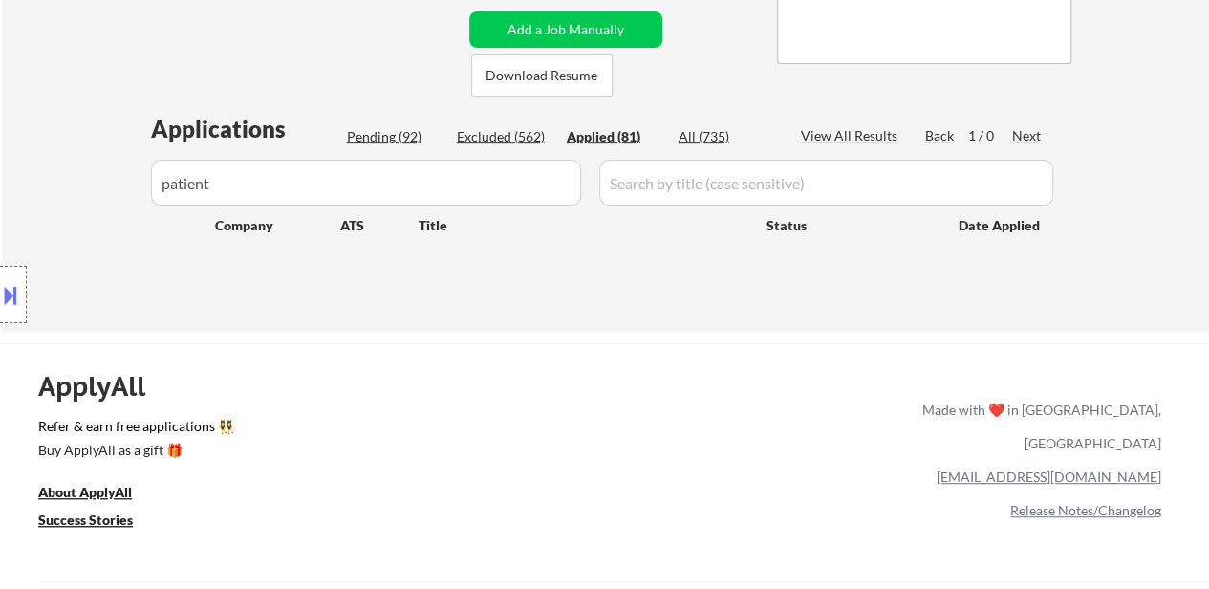
click at [429, 186] on input "input" at bounding box center [366, 183] width 430 height 46
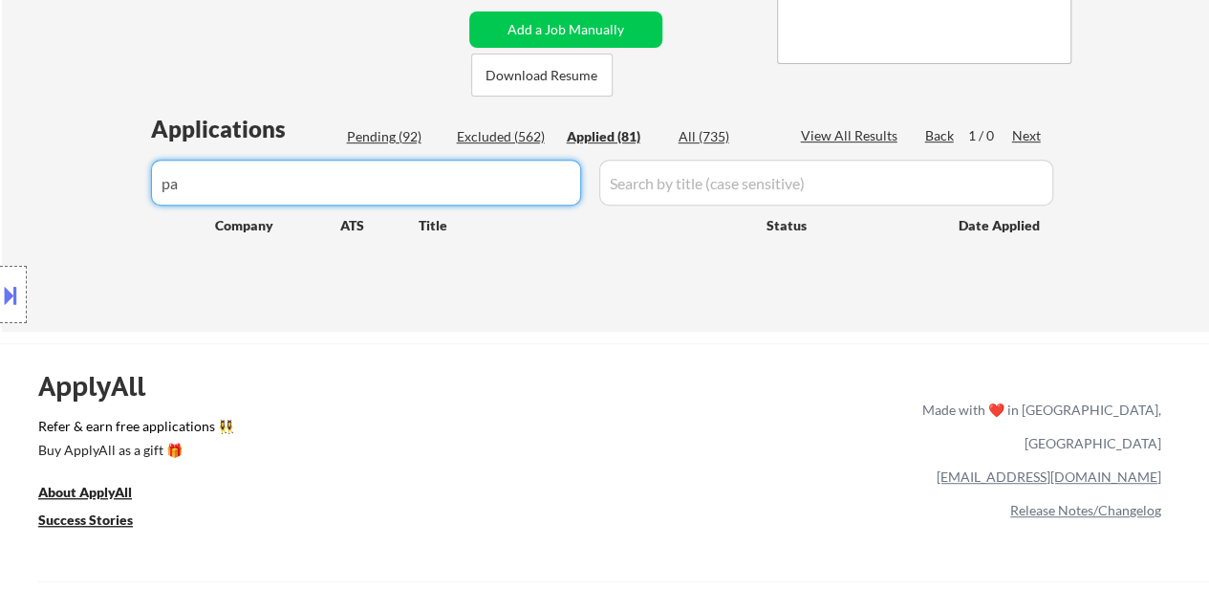
type input "p"
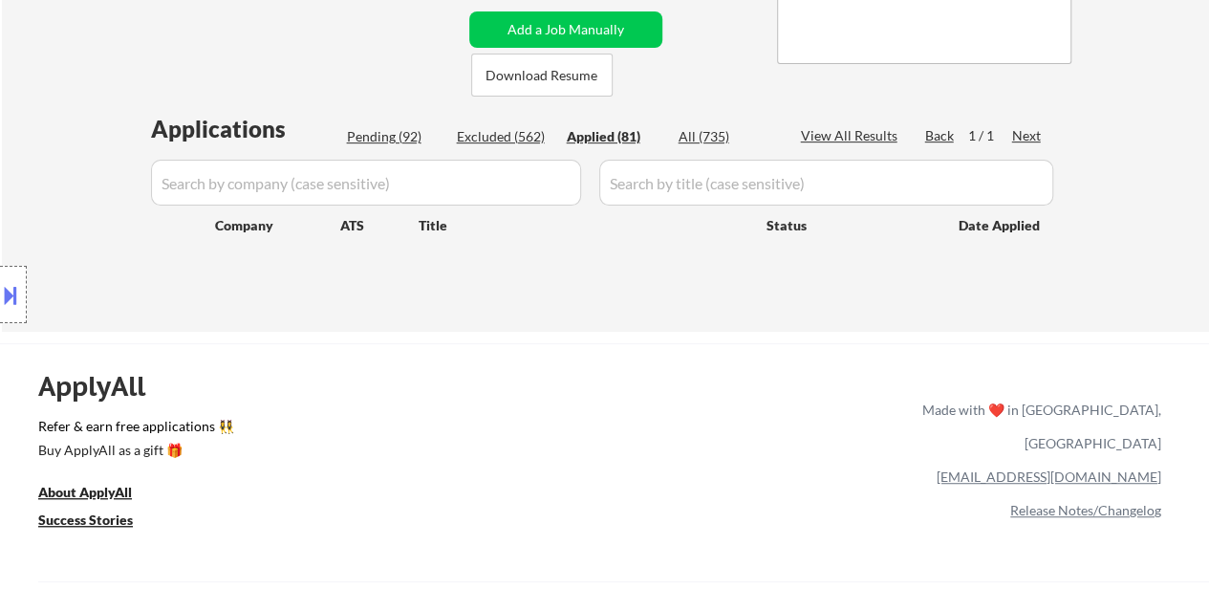
click at [1174, 185] on div "← Return to /applysquad Mailslurp Inbox Job Search Builder Julie Padilla User E…" at bounding box center [605, 12] width 1207 height 637
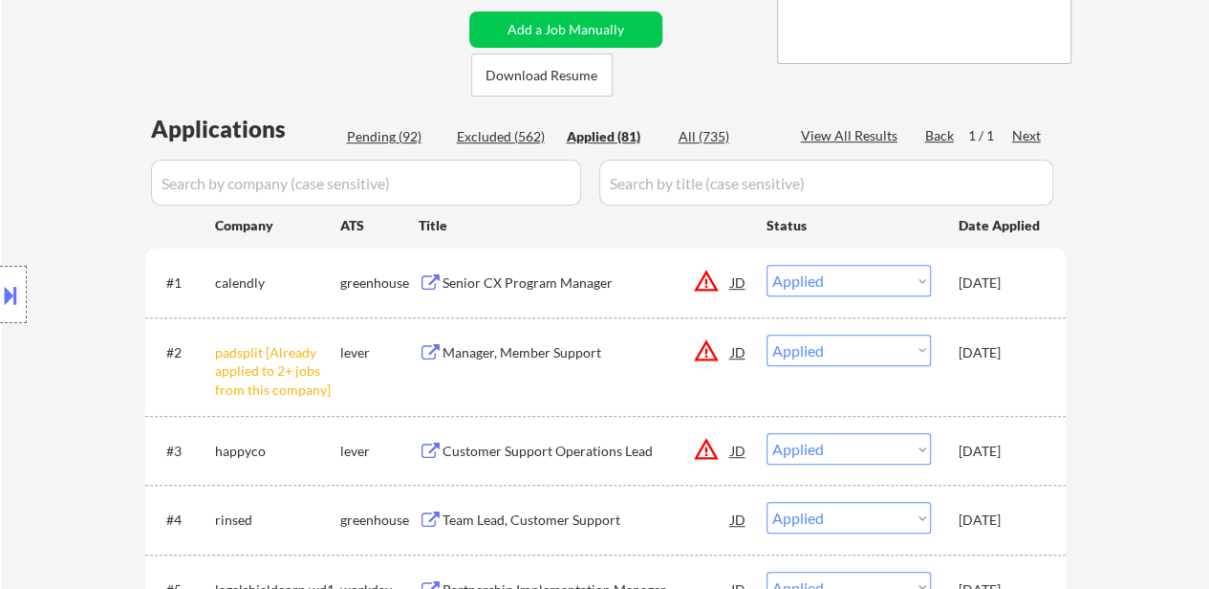
select select ""applied""
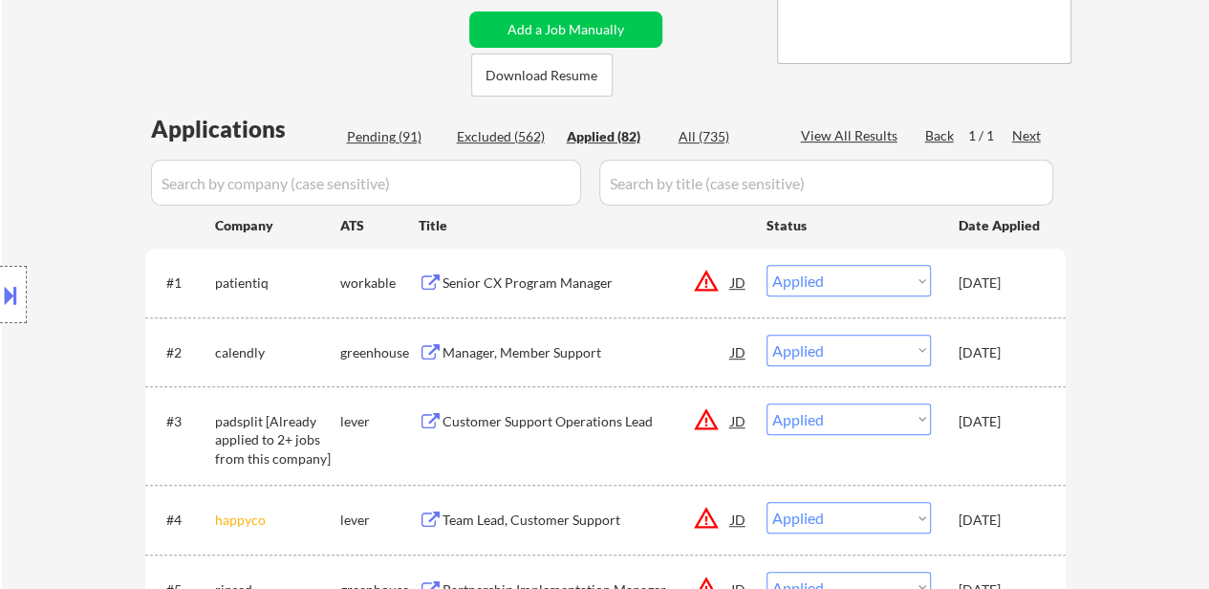
select select ""applied""
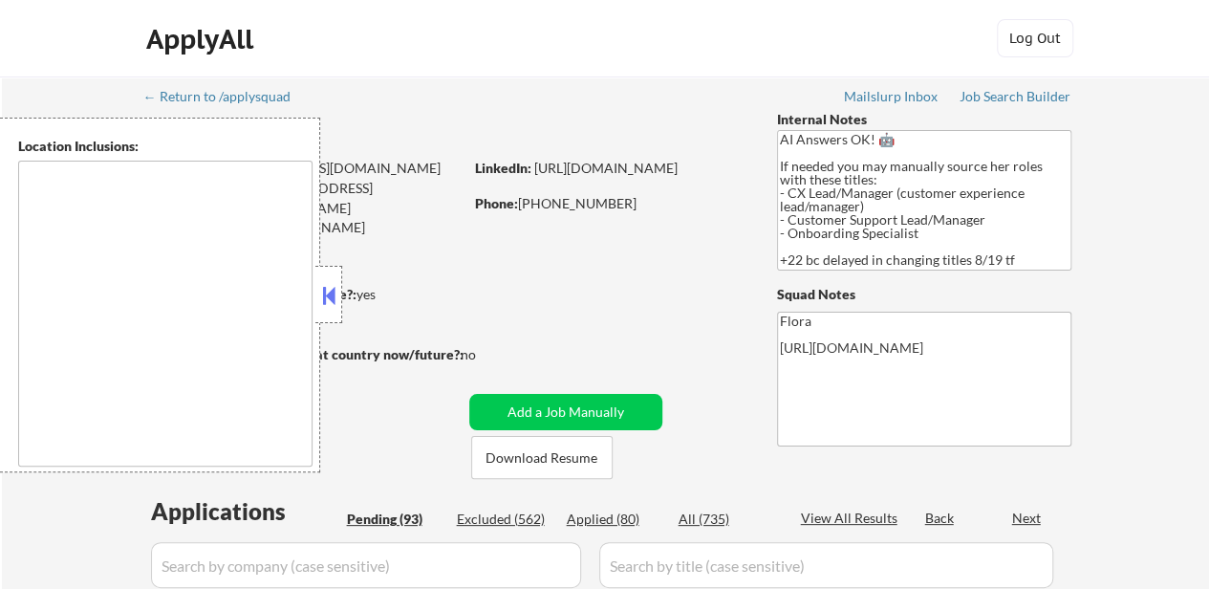
type textarea "remote"
select select ""pending""
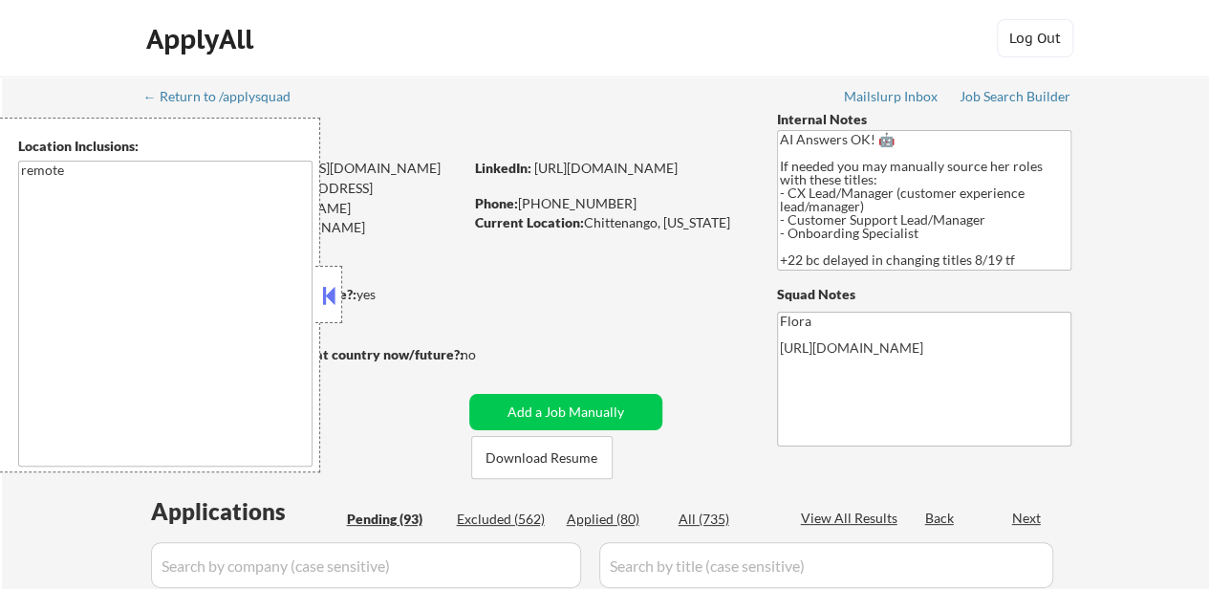
select select ""pending""
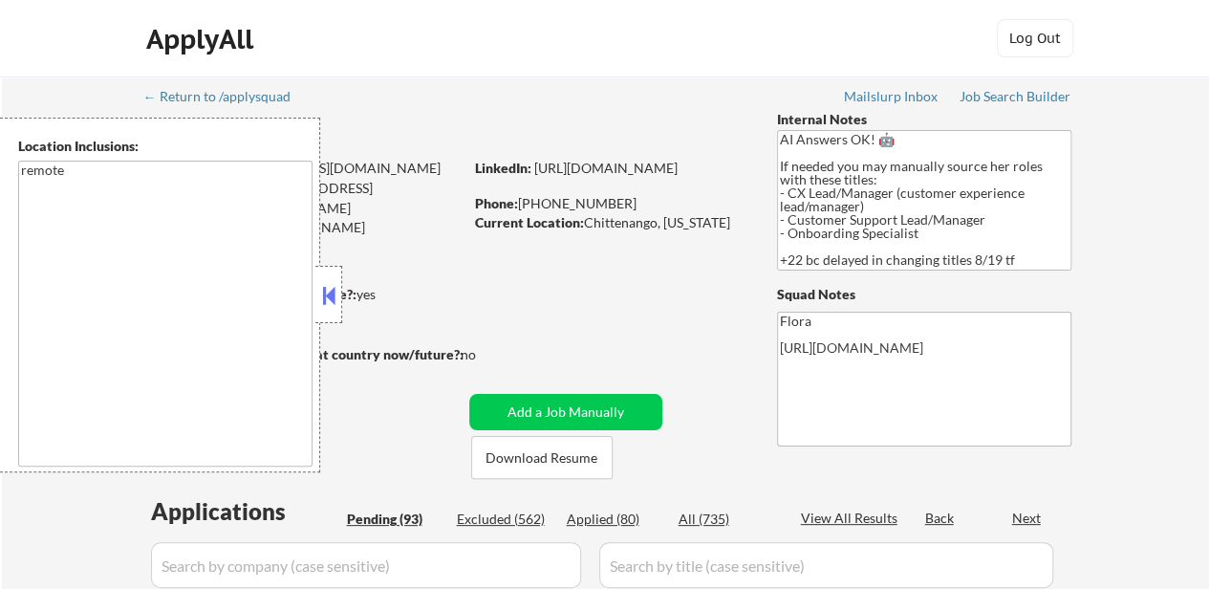
select select ""pending""
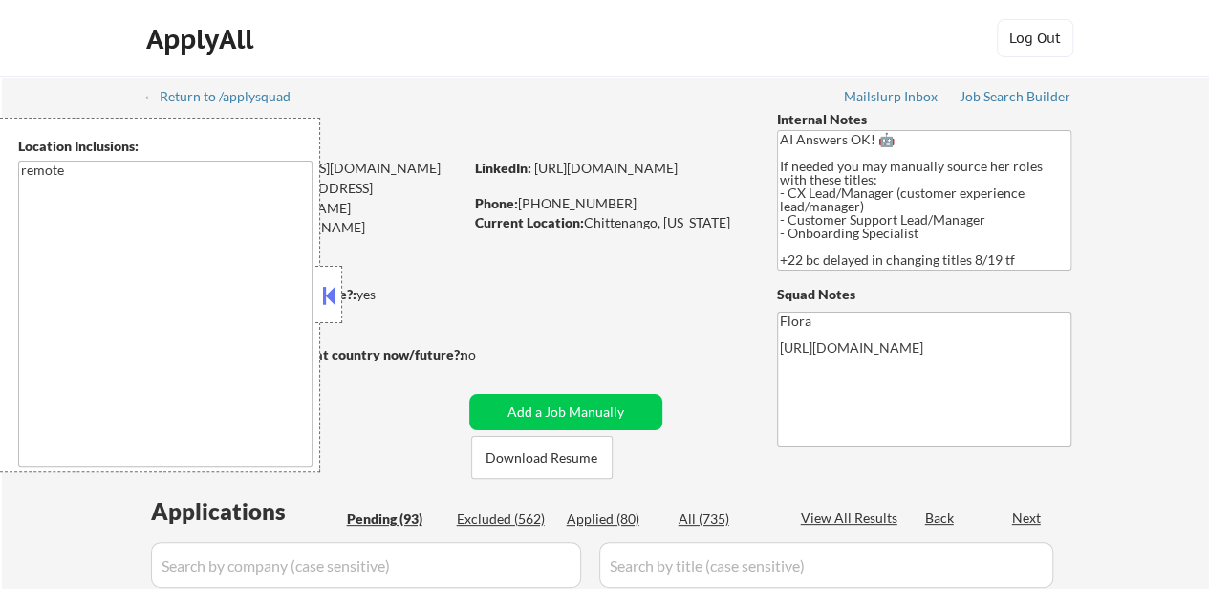
select select ""pending""
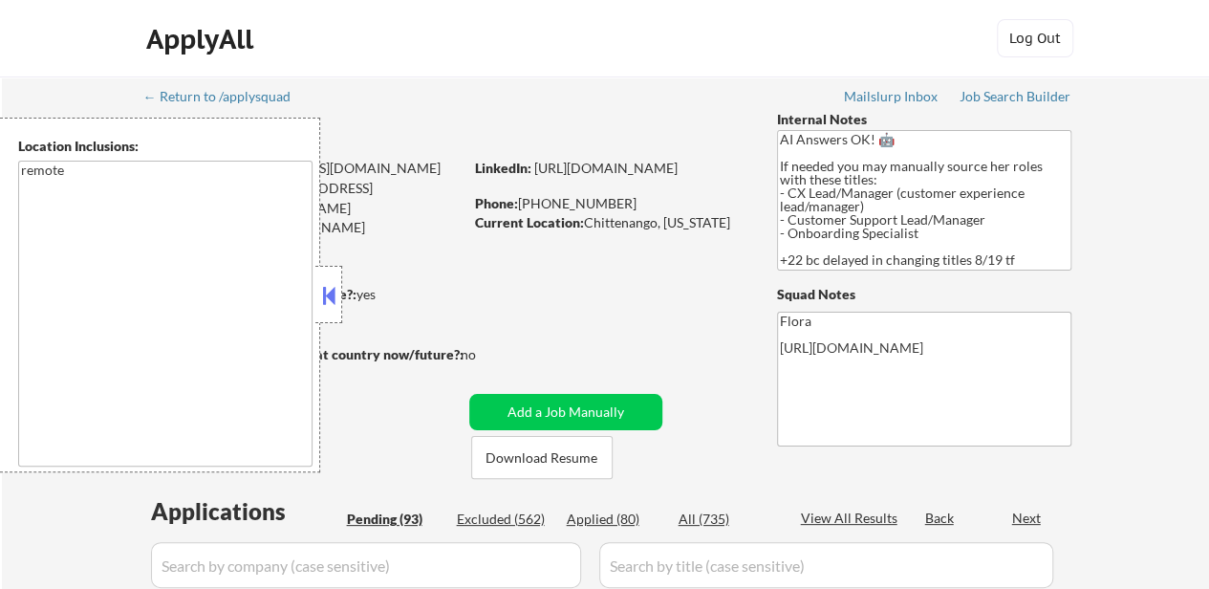
select select ""pending""
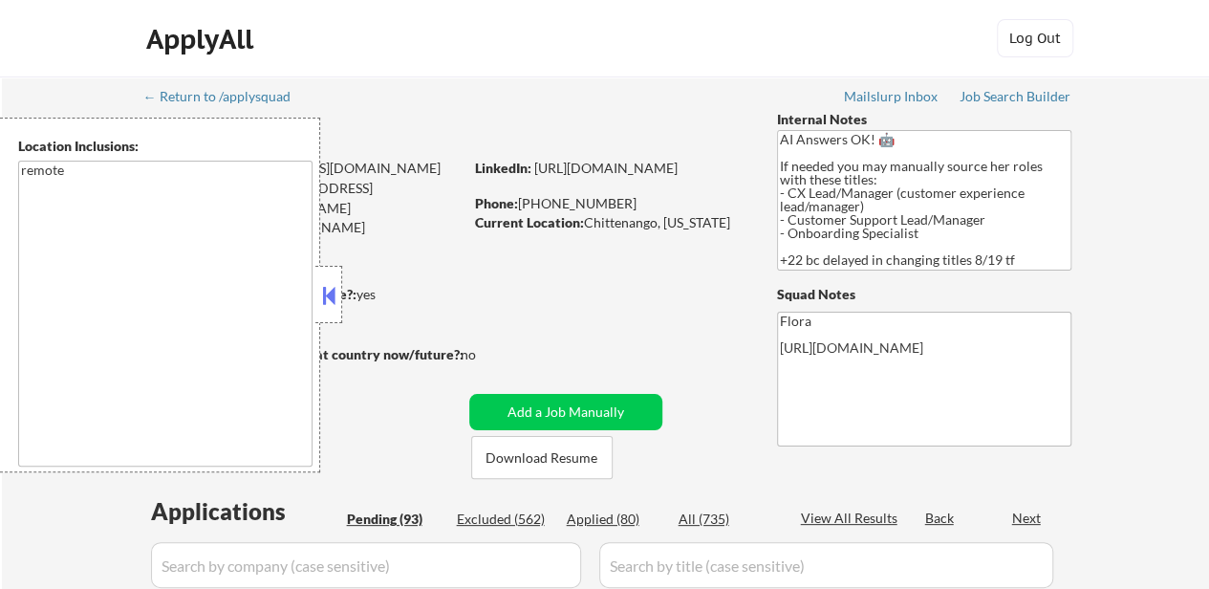
select select ""pending""
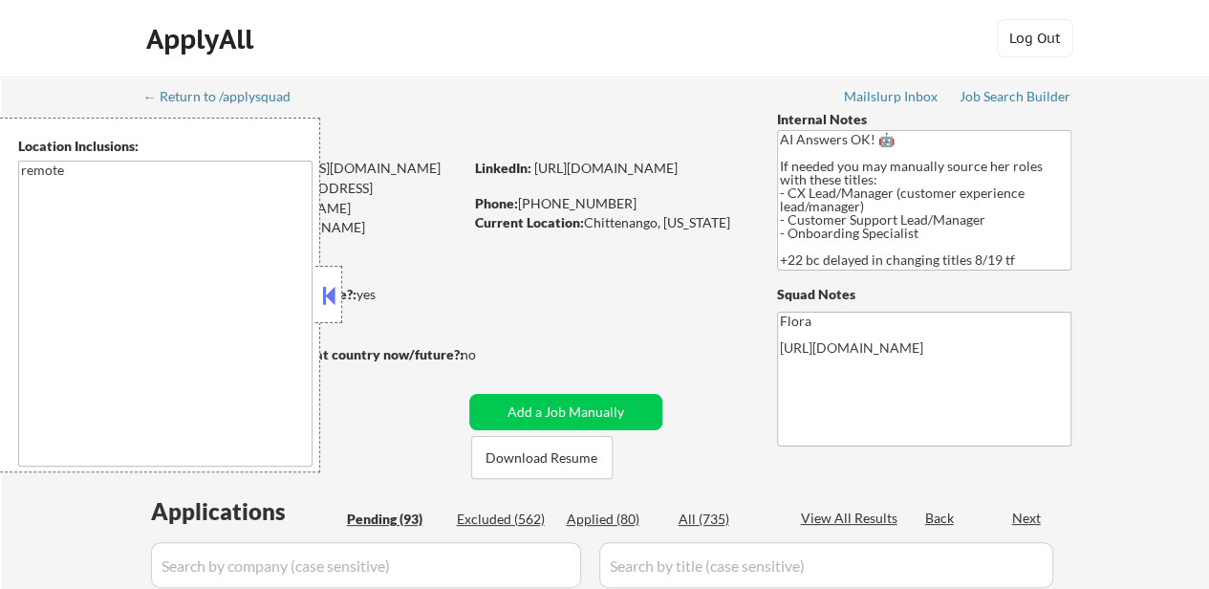
select select ""pending""
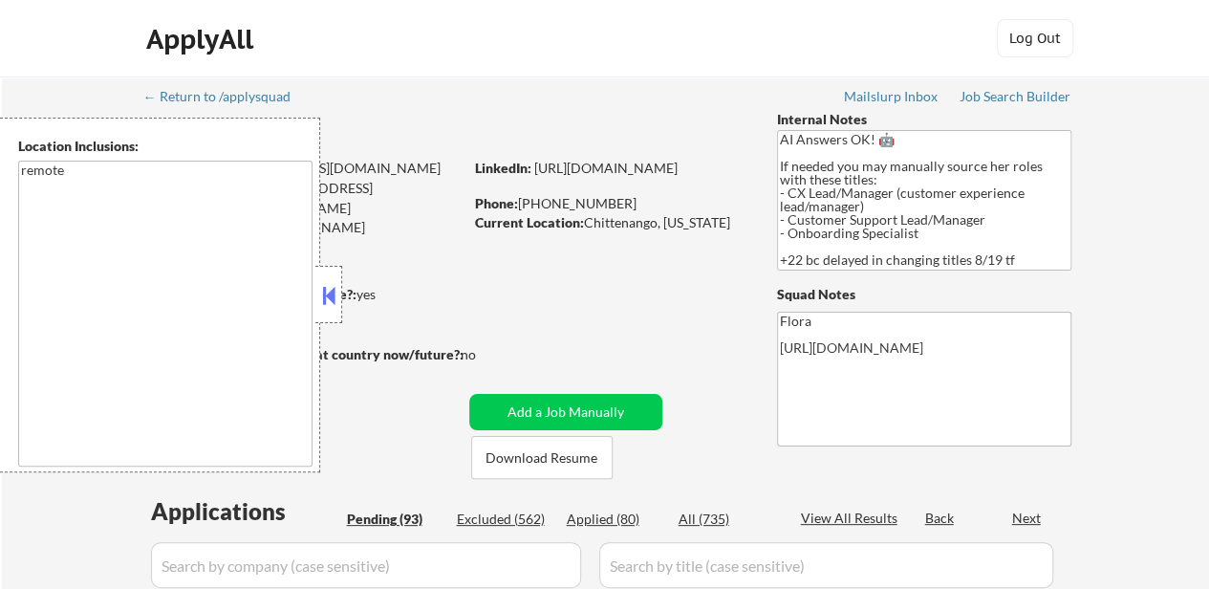
select select ""pending""
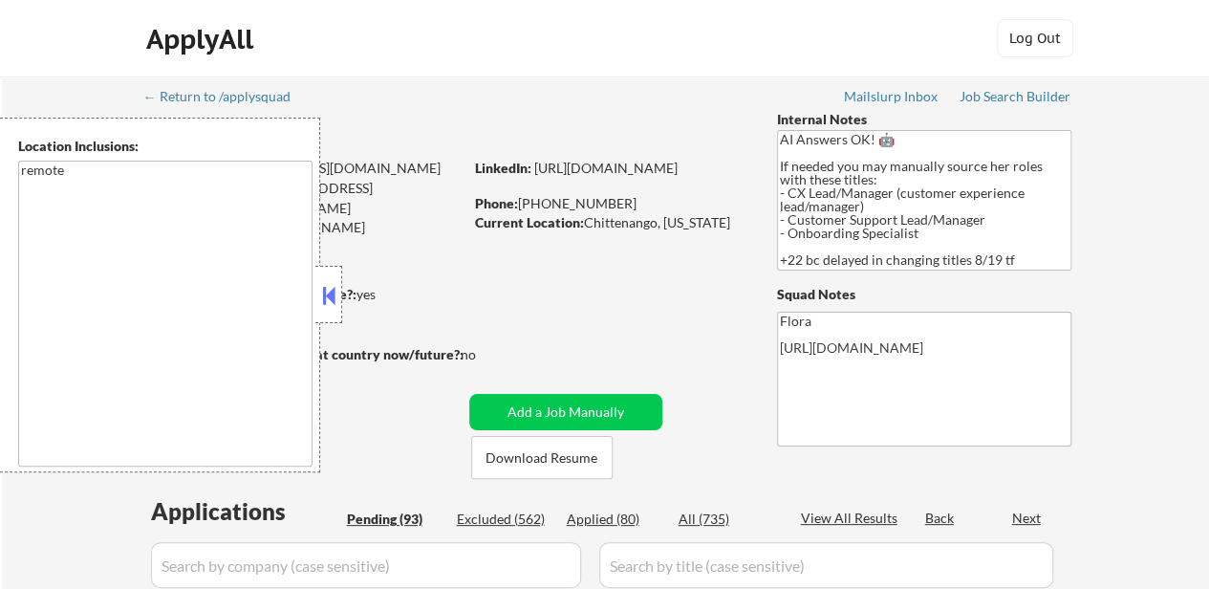
select select ""pending""
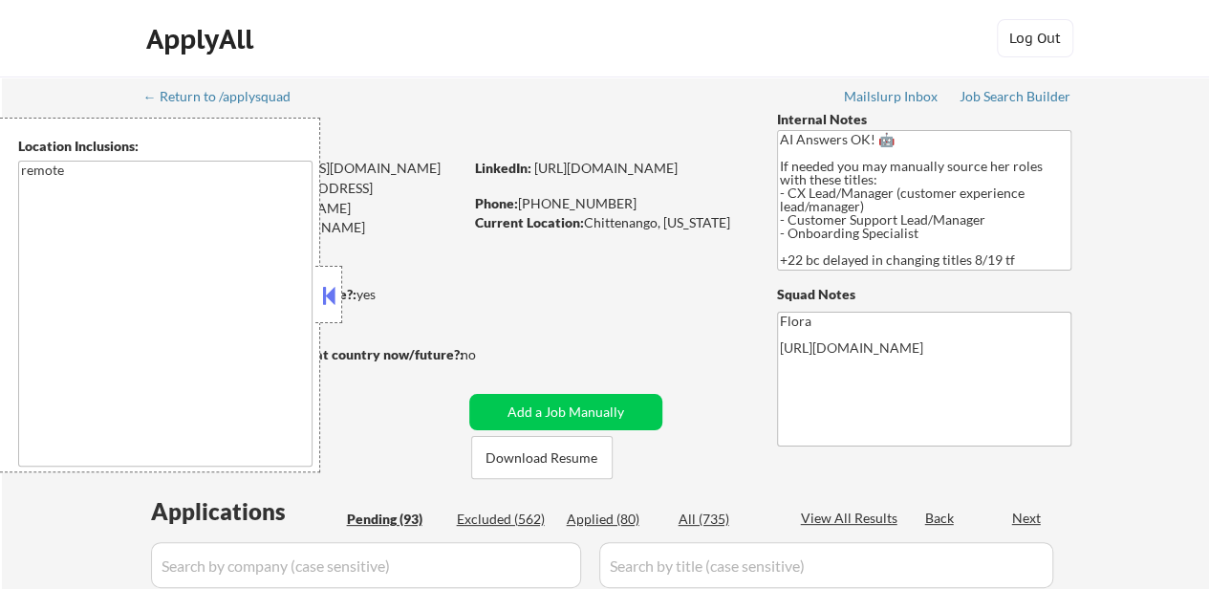
select select ""pending""
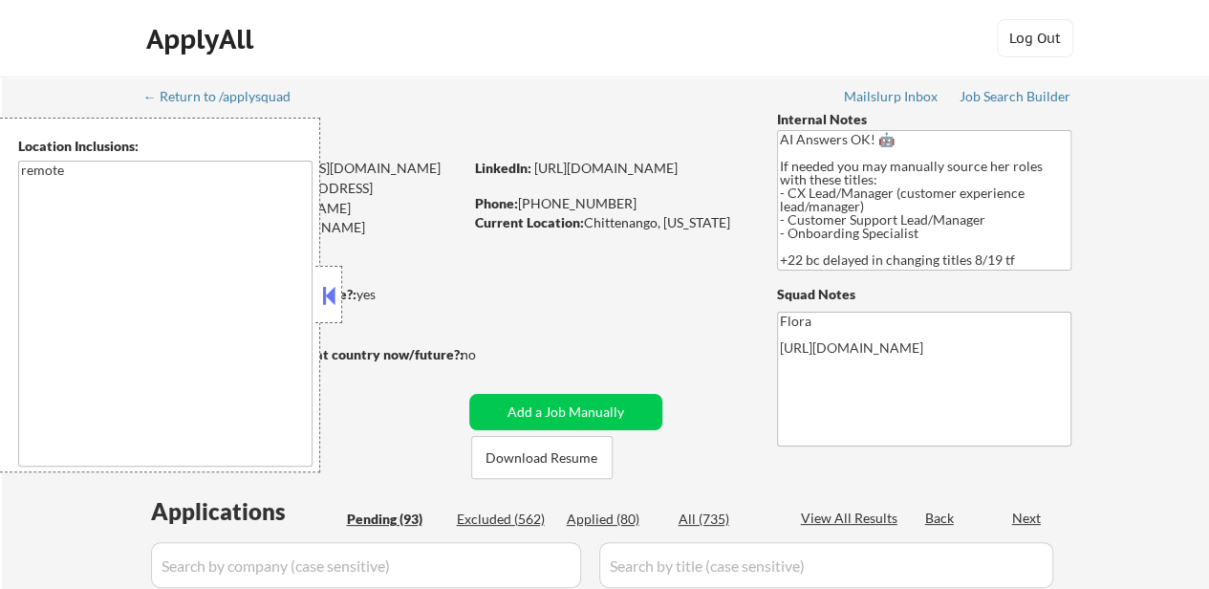
select select ""pending""
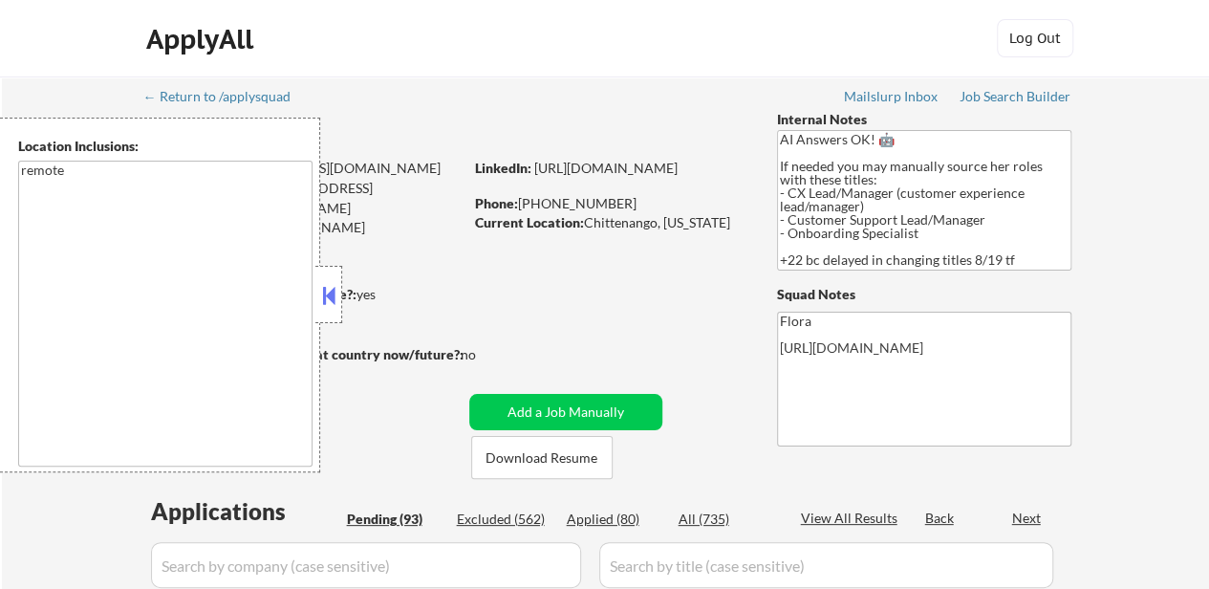
select select ""pending""
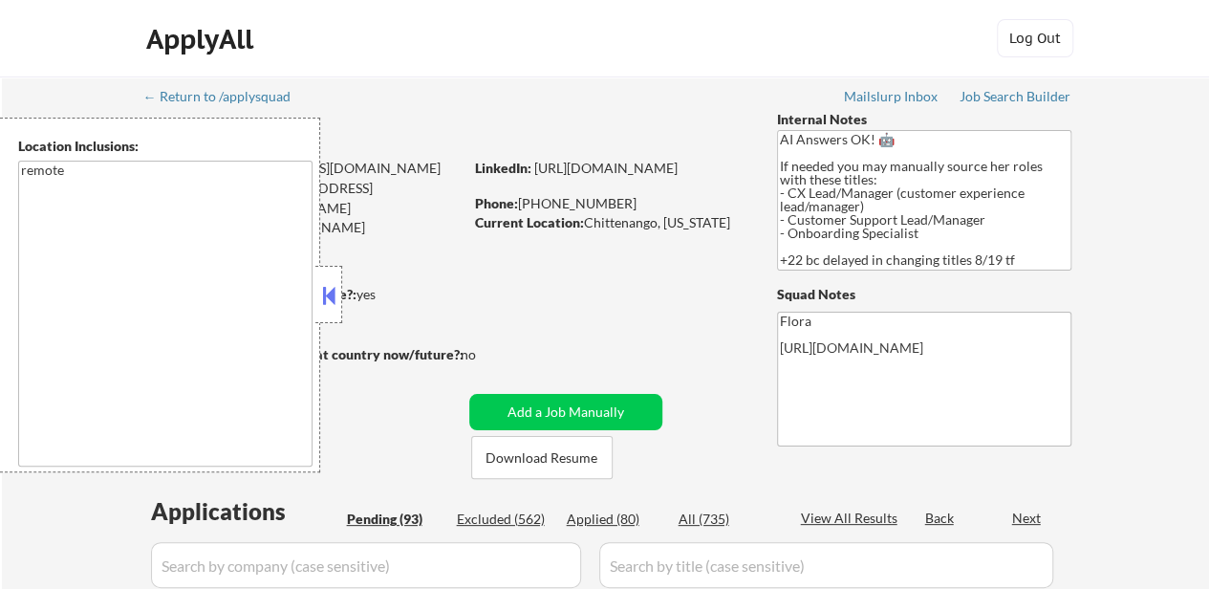
select select ""pending""
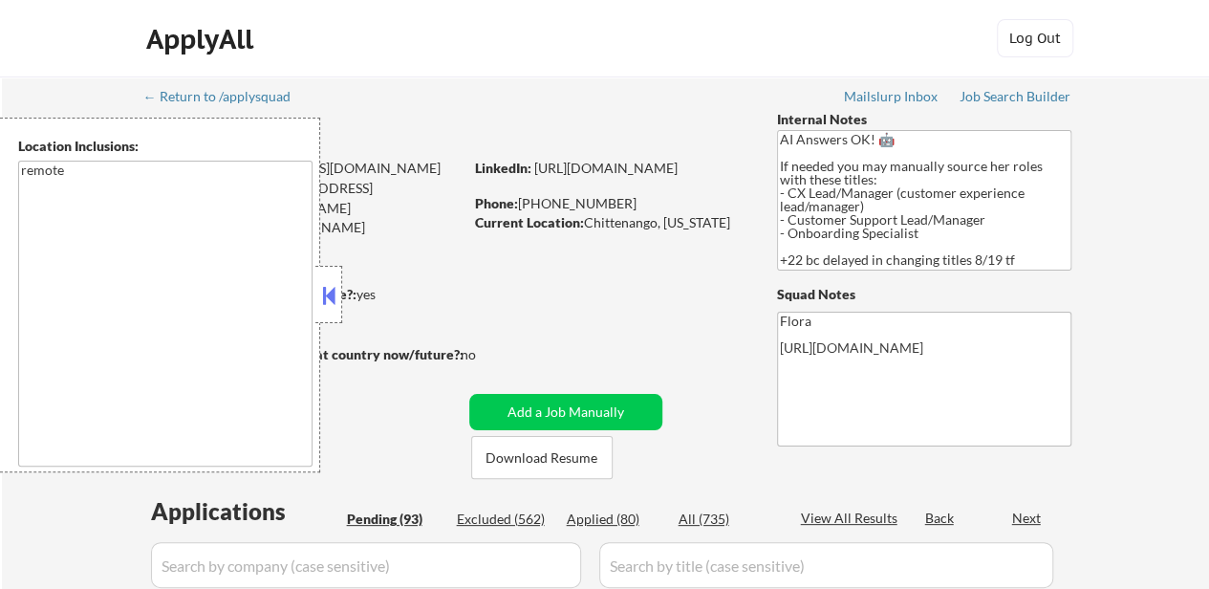
select select ""pending""
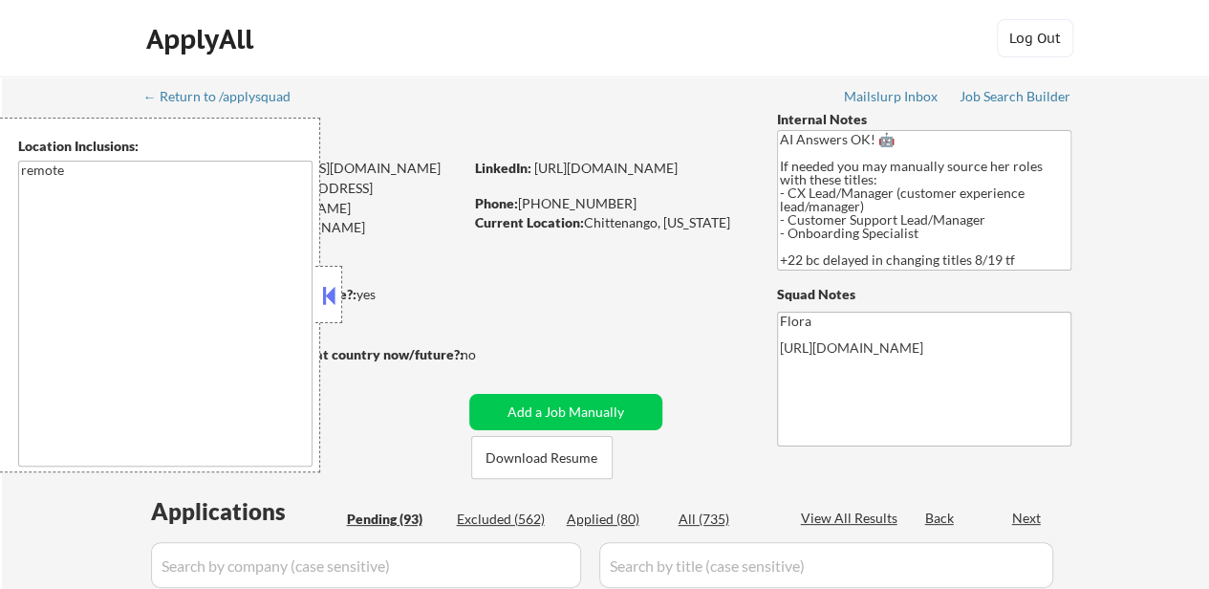
select select ""pending""
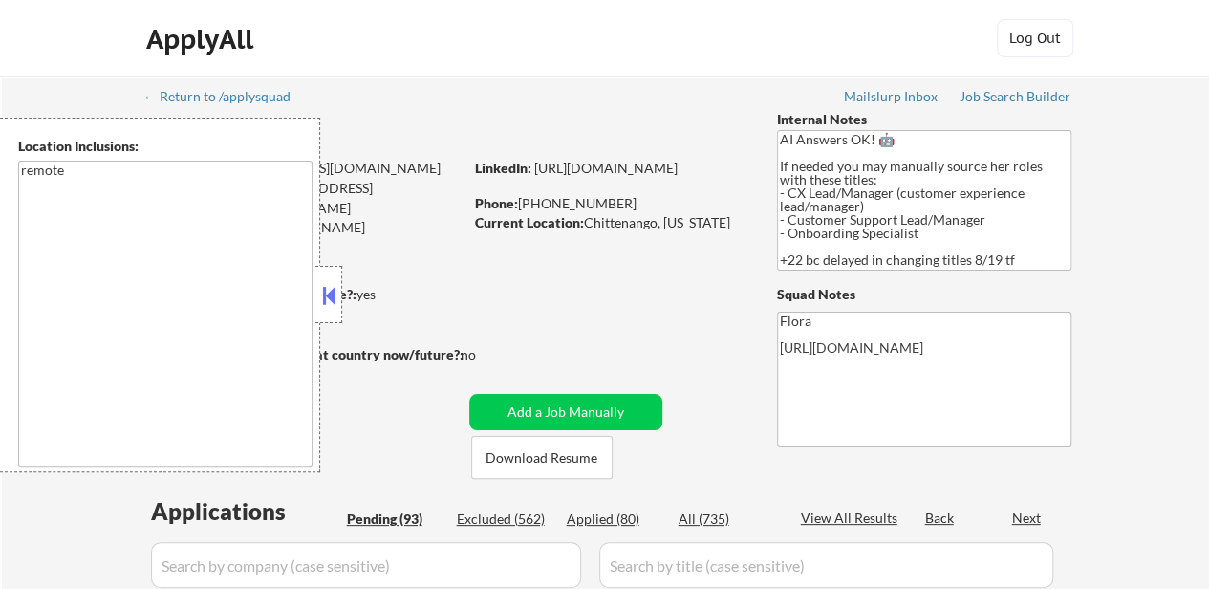
select select ""pending""
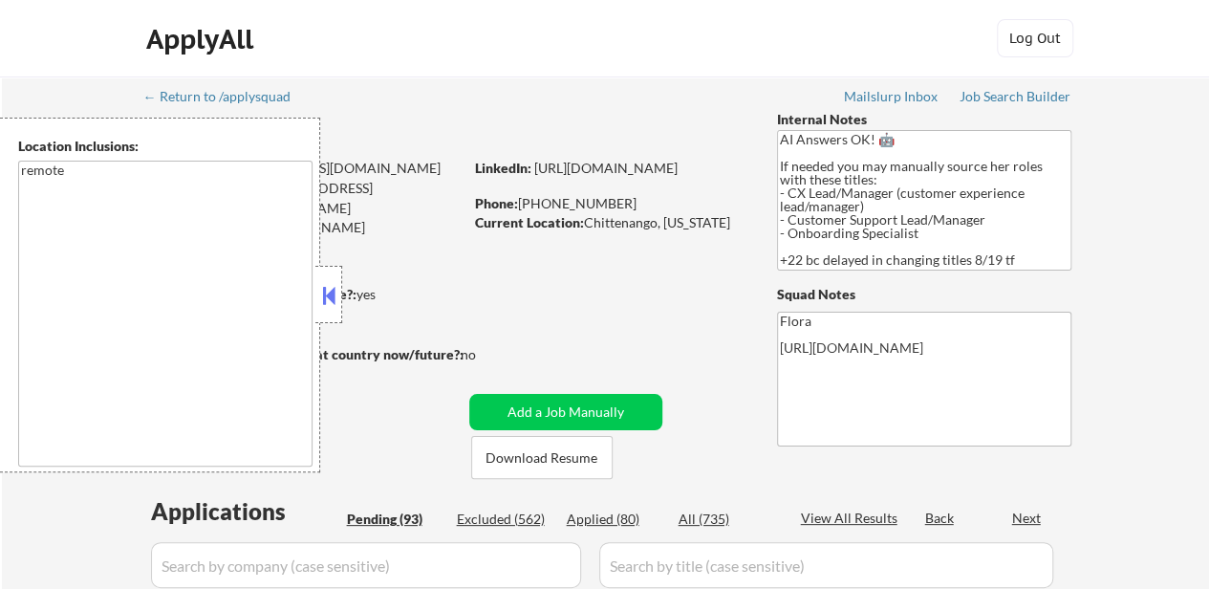
select select ""pending""
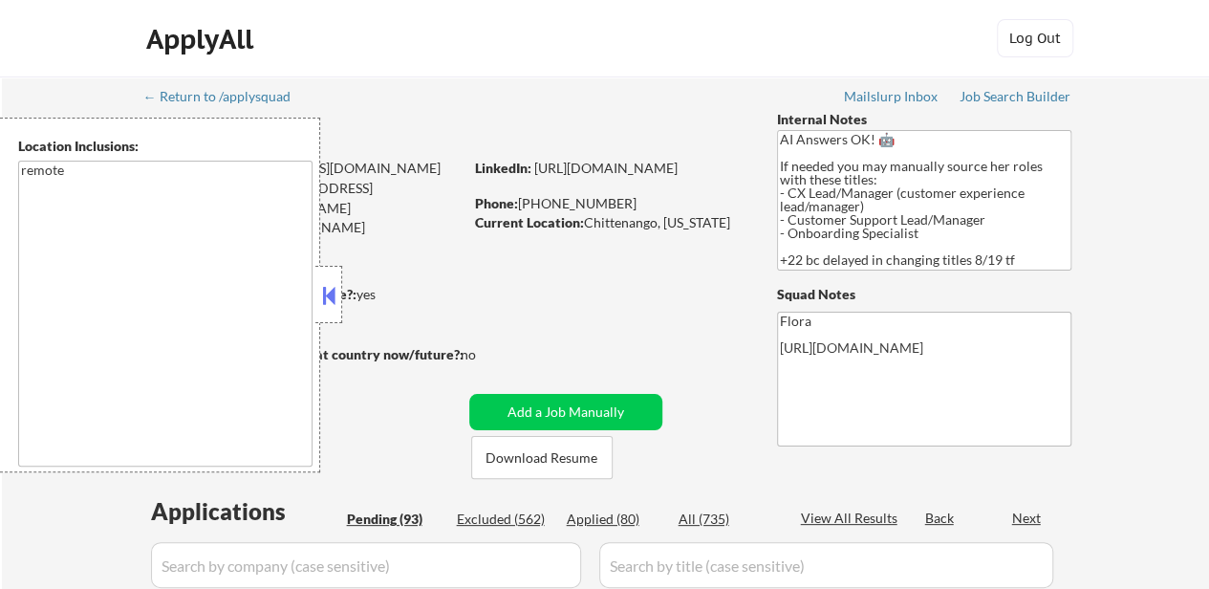
select select ""pending""
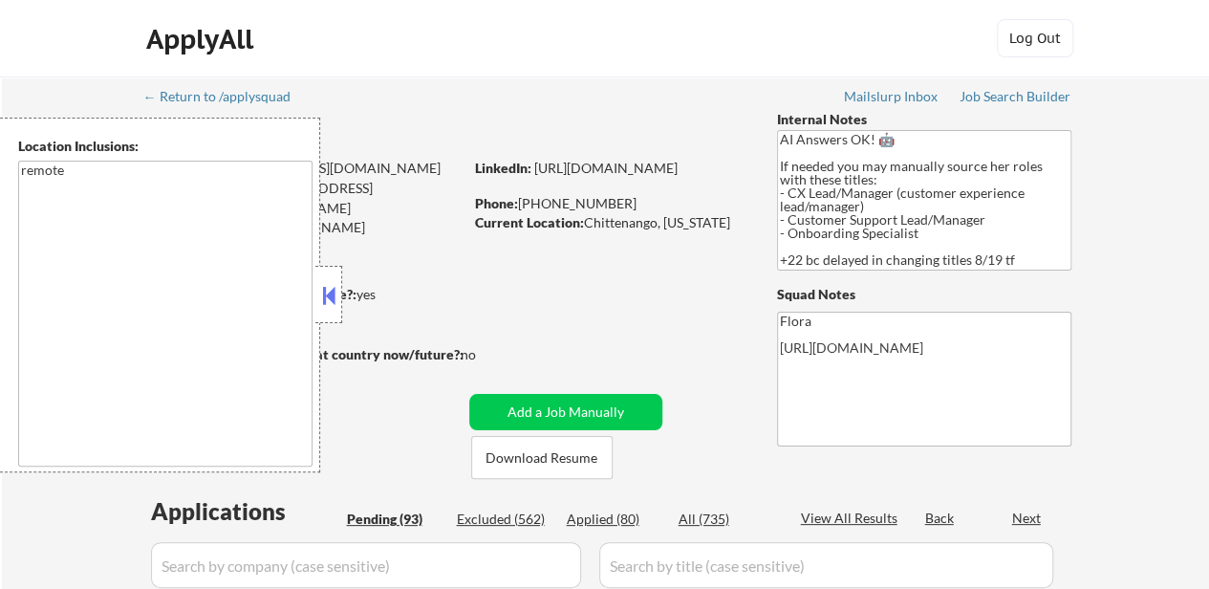
select select ""pending""
click at [332, 293] on button at bounding box center [328, 295] width 21 height 29
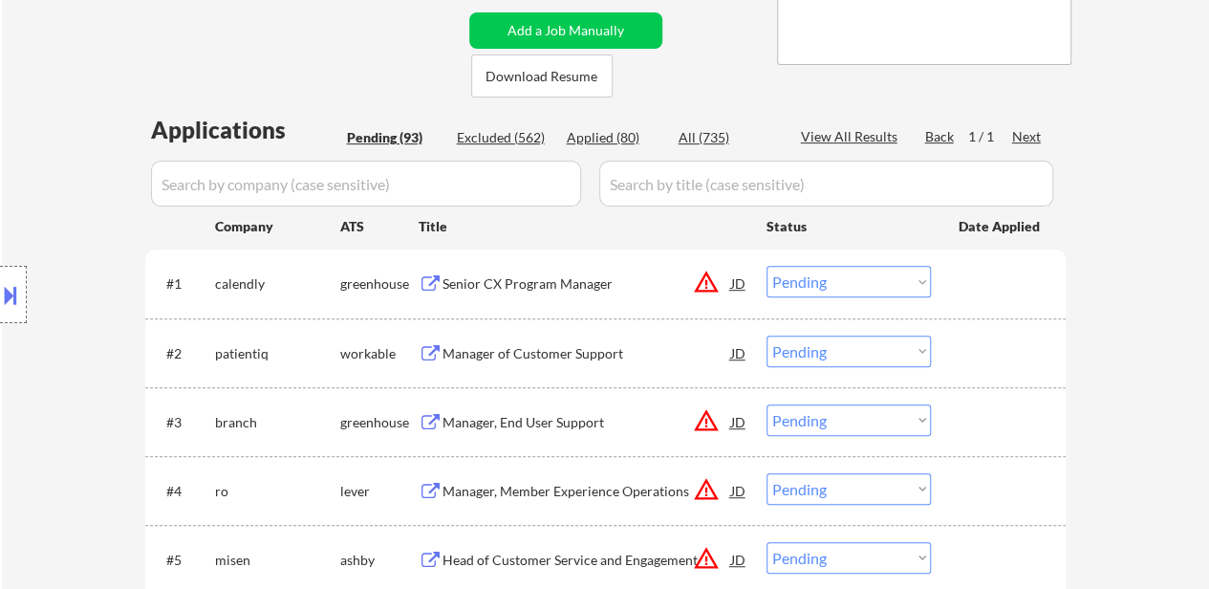
scroll to position [382, 0]
click at [526, 284] on div "Senior CX Program Manager" at bounding box center [586, 282] width 289 height 19
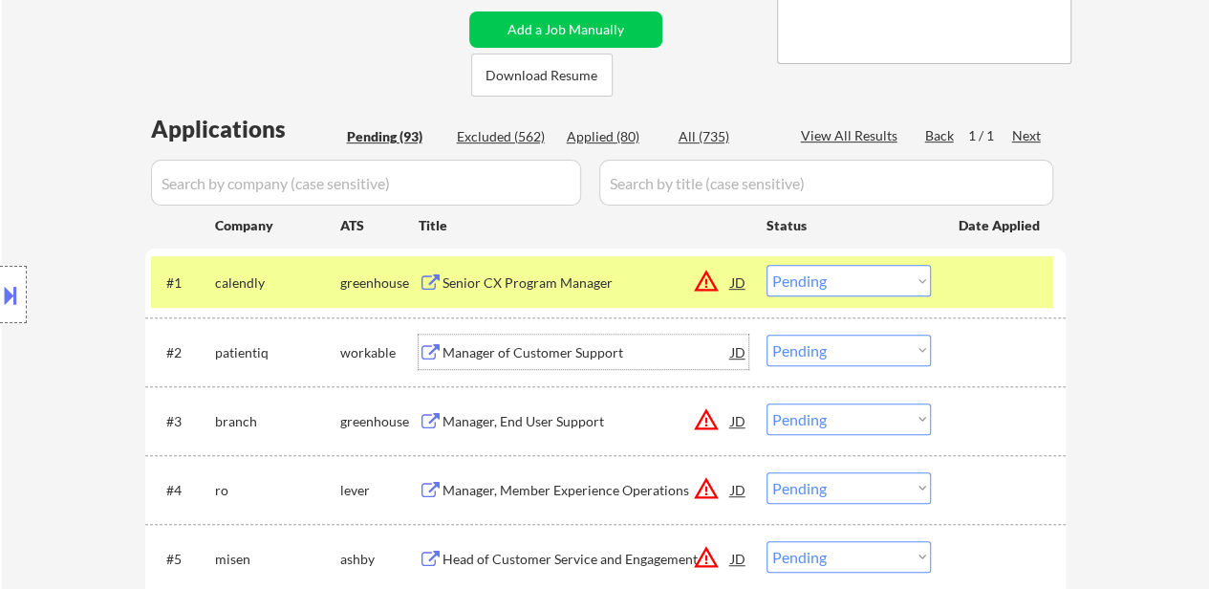
click at [529, 350] on div "Manager of Customer Support" at bounding box center [586, 352] width 289 height 19
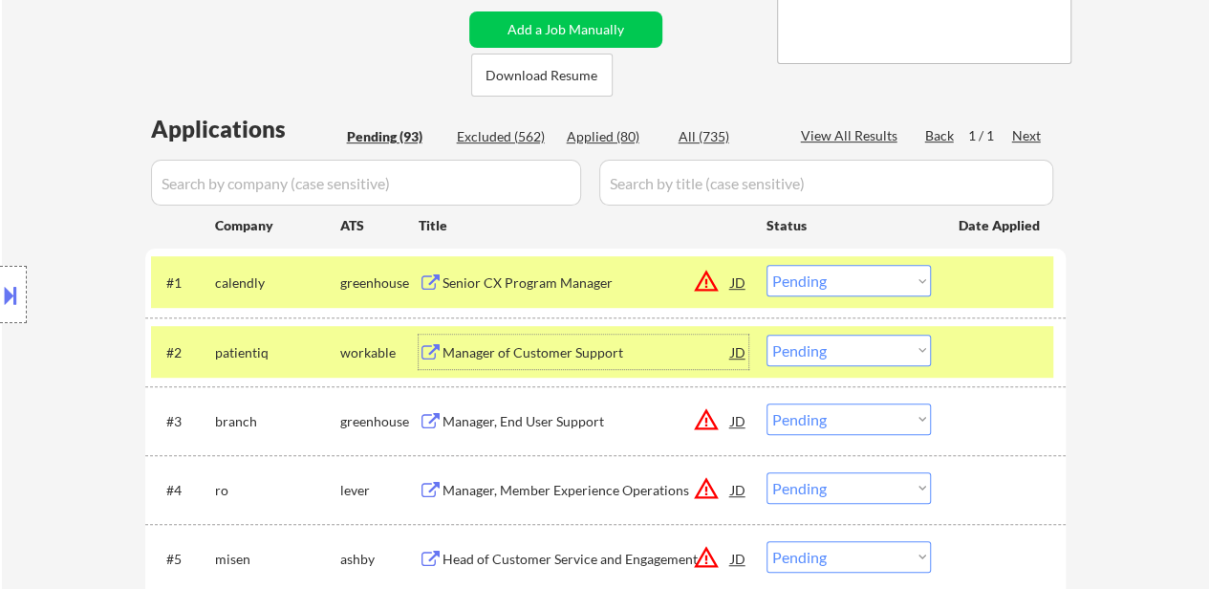
click at [873, 287] on select "Choose an option... Pending Applied Excluded (Questions) Excluded (Expired) Exc…" at bounding box center [848, 281] width 164 height 32
click at [766, 265] on select "Choose an option... Pending Applied Excluded (Questions) Excluded (Expired) Exc…" at bounding box center [848, 281] width 164 height 32
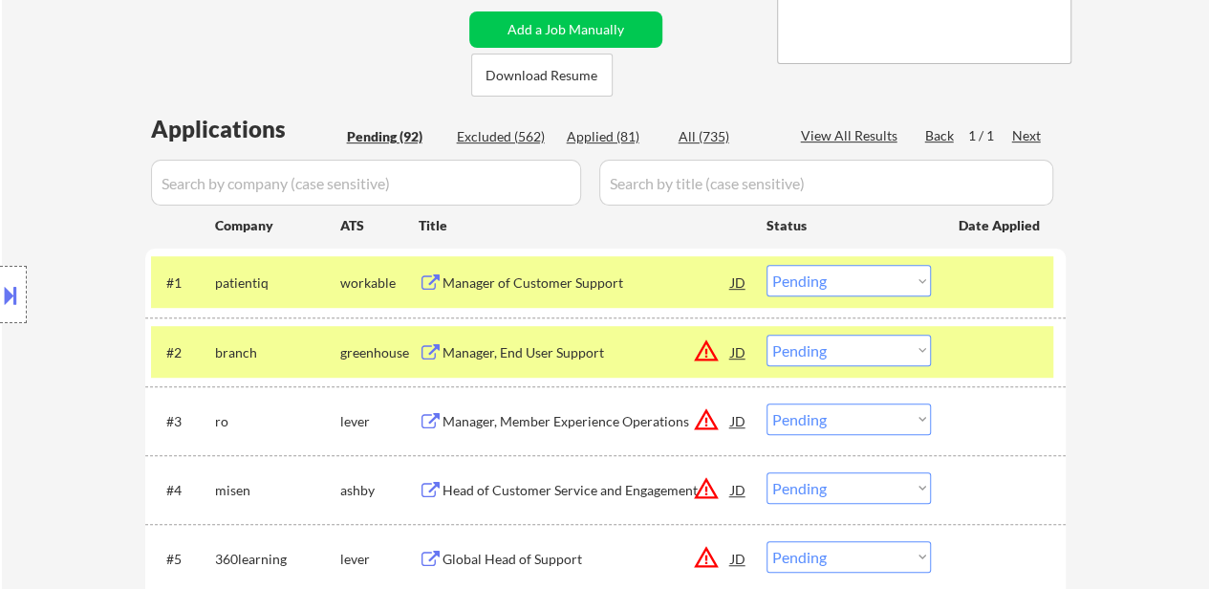
click at [827, 282] on select "Choose an option... Pending Applied Excluded (Questions) Excluded (Expired) Exc…" at bounding box center [848, 281] width 164 height 32
click at [766, 265] on select "Choose an option... Pending Applied Excluded (Questions) Excluded (Expired) Exc…" at bounding box center [848, 281] width 164 height 32
click at [529, 352] on div "Manager, End User Support" at bounding box center [586, 352] width 289 height 19
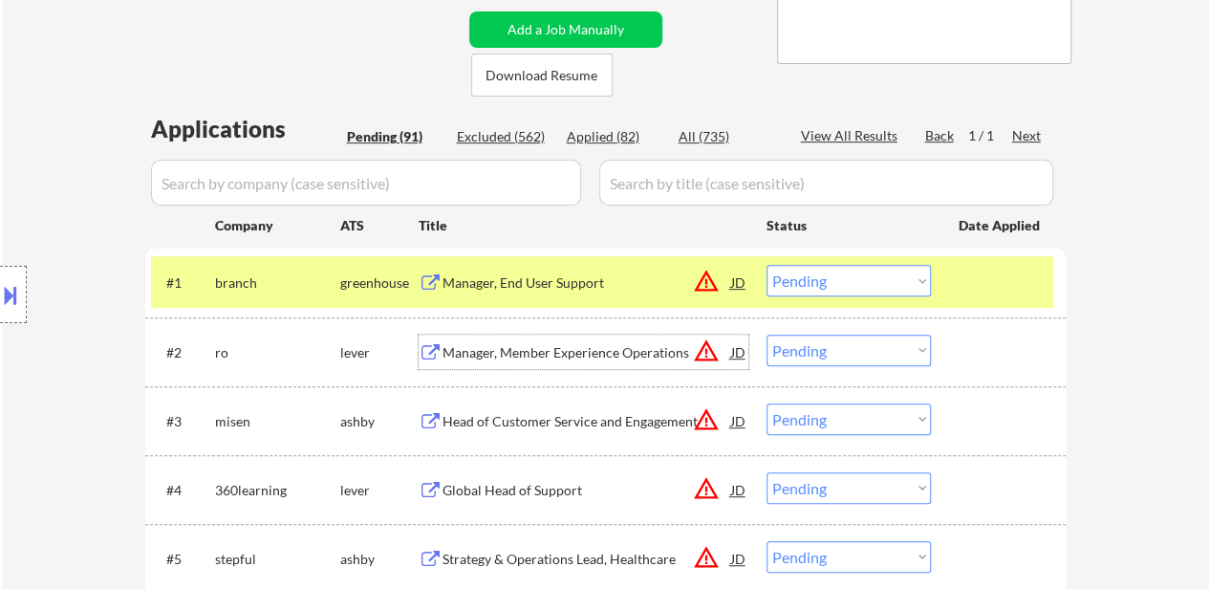
click at [792, 280] on select "Choose an option... Pending Applied Excluded (Questions) Excluded (Expired) Exc…" at bounding box center [848, 281] width 164 height 32
click at [766, 265] on select "Choose an option... Pending Applied Excluded (Questions) Excluded (Expired) Exc…" at bounding box center [848, 281] width 164 height 32
click at [22, 315] on div at bounding box center [13, 294] width 27 height 57
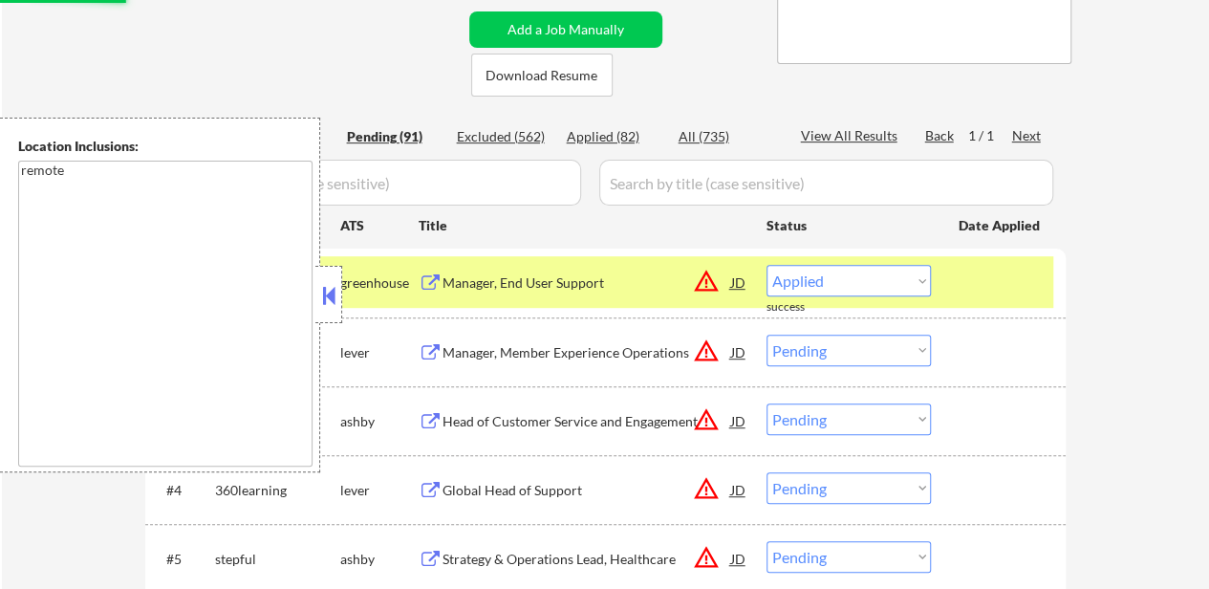
click at [330, 304] on button at bounding box center [328, 295] width 21 height 29
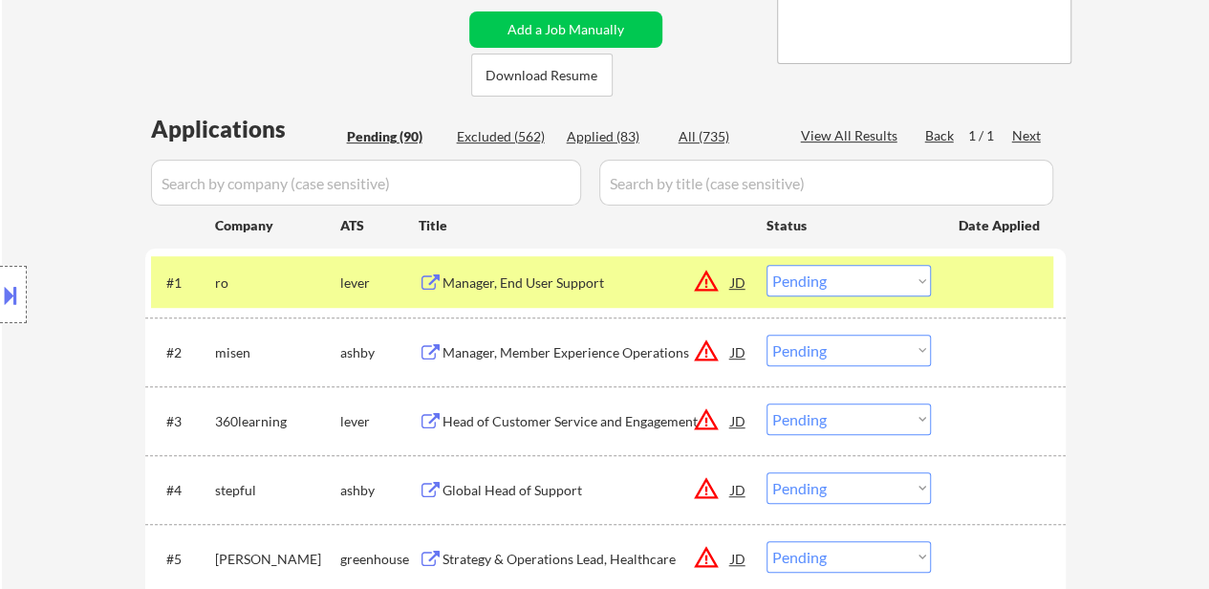
click at [560, 350] on div "Manager, Member Experience Operations" at bounding box center [586, 352] width 289 height 19
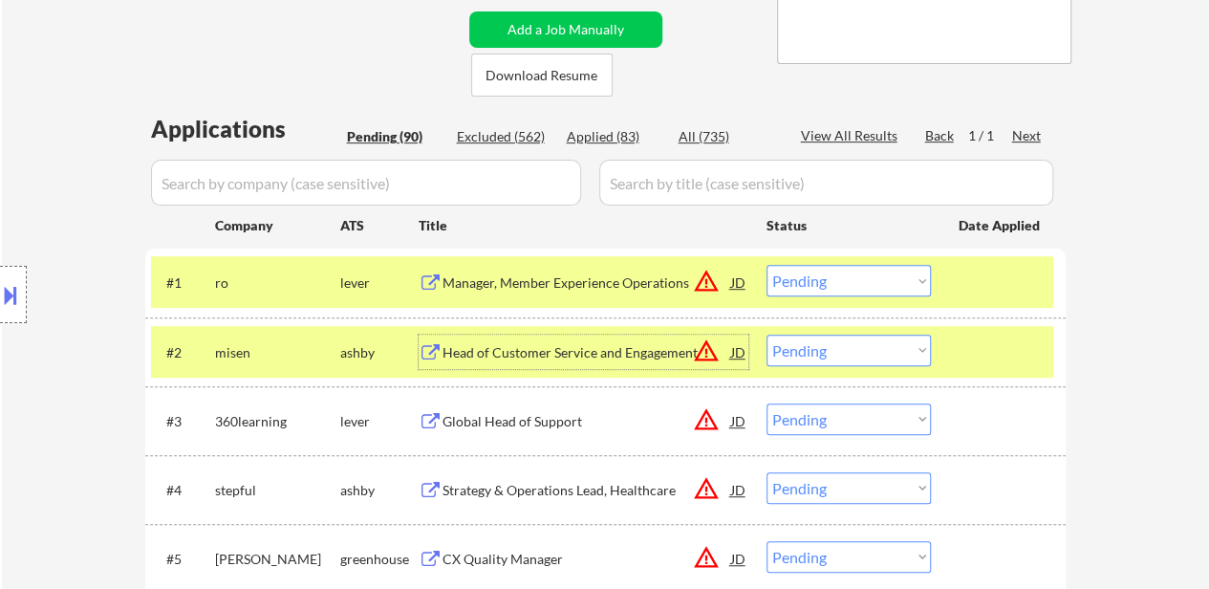
click at [539, 274] on div "Manager, Member Experience Operations" at bounding box center [586, 282] width 289 height 19
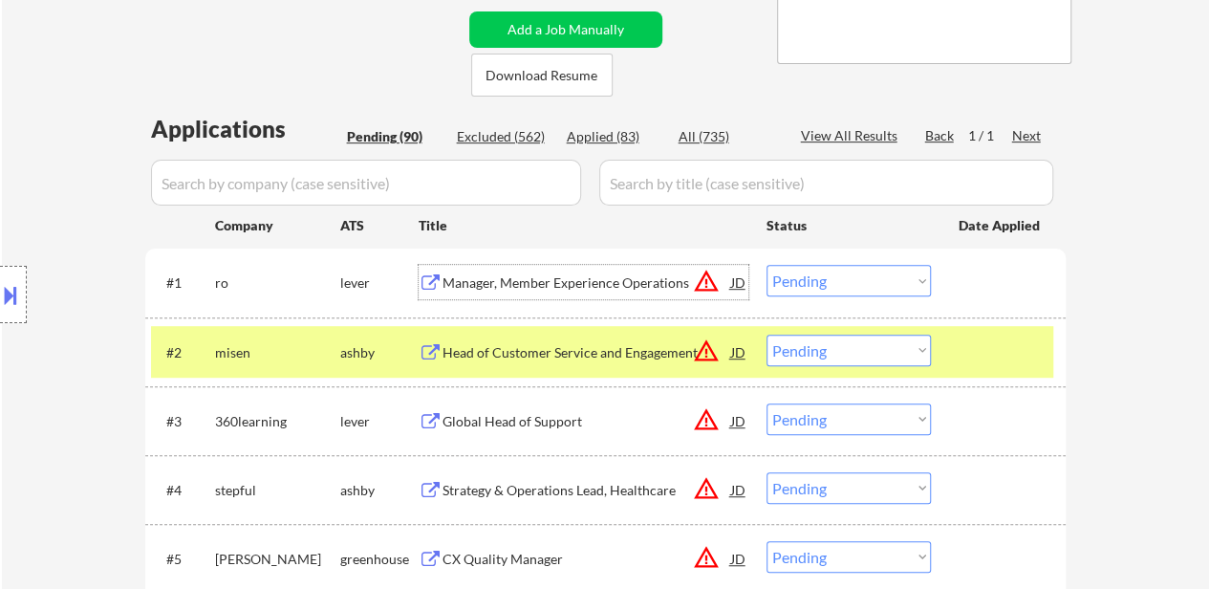
click at [847, 276] on select "Choose an option... Pending Applied Excluded (Questions) Excluded (Expired) Exc…" at bounding box center [848, 281] width 164 height 32
click at [766, 265] on select "Choose an option... Pending Applied Excluded (Questions) Excluded (Expired) Exc…" at bounding box center [848, 281] width 164 height 32
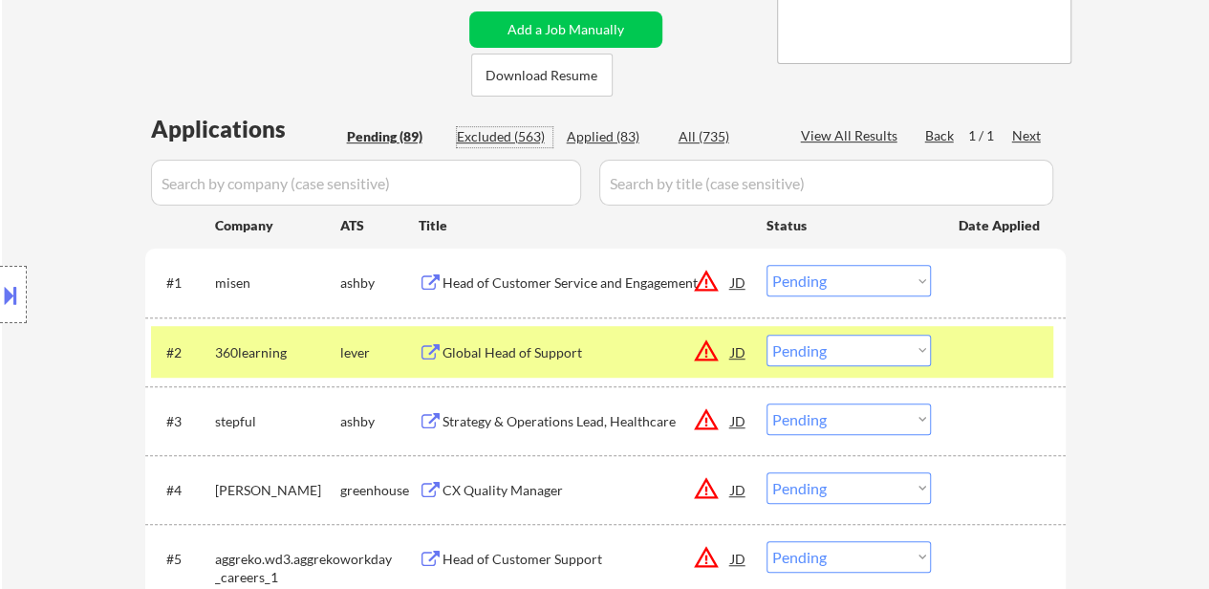
click at [510, 138] on div "Excluded (563)" at bounding box center [505, 136] width 96 height 19
select select ""excluded__expired_""
select select ""excluded__bad_match_""
select select ""excluded__other_""
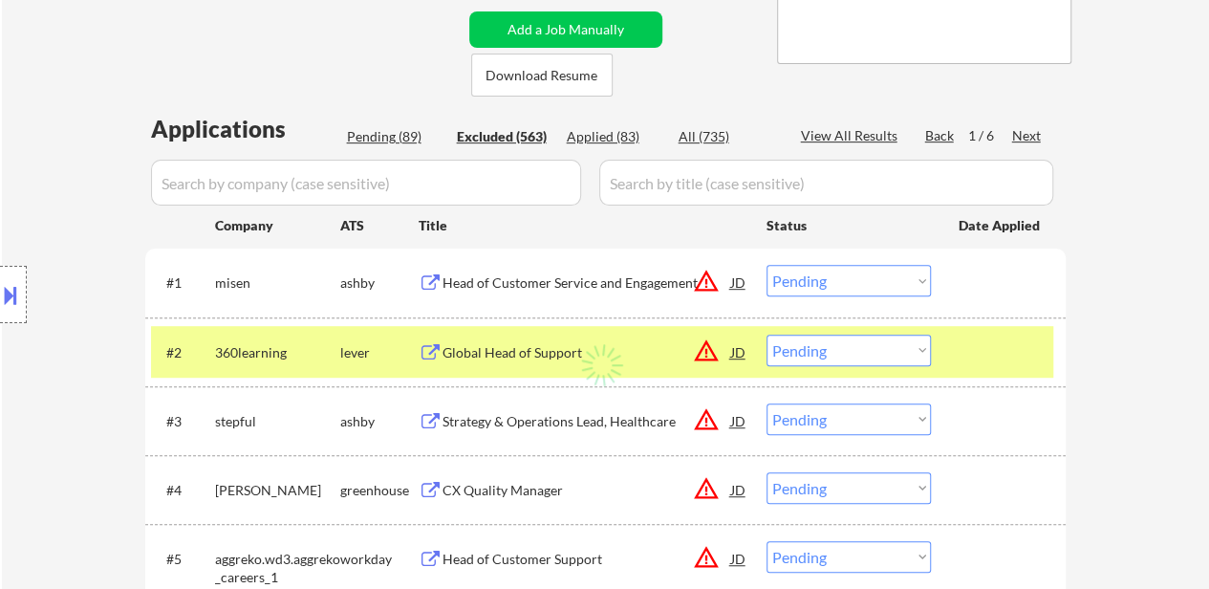
select select ""excluded__other_""
select select ""excluded__salary_""
select select ""excluded__location_""
select select ""excluded__bad_match_""
select select ""excluded__expired_""
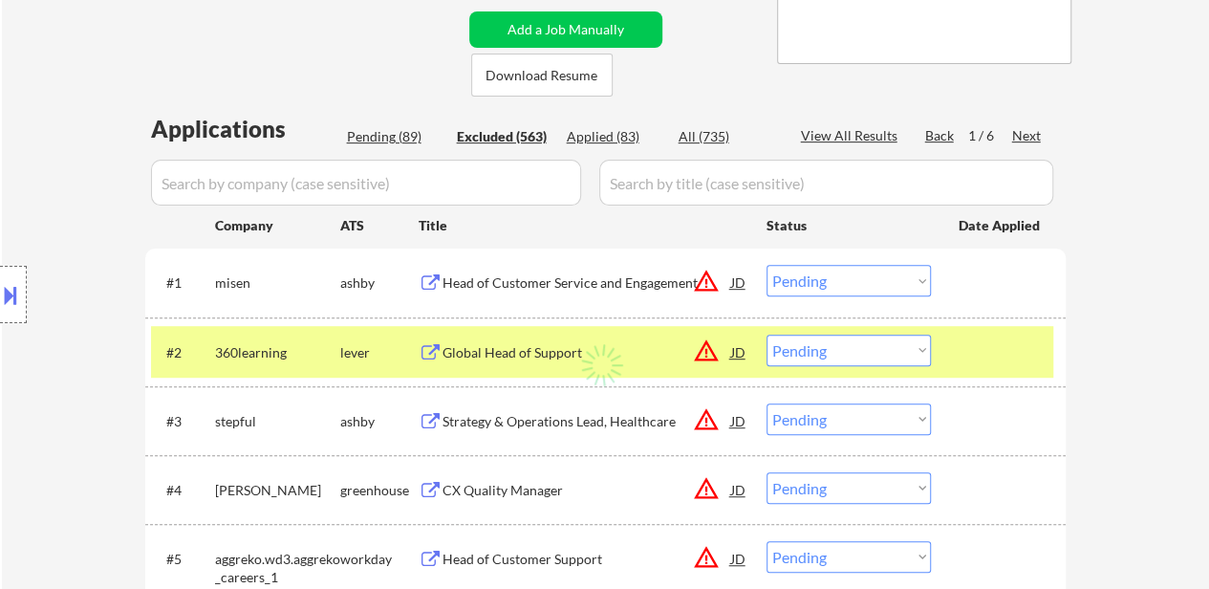
select select ""excluded__other_""
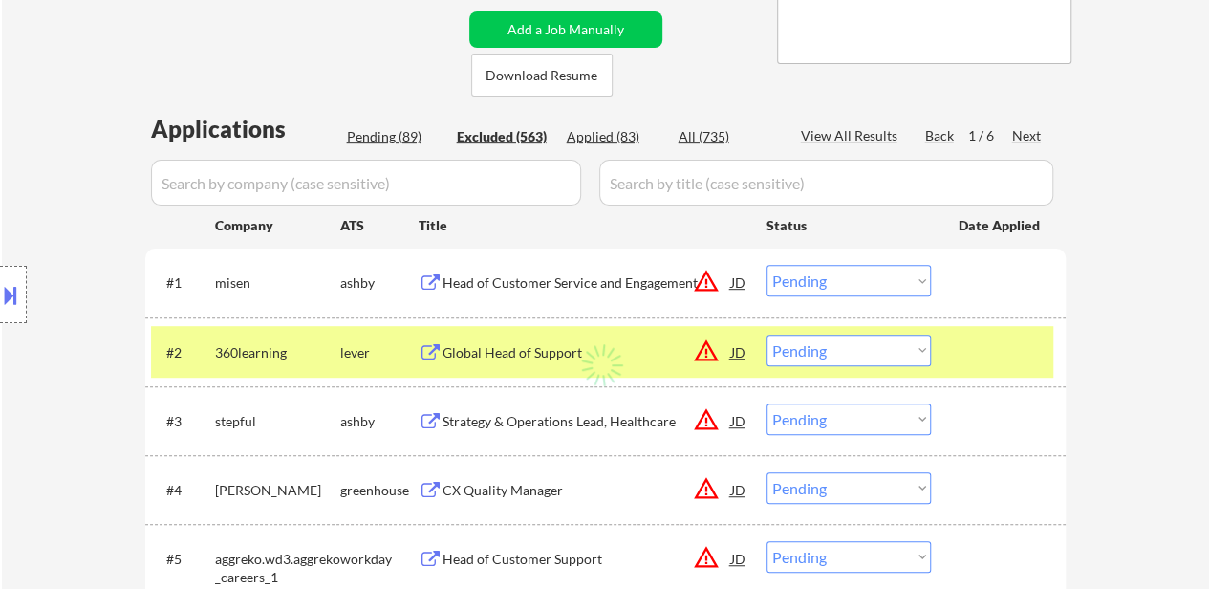
select select ""excluded__location_""
select select ""excluded__other_""
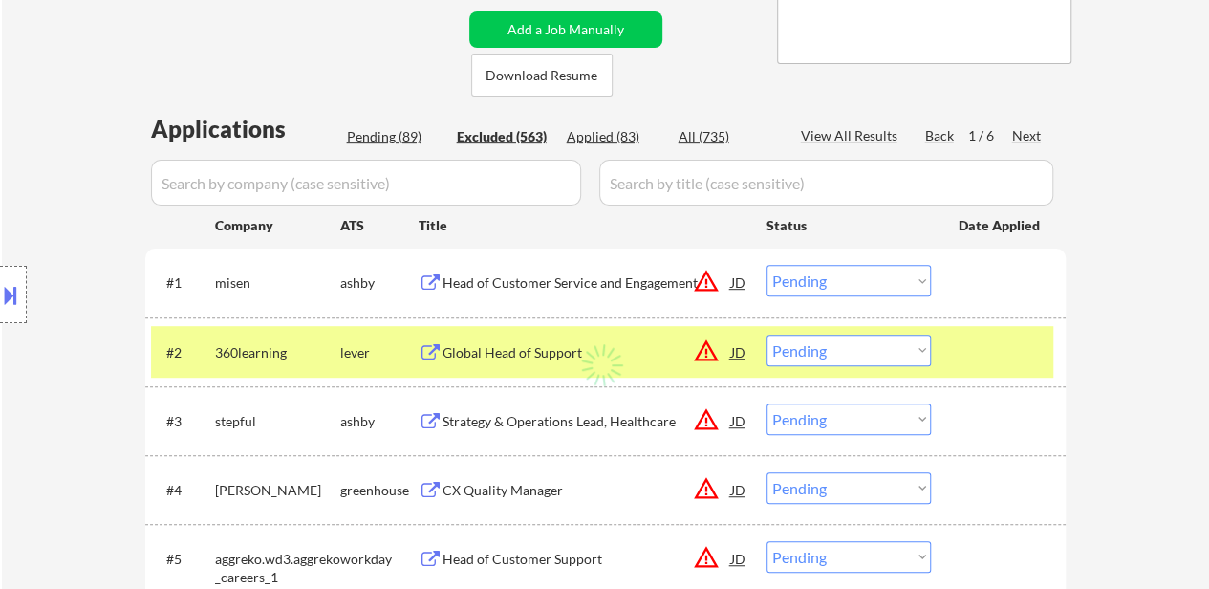
select select ""excluded__other_""
select select ""excluded__location_""
select select ""excluded__other_""
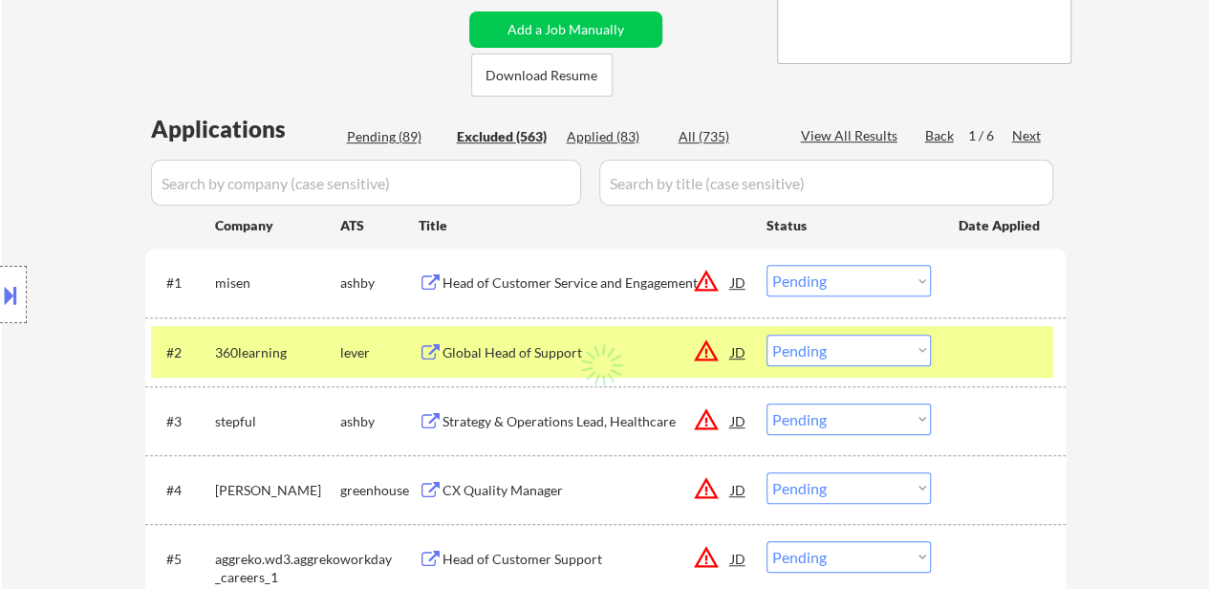
select select ""excluded__other_""
select select ""excluded__bad_match_""
select select ""excluded__other_""
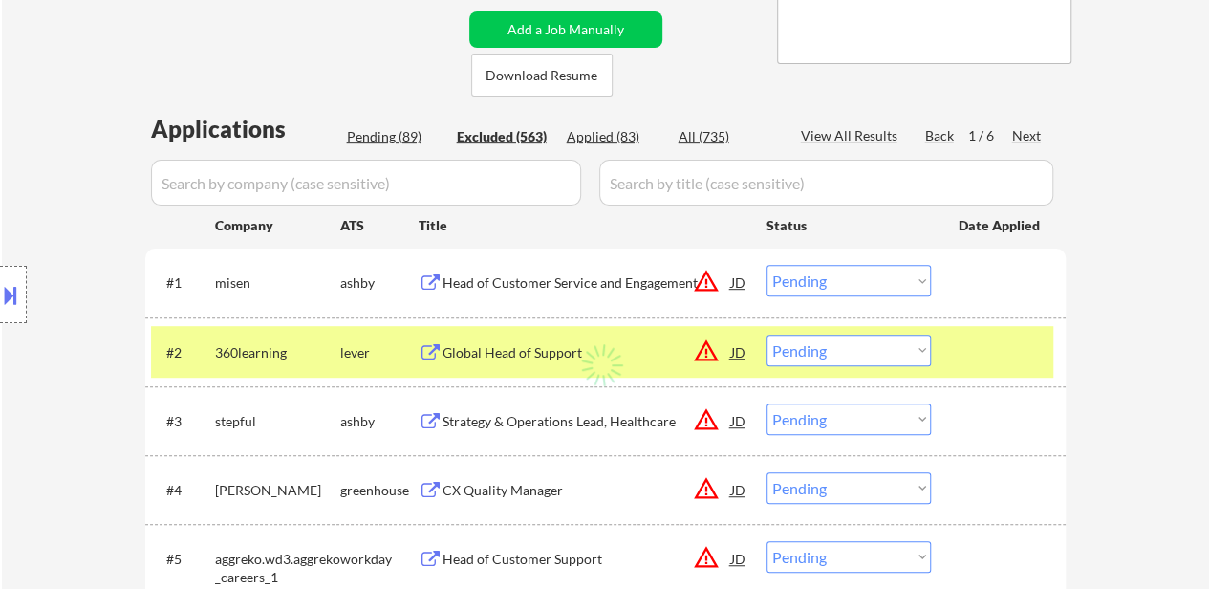
select select ""excluded__other_""
select select ""excluded__bad_match_""
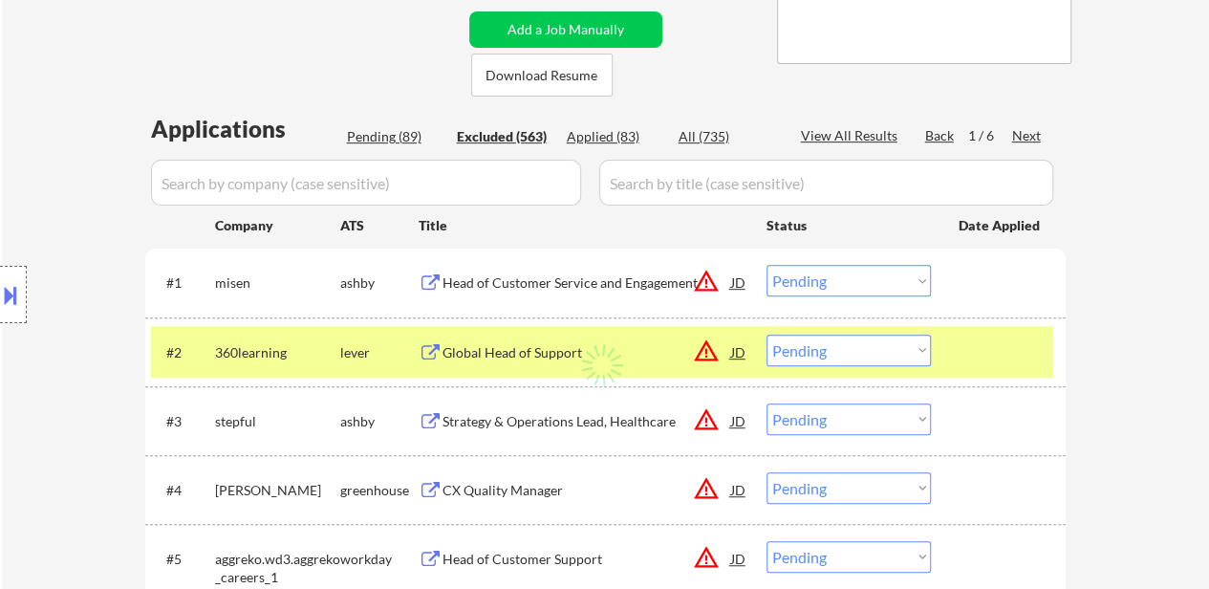
select select ""excluded__expired_""
select select ""excluded__bad_match_""
select select ""excluded__other_""
select select ""excluded__location_""
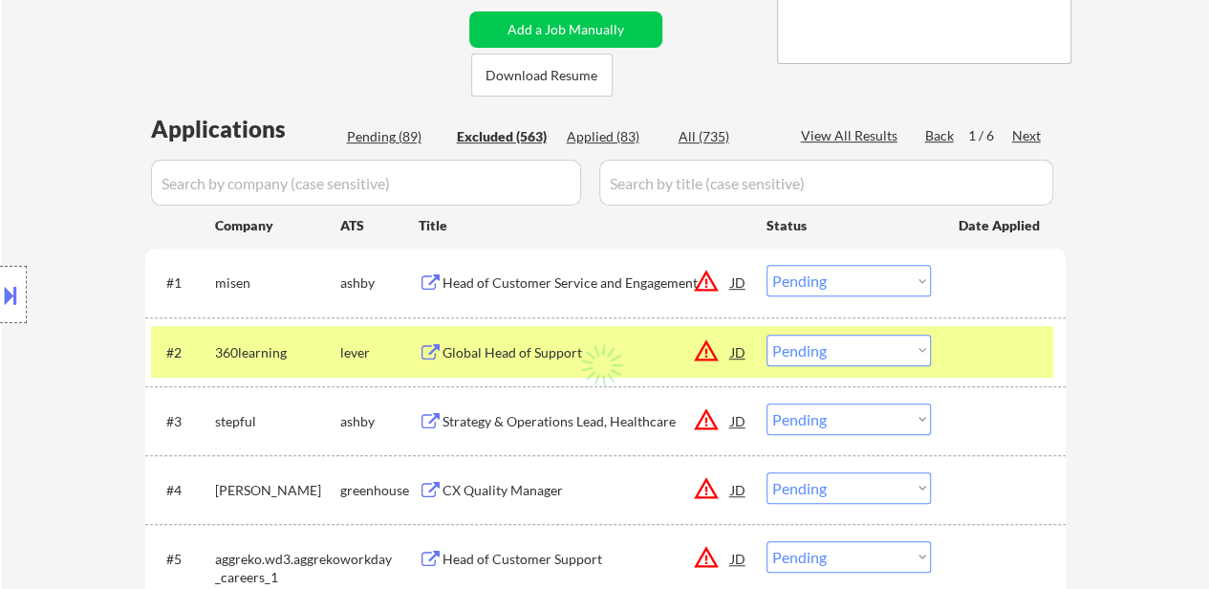
select select ""excluded__other_""
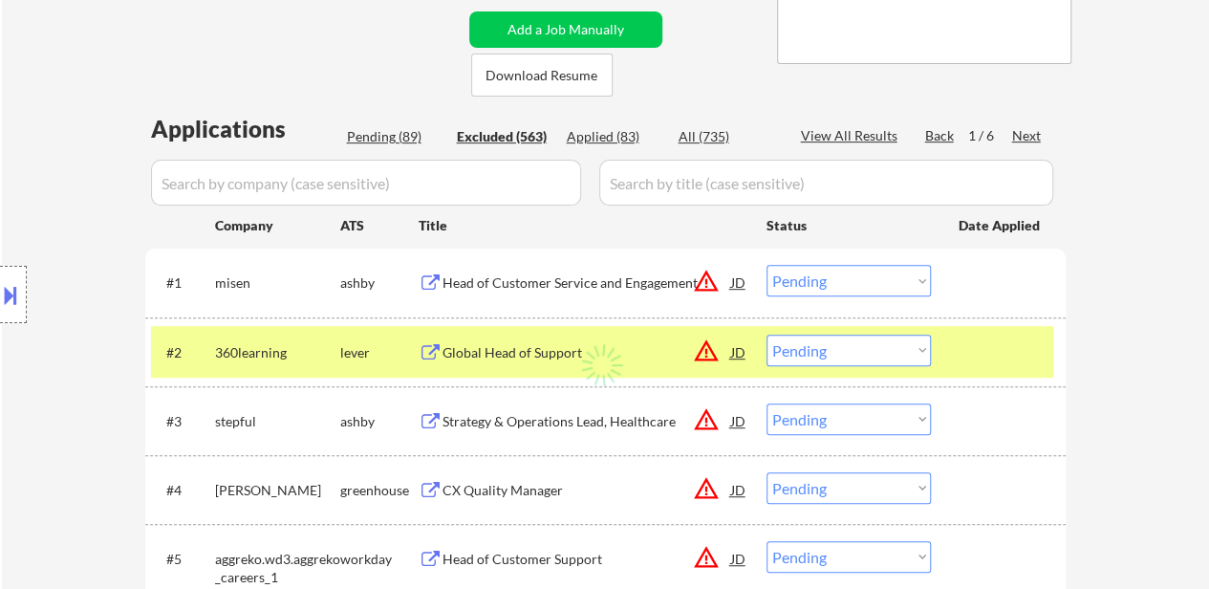
select select ""excluded__other_""
select select ""excluded""
select select ""excluded__other_""
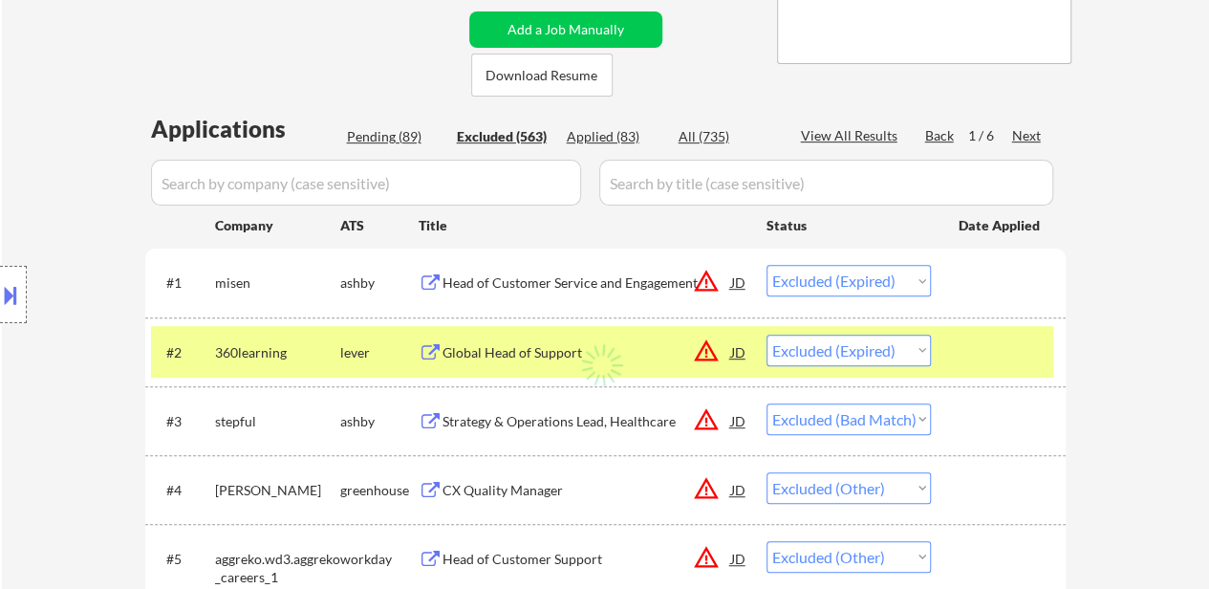
select select ""excluded__other_""
select select ""excluded__expired_""
select select ""excluded__other_""
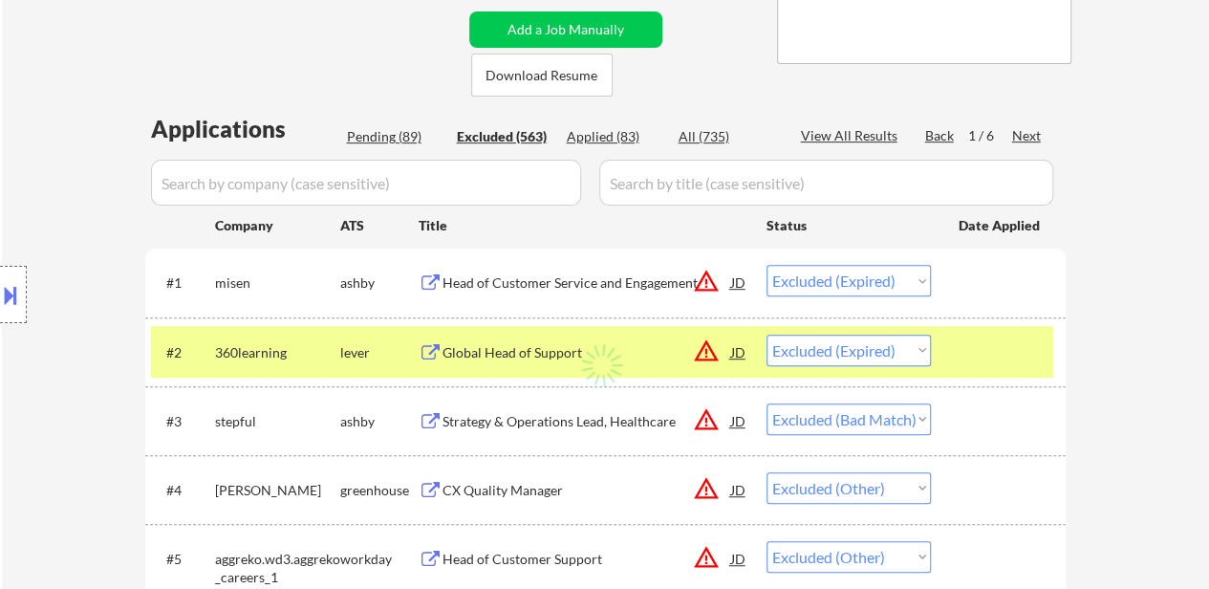
select select ""excluded__other_""
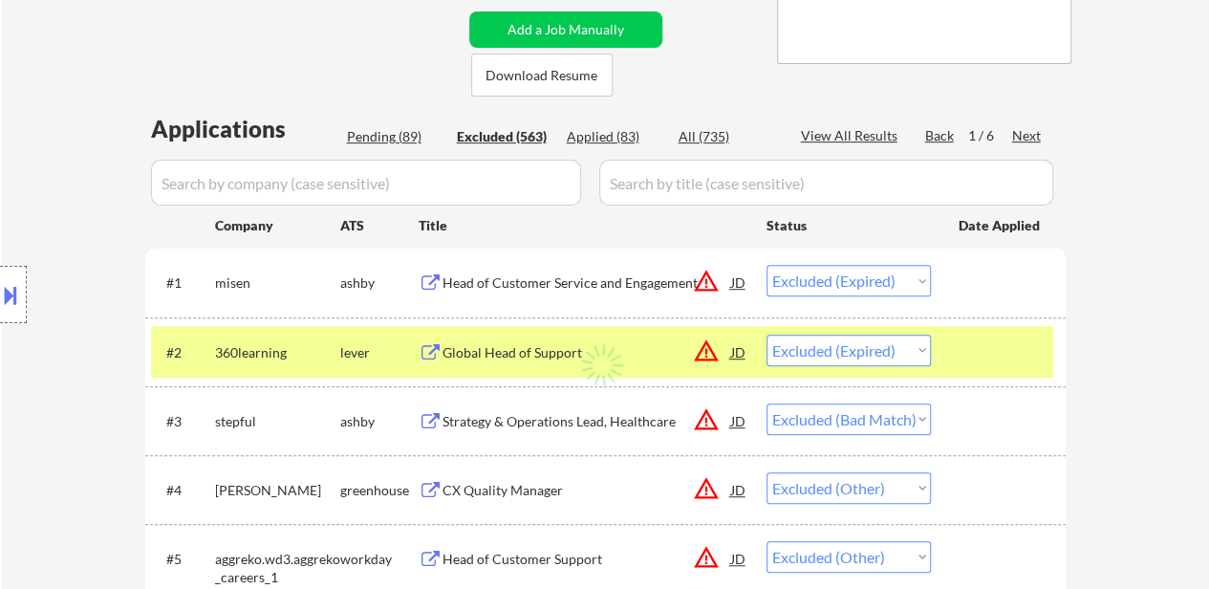
select select ""excluded__other_""
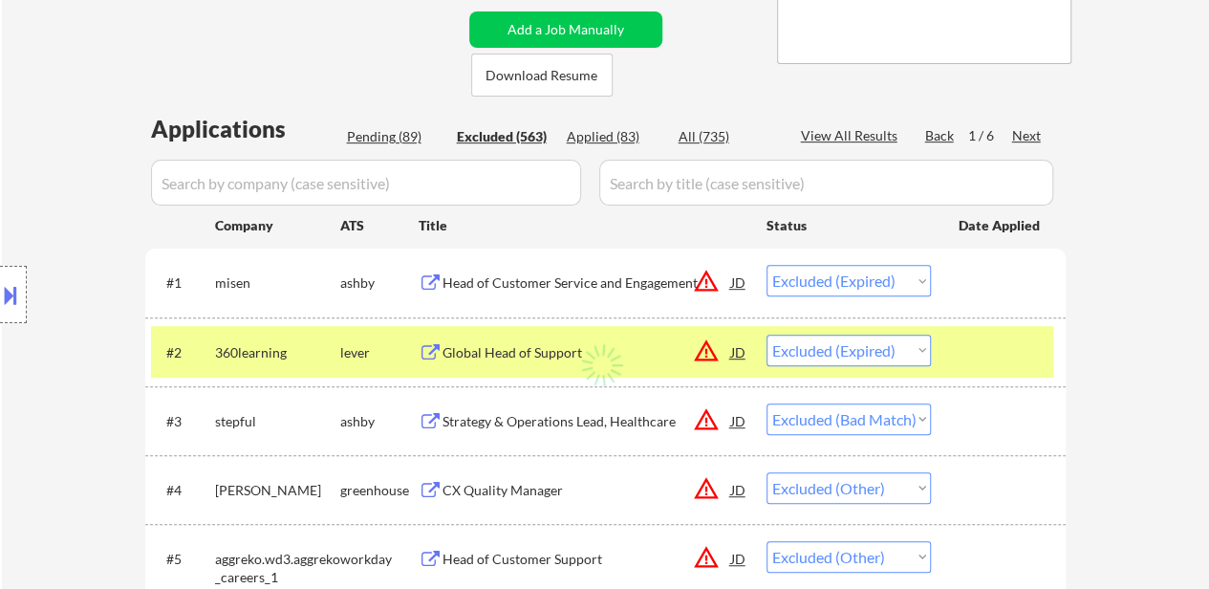
select select ""excluded__other_""
select select ""excluded__bad_match_""
select select ""excluded__other_""
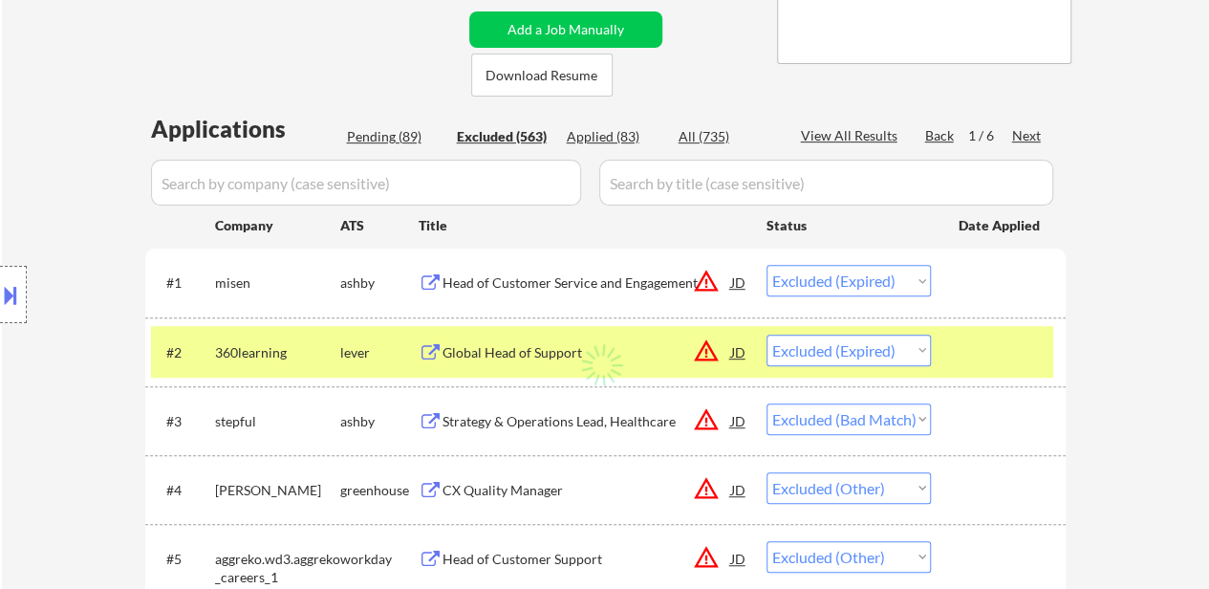
select select ""excluded__other_""
select select ""excluded__salary_""
select select ""excluded__other_""
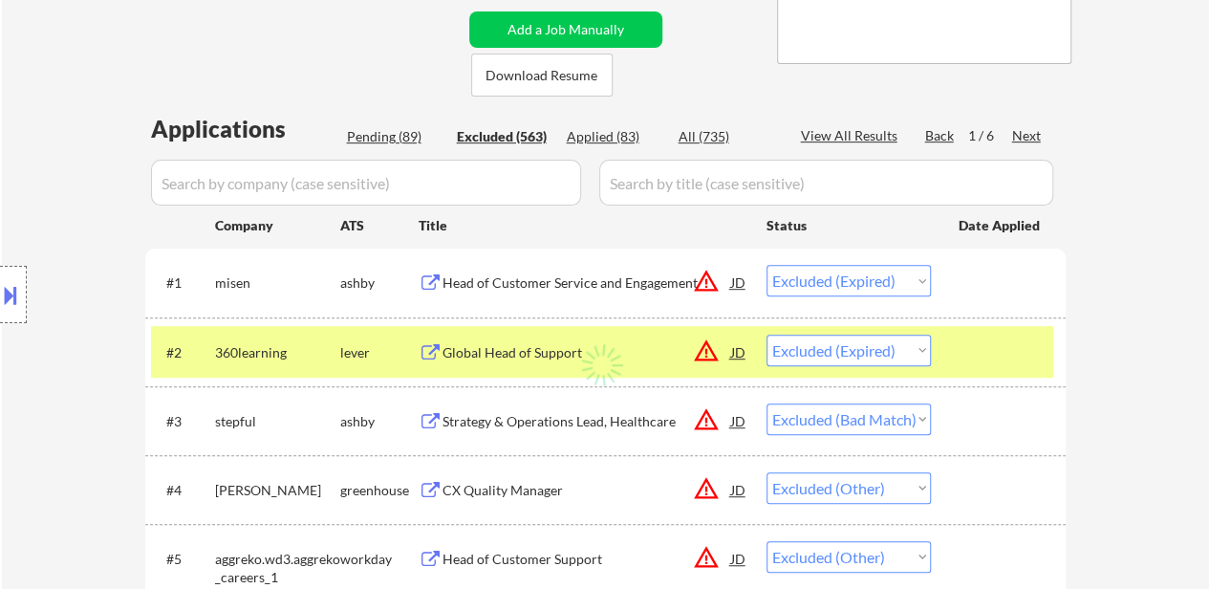
select select ""excluded__other_""
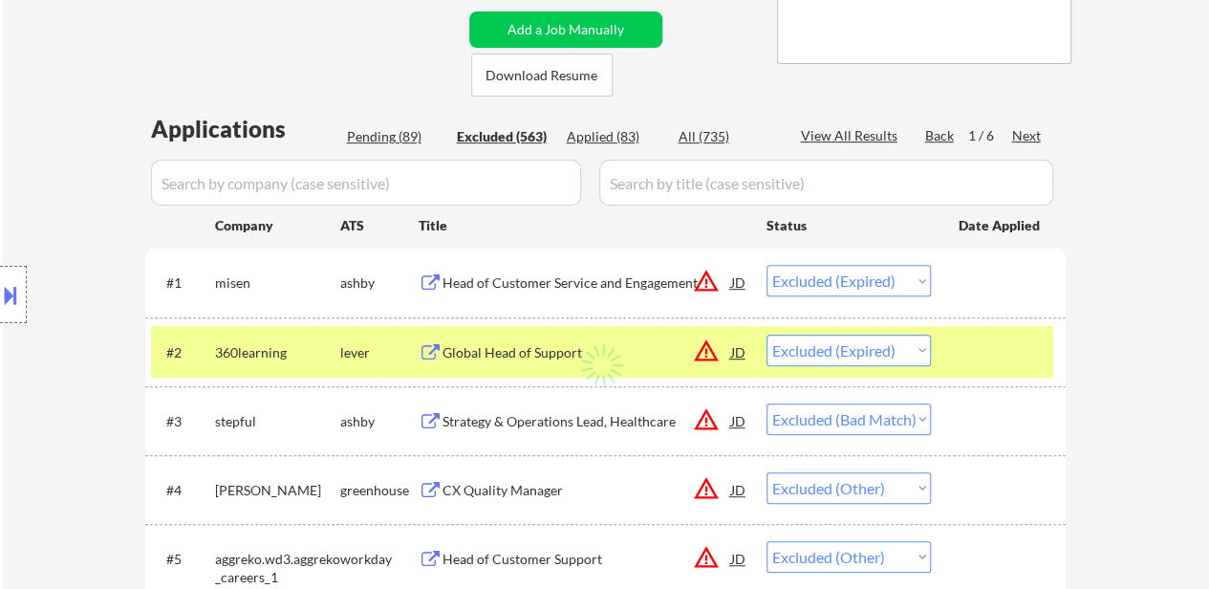
select select ""excluded__other_""
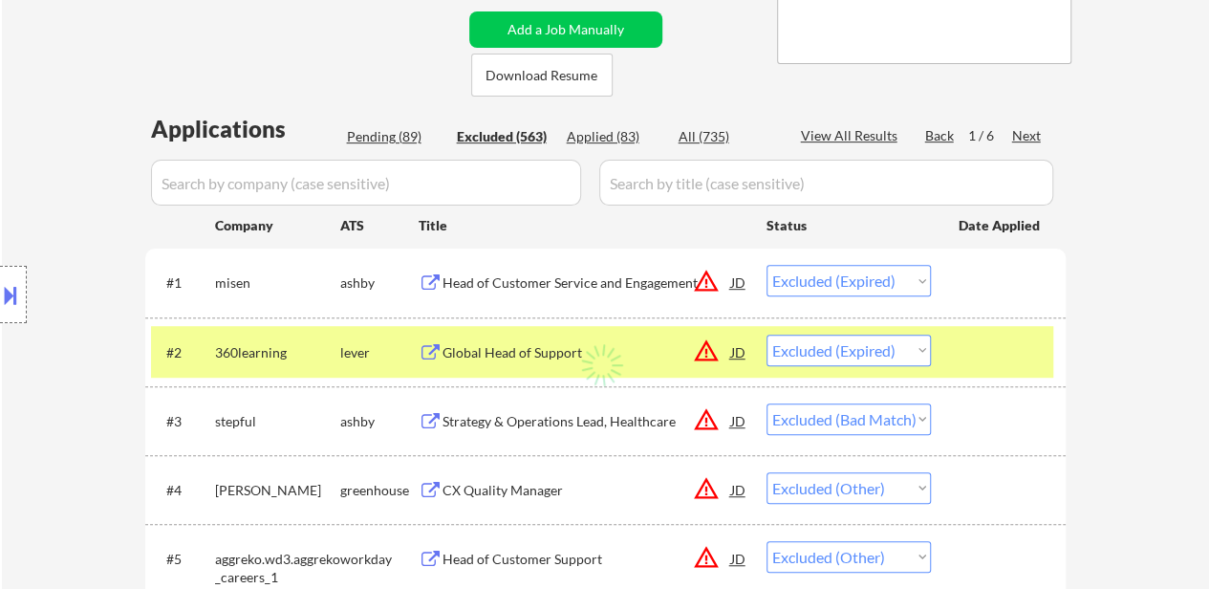
select select ""excluded__other_""
select select ""excluded__location_""
select select ""excluded__other_""
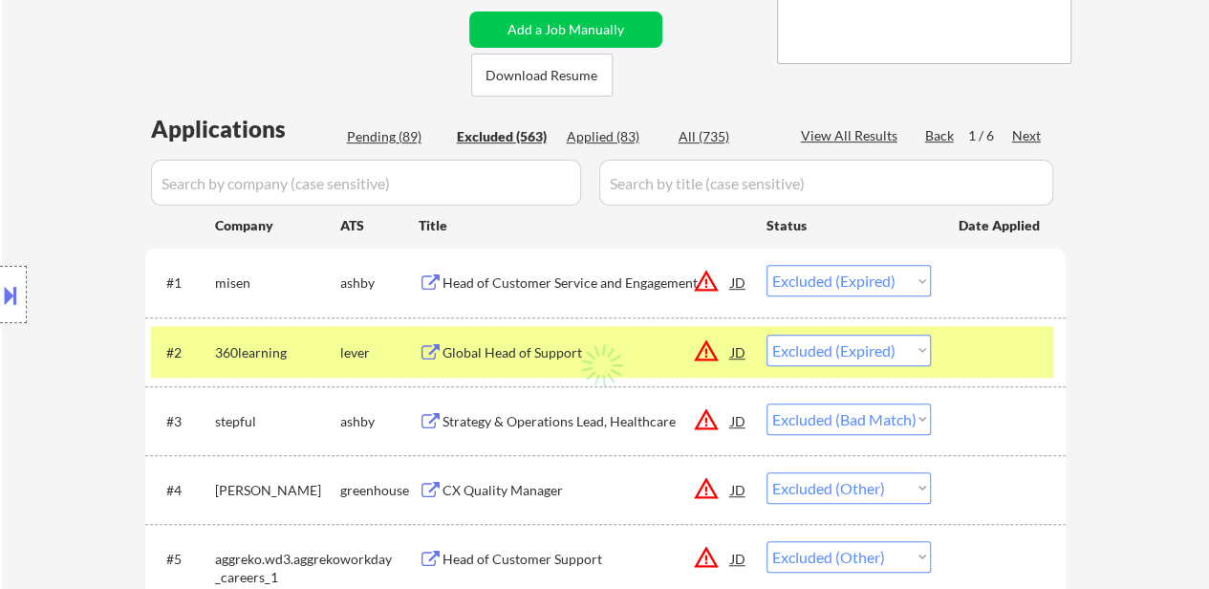
select select ""excluded__bad_match_""
select select ""excluded__other_""
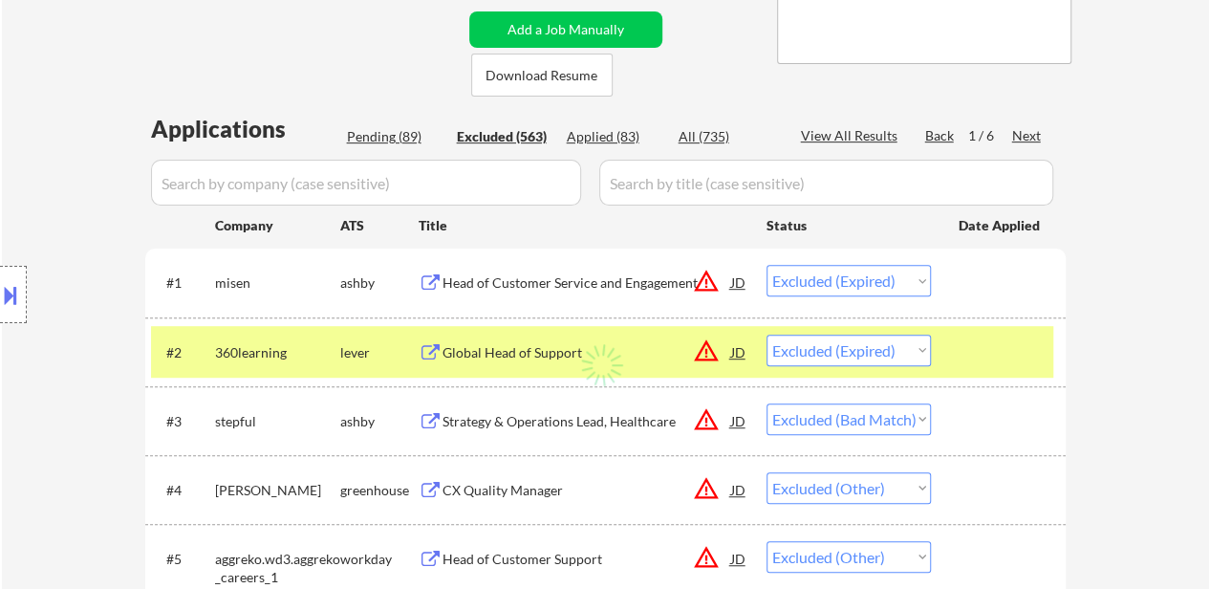
select select ""excluded__other_""
select select ""excluded__expired_""
select select ""excluded__other_""
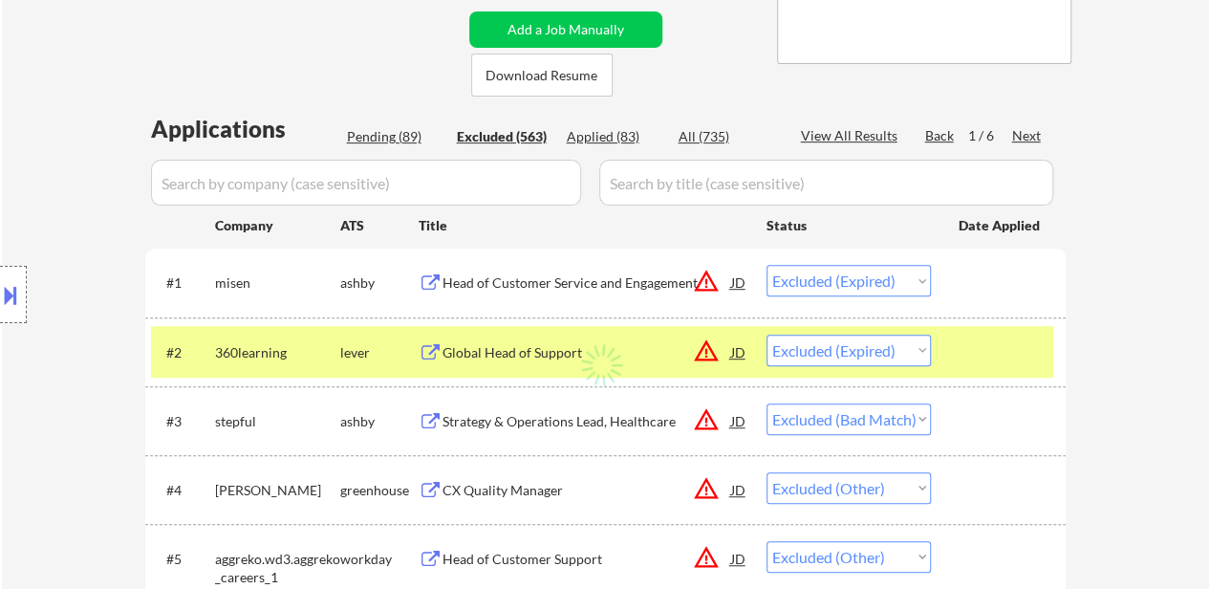
select select ""excluded__other_""
click at [852, 141] on div "View All Results" at bounding box center [852, 135] width 102 height 19
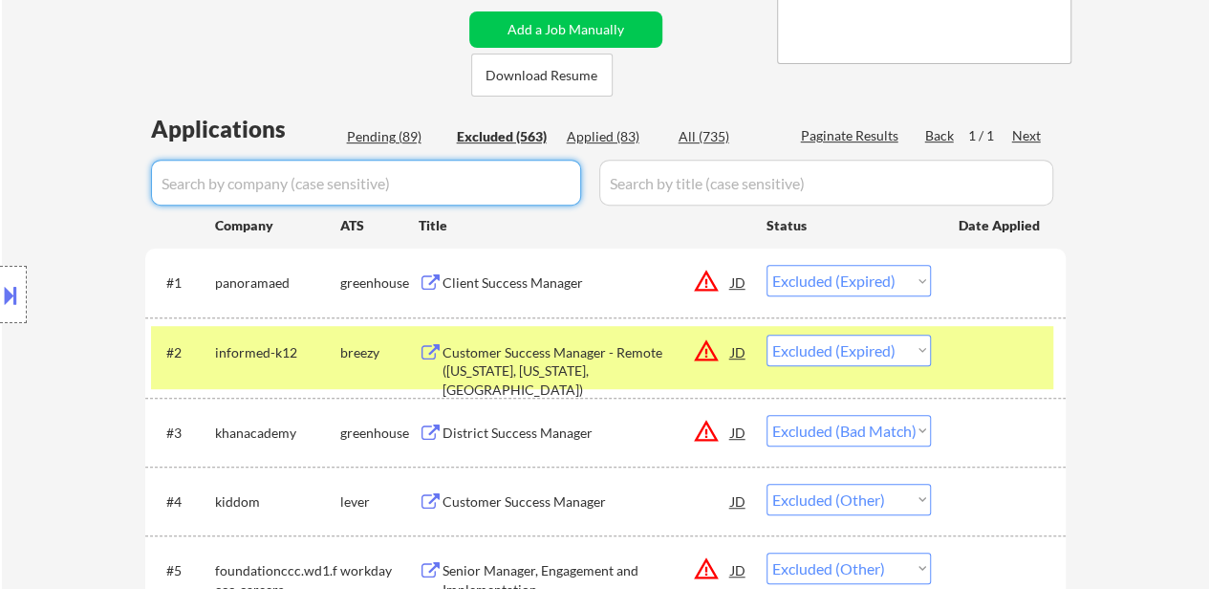
click at [505, 181] on input "input" at bounding box center [366, 183] width 430 height 46
type input "ro"
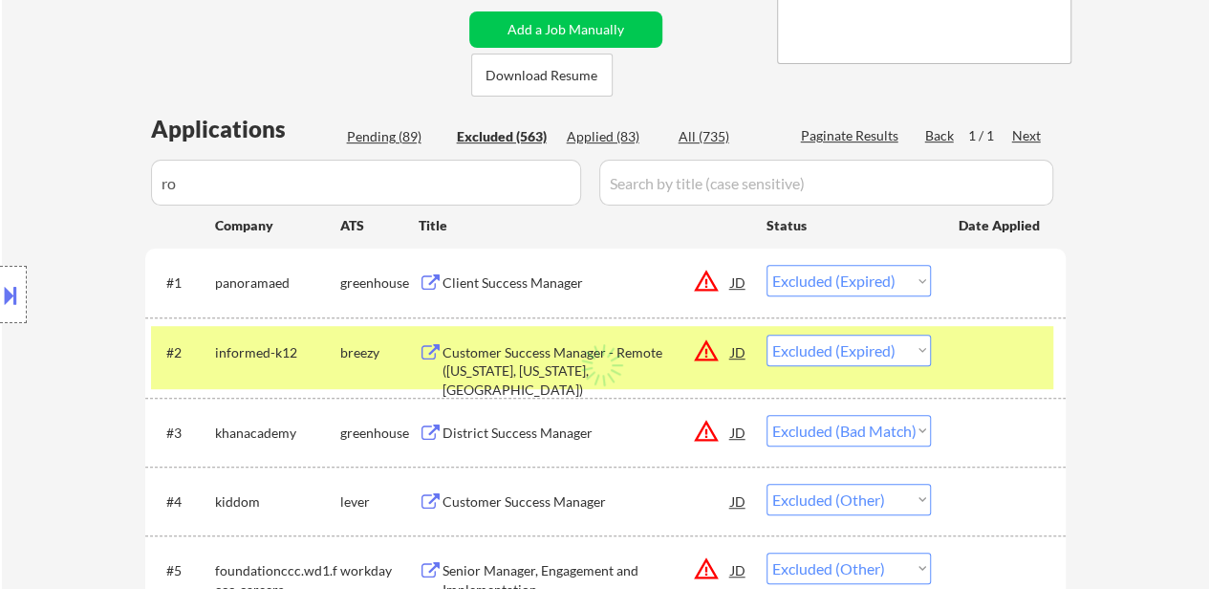
select select ""excluded__bad_match_""
select select ""excluded__other_""
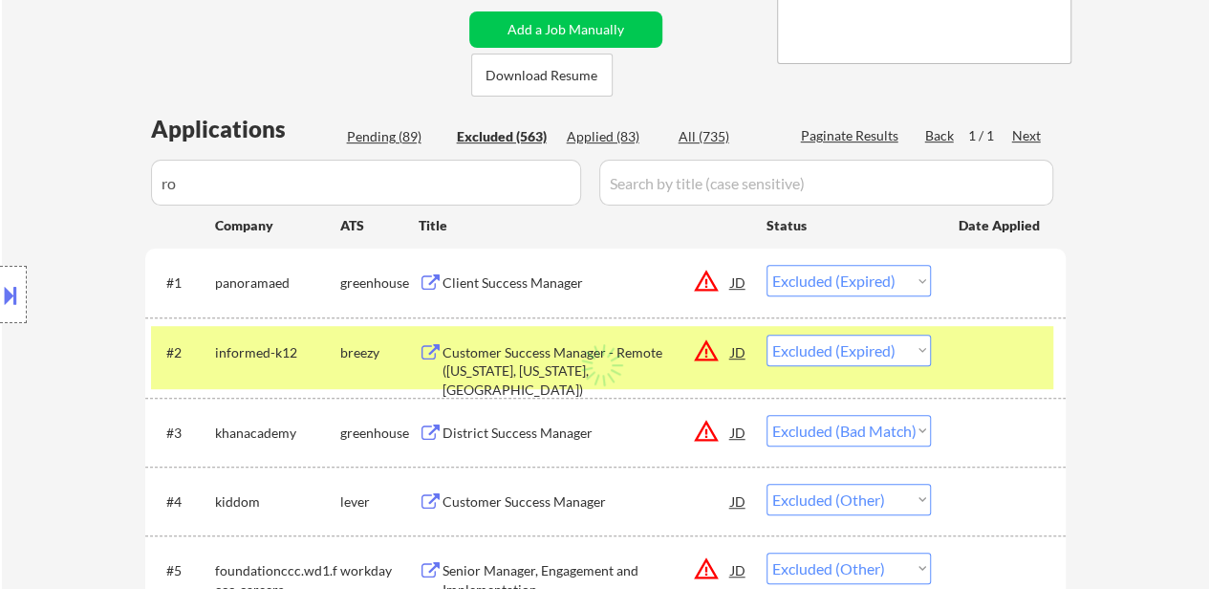
select select ""excluded__expired_""
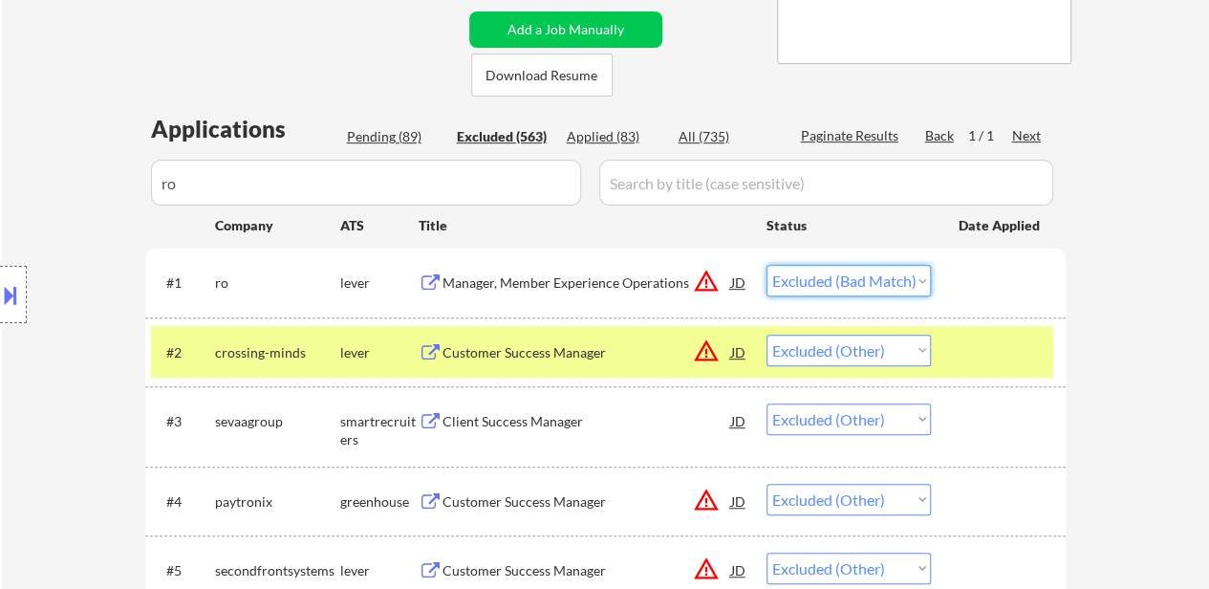
click at [843, 286] on select "Choose an option... Pending Applied Excluded (Questions) Excluded (Expired) Exc…" at bounding box center [848, 281] width 164 height 32
click at [766, 265] on select "Choose an option... Pending Applied Excluded (Questions) Excluded (Expired) Exc…" at bounding box center [848, 281] width 164 height 32
click at [385, 138] on div "Pending (89)" at bounding box center [395, 136] width 96 height 19
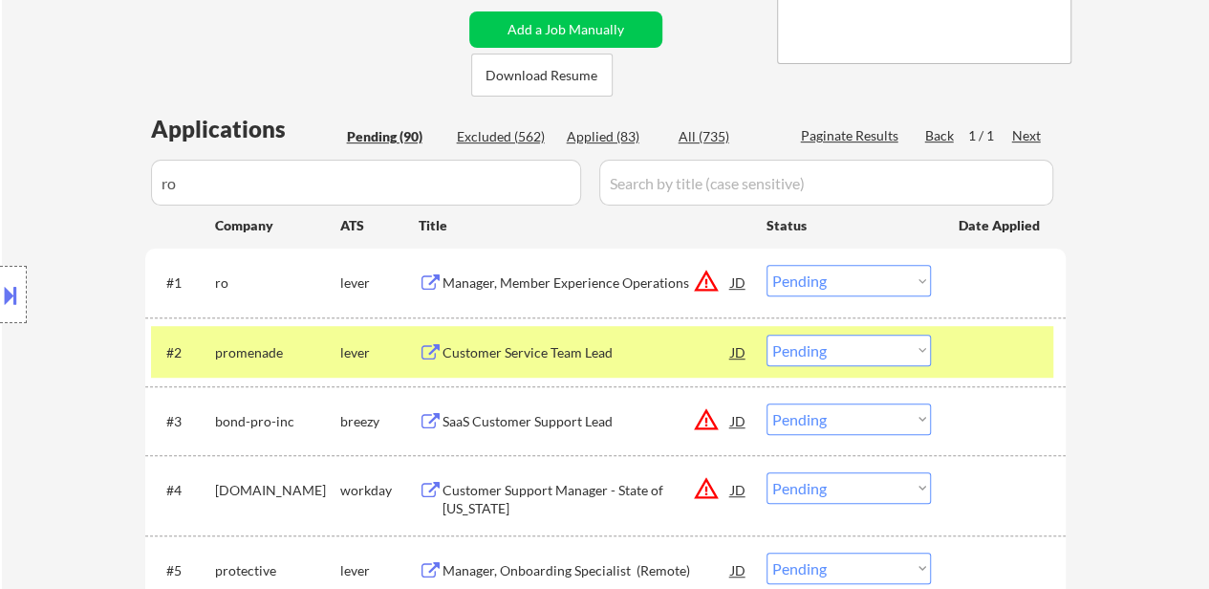
click at [579, 268] on div "Manager, Member Experience Operations" at bounding box center [586, 282] width 289 height 34
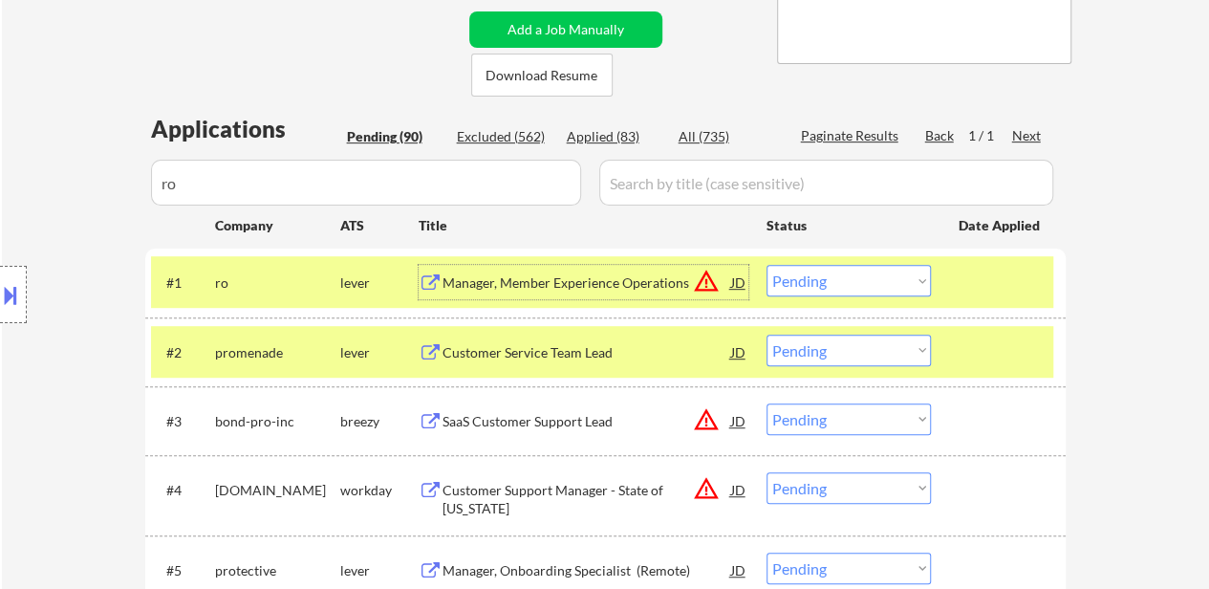
click at [558, 355] on div "Customer Service Team Lead" at bounding box center [586, 352] width 289 height 19
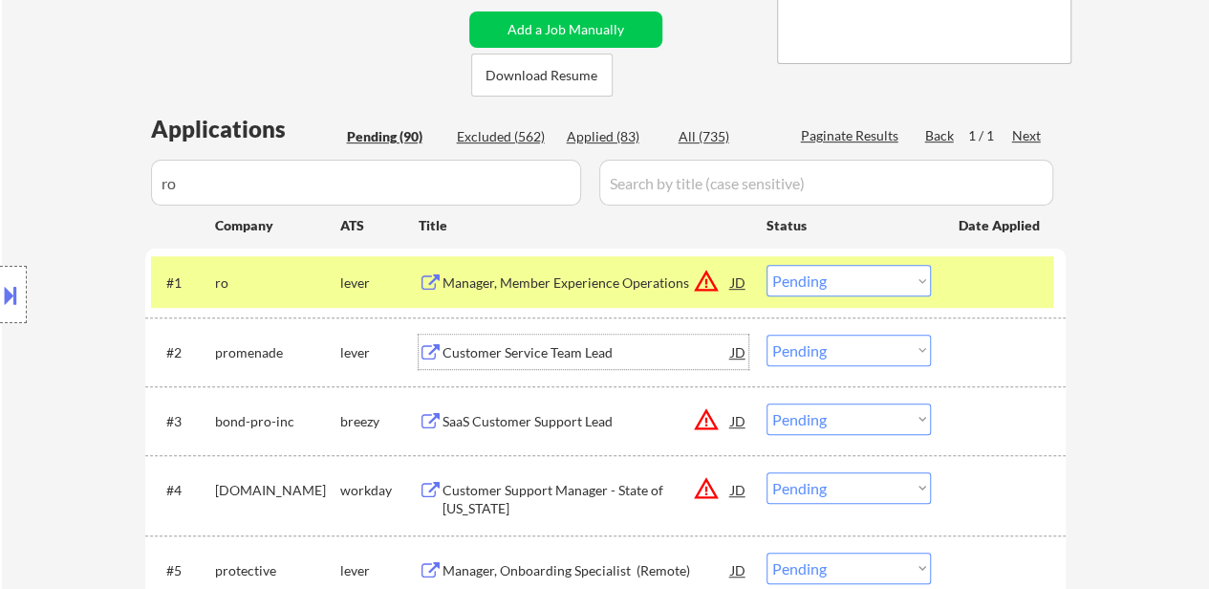
click at [516, 418] on div "SaaS Customer Support Lead" at bounding box center [586, 421] width 289 height 19
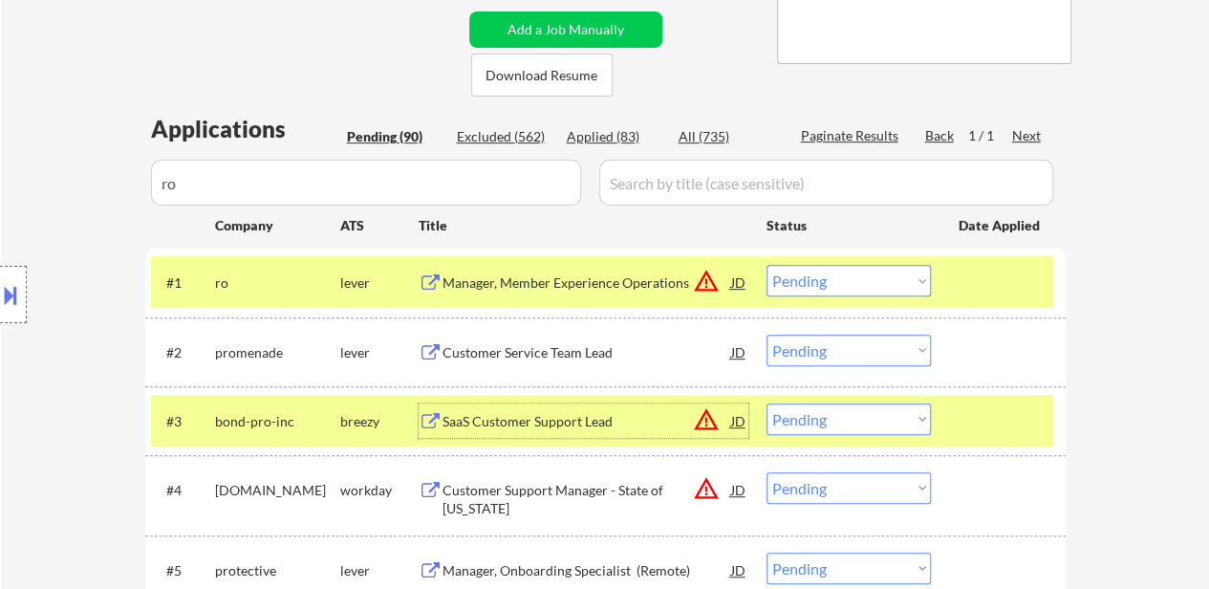
click at [812, 275] on select "Choose an option... Pending Applied Excluded (Questions) Excluded (Expired) Exc…" at bounding box center [848, 281] width 164 height 32
click at [766, 265] on select "Choose an option... Pending Applied Excluded (Questions) Excluded (Expired) Exc…" at bounding box center [848, 281] width 164 height 32
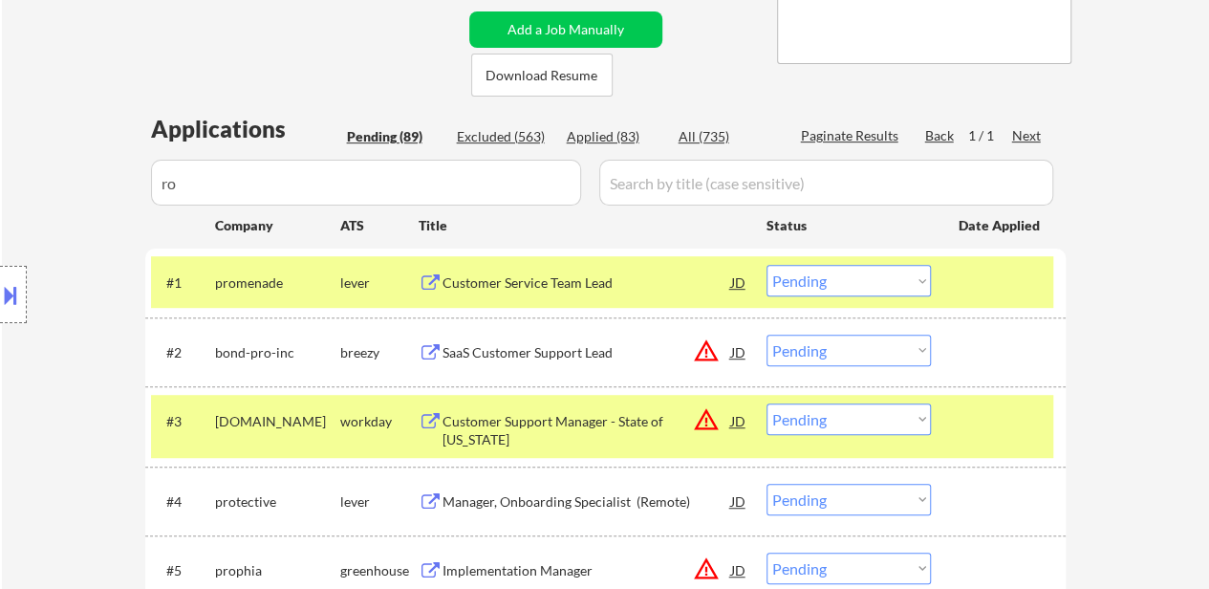
click at [797, 347] on select "Choose an option... Pending Applied Excluded (Questions) Excluded (Expired) Exc…" at bounding box center [848, 350] width 164 height 32
click at [766, 334] on select "Choose an option... Pending Applied Excluded (Questions) Excluded (Expired) Exc…" at bounding box center [848, 350] width 164 height 32
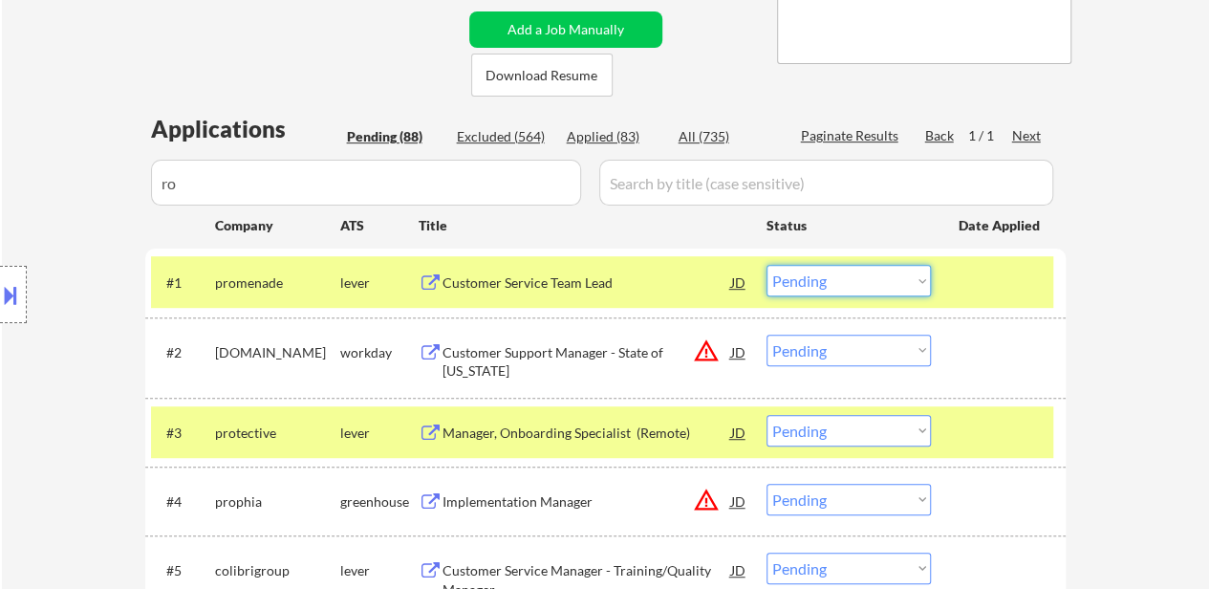
click at [904, 272] on select "Choose an option... Pending Applied Excluded (Questions) Excluded (Expired) Exc…" at bounding box center [848, 281] width 164 height 32
click at [766, 265] on select "Choose an option... Pending Applied Excluded (Questions) Excluded (Expired) Exc…" at bounding box center [848, 281] width 164 height 32
click at [517, 349] on div "Customer Support Manager - State of [US_STATE]" at bounding box center [586, 361] width 289 height 37
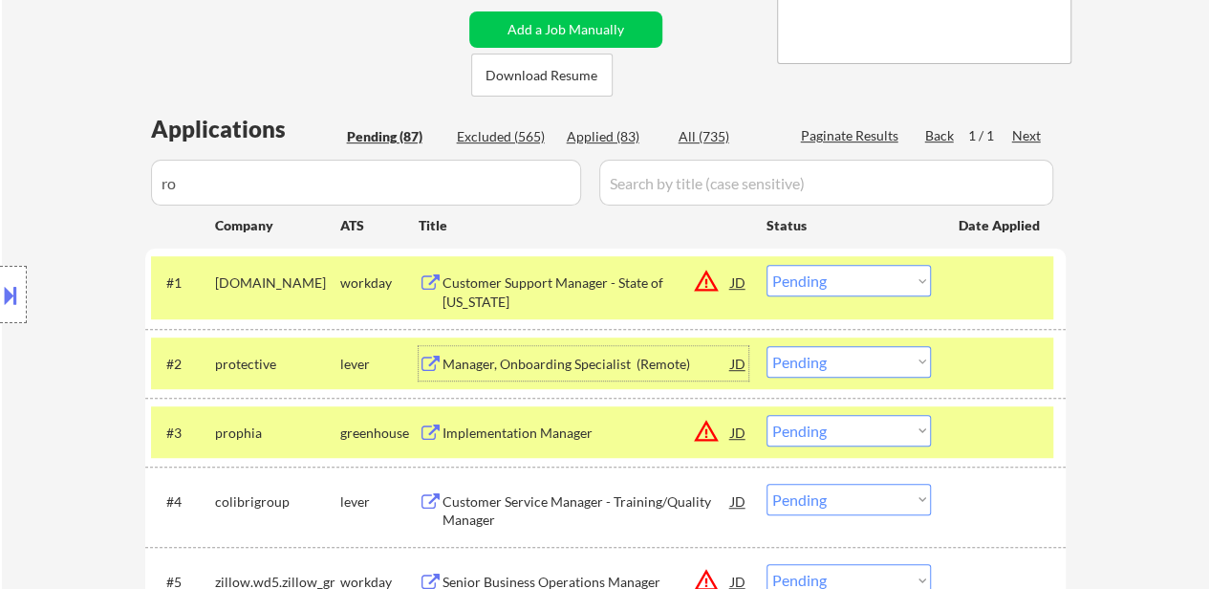
click at [595, 355] on div "Manager, Onboarding Specialist (Remote)" at bounding box center [586, 364] width 289 height 19
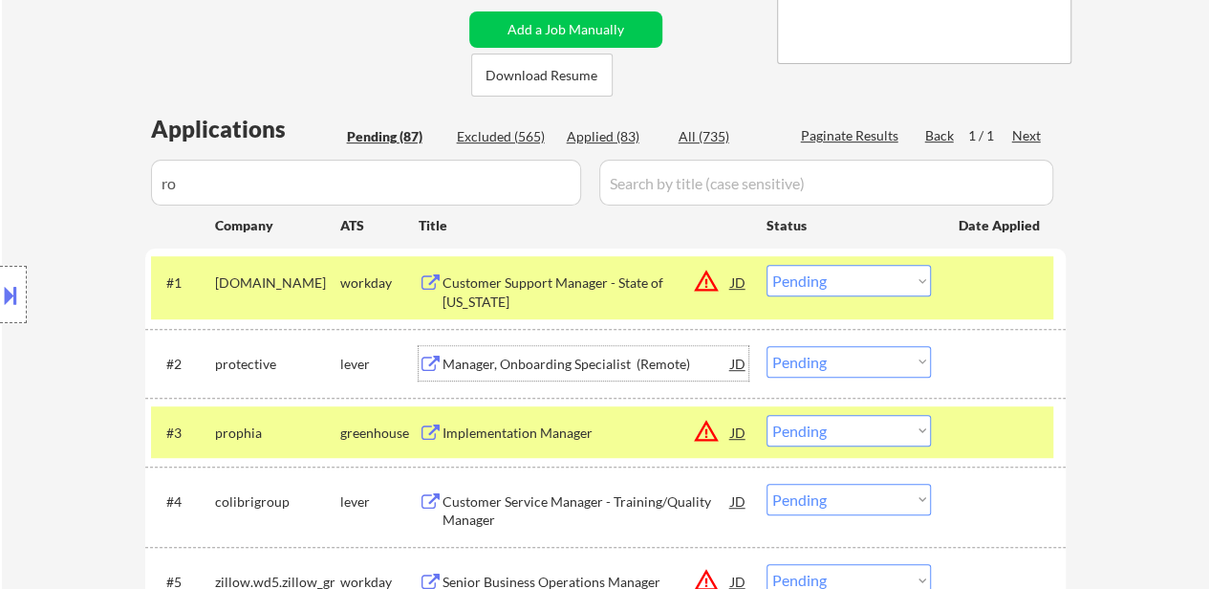
click at [846, 276] on select "Choose an option... Pending Applied Excluded (Questions) Excluded (Expired) Exc…" at bounding box center [848, 281] width 164 height 32
click at [766, 265] on select "Choose an option... Pending Applied Excluded (Questions) Excluded (Expired) Exc…" at bounding box center [848, 281] width 164 height 32
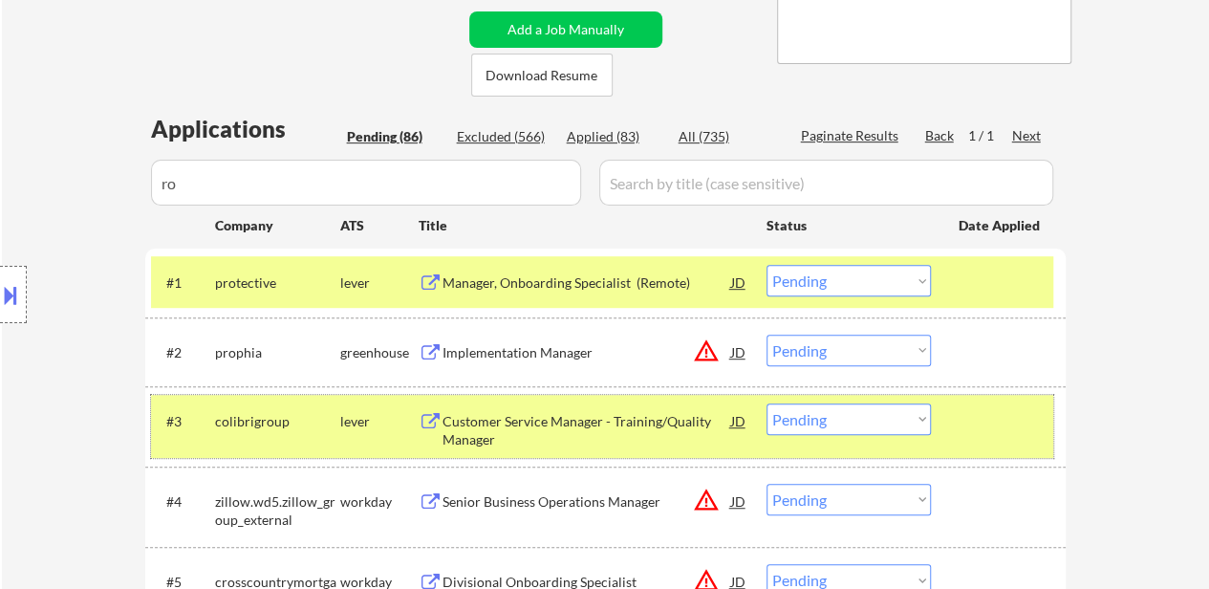
click at [1004, 442] on div "#3 colibrigroup lever Customer Service Manager - Training/Quality Manager JD wa…" at bounding box center [602, 426] width 902 height 63
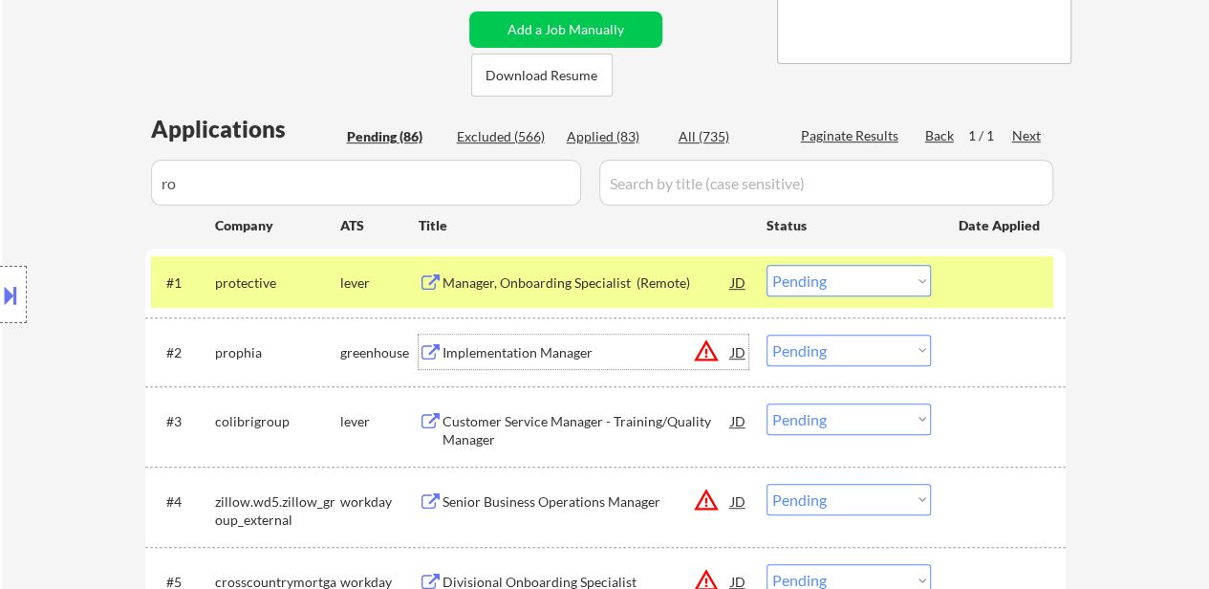
click at [495, 360] on div "Implementation Manager" at bounding box center [586, 352] width 289 height 19
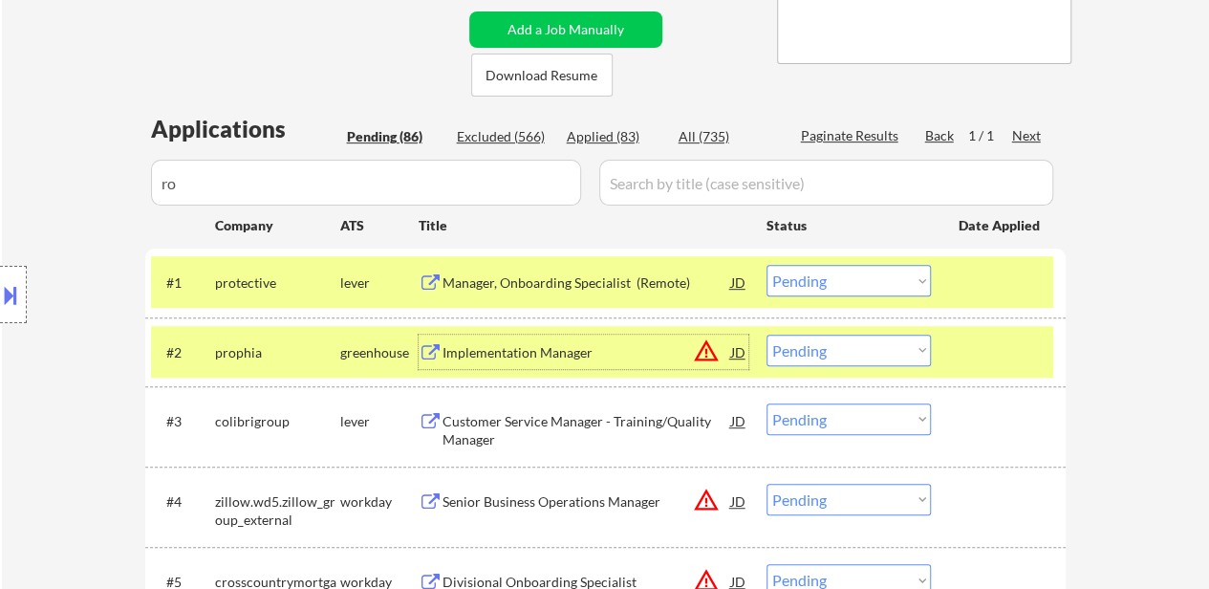
click at [881, 272] on select "Choose an option... Pending Applied Excluded (Questions) Excluded (Expired) Exc…" at bounding box center [848, 281] width 164 height 32
click at [766, 265] on select "Choose an option... Pending Applied Excluded (Questions) Excluded (Expired) Exc…" at bounding box center [848, 281] width 164 height 32
